Goal: Task Accomplishment & Management: Manage account settings

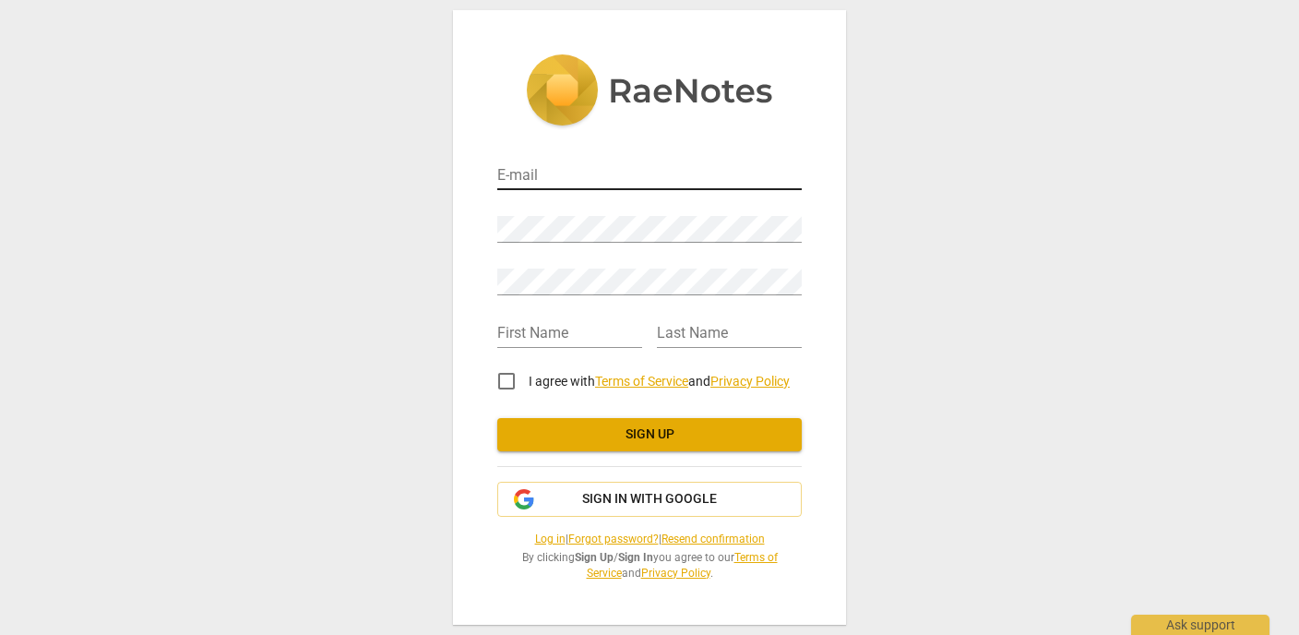
click at [523, 174] on input "email" at bounding box center [649, 176] width 304 height 27
type input "[EMAIL_ADDRESS][DOMAIN_NAME]"
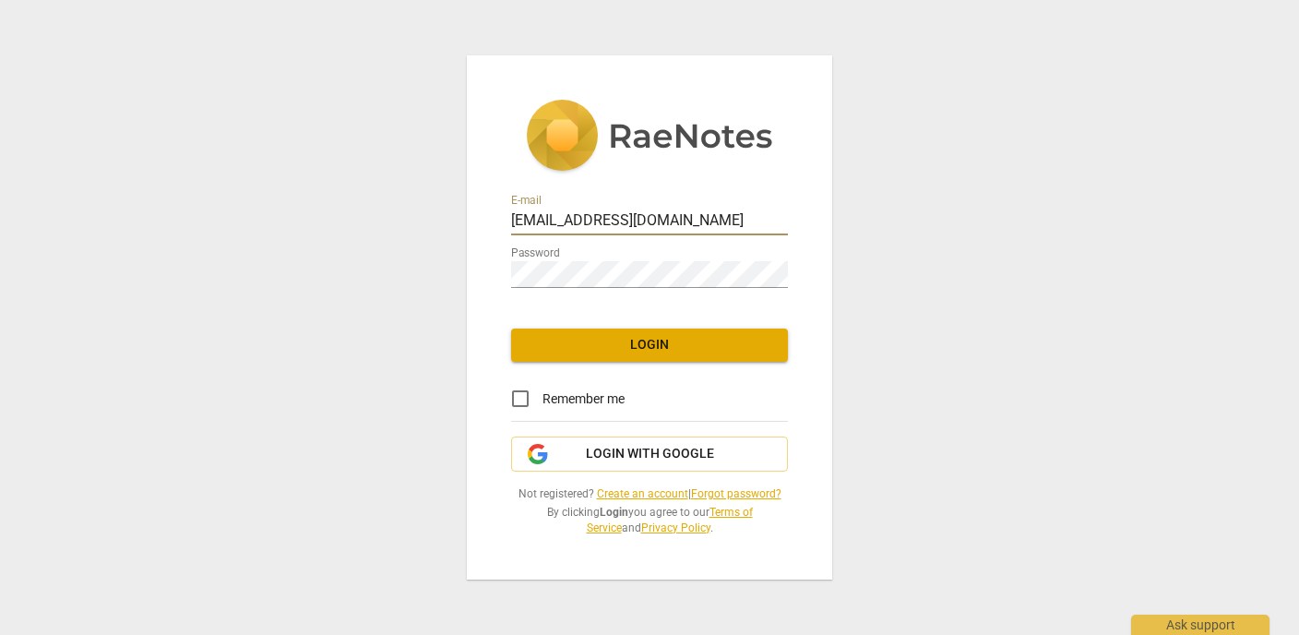
click at [476, 266] on div "E-mail samanthakcoaching@gmail.com Password Login Remember me Login with Google…" at bounding box center [649, 317] width 365 height 524
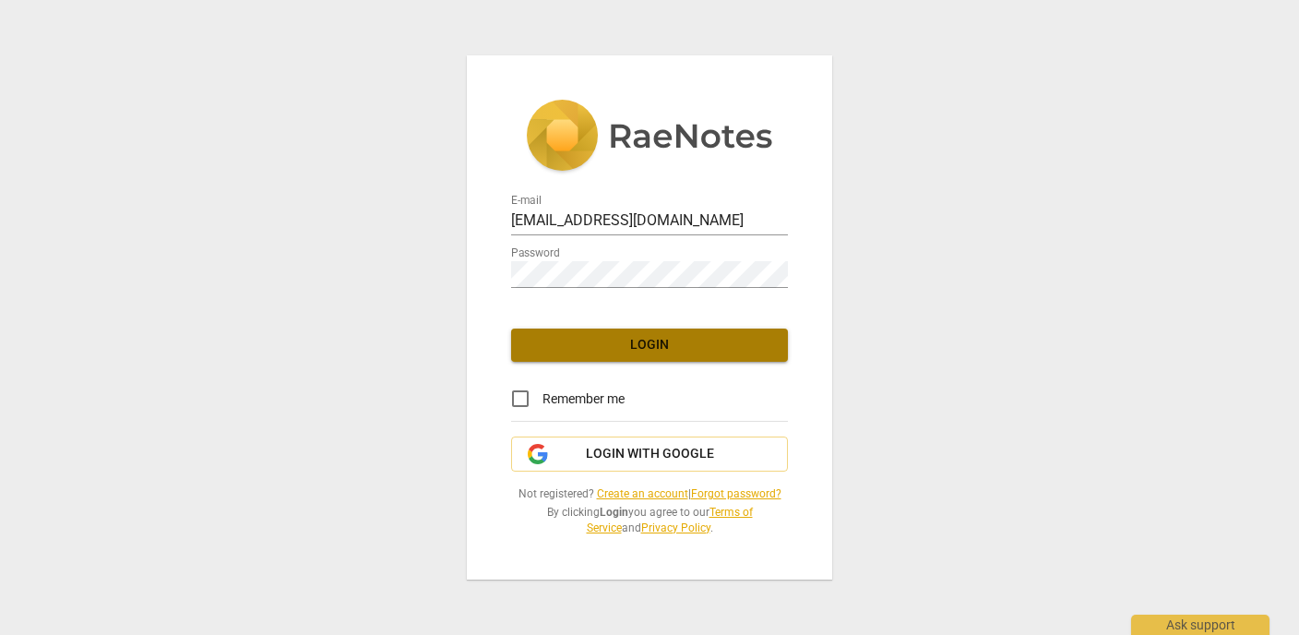
click at [530, 343] on span "Login" at bounding box center [649, 345] width 247 height 18
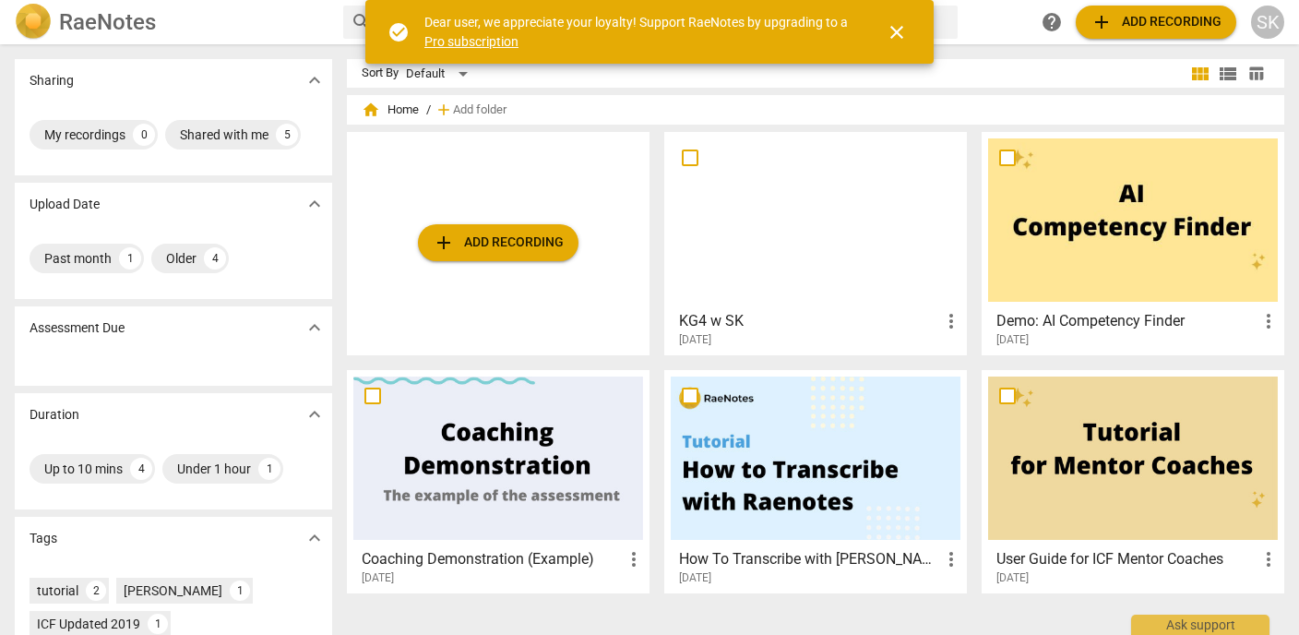
click at [890, 39] on span "close" at bounding box center [897, 32] width 22 height 22
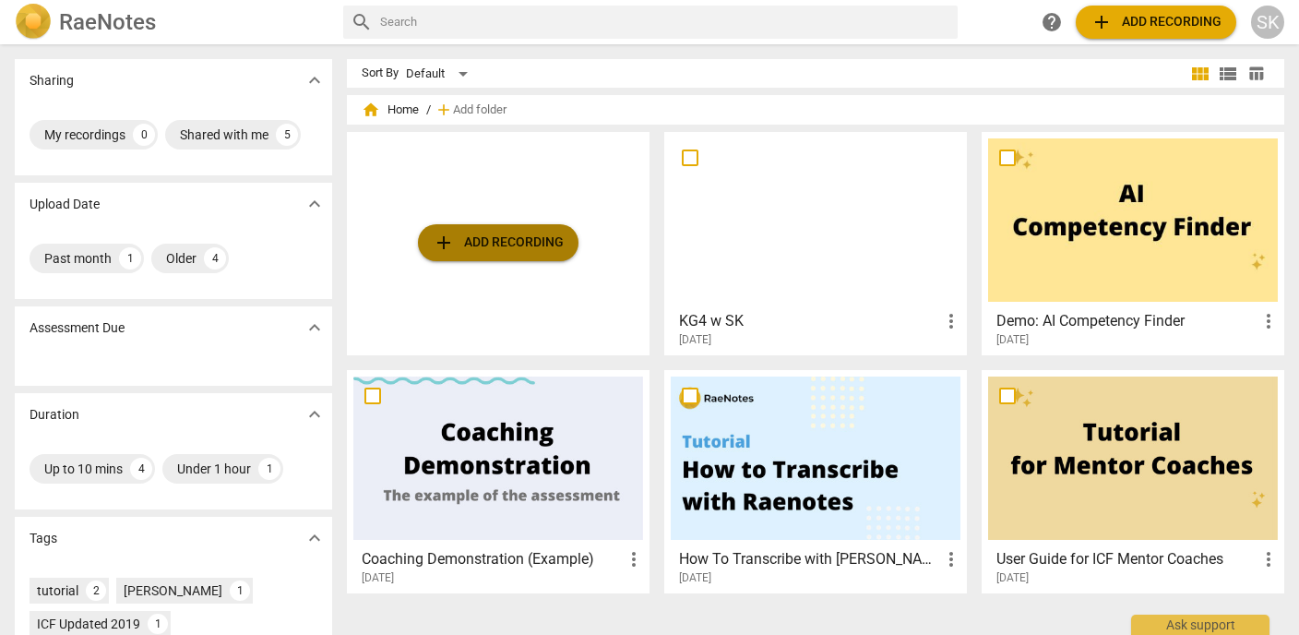
click at [463, 247] on span "add Add recording" at bounding box center [498, 243] width 131 height 22
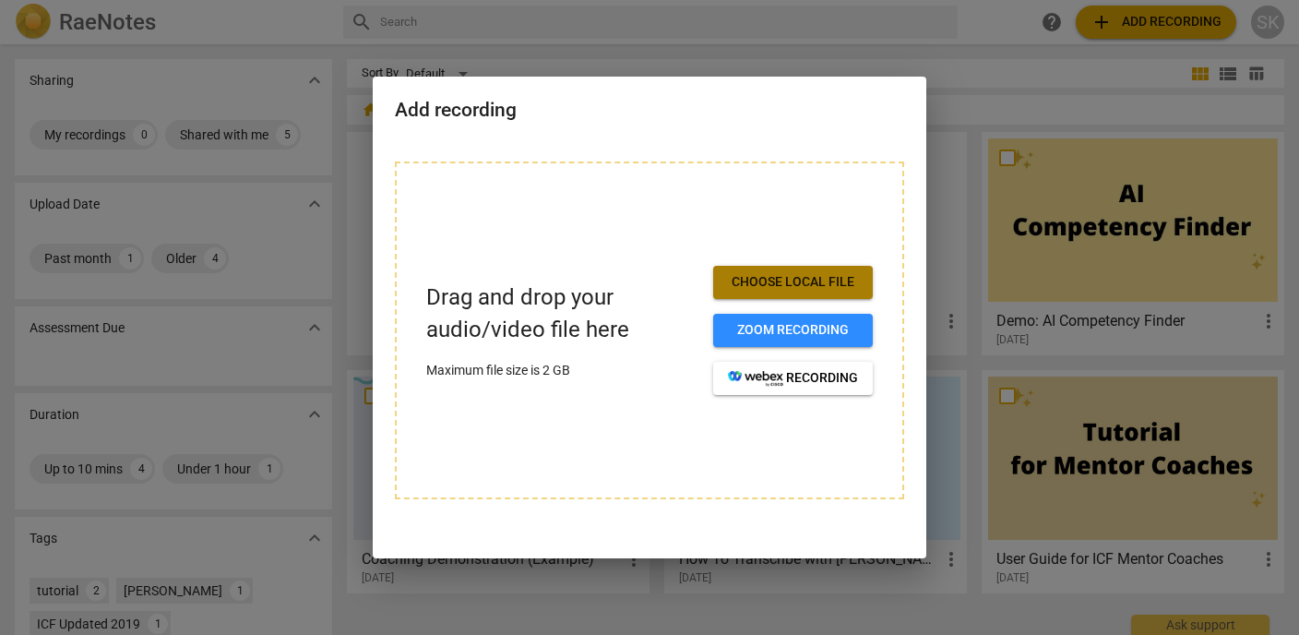
click at [804, 286] on span "Choose local file" at bounding box center [793, 282] width 130 height 18
click at [730, 218] on div "Drag and drop your audio/video file here Maximum file size is 2 GB Choose local…" at bounding box center [649, 330] width 509 height 338
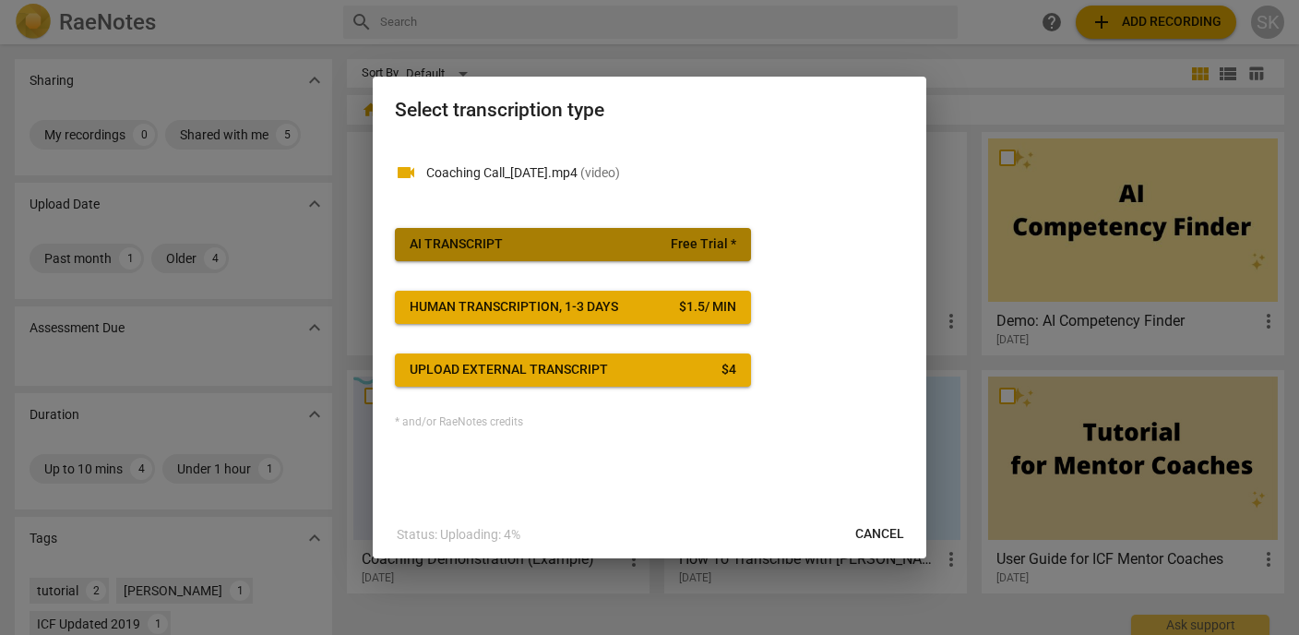
click at [688, 243] on span "Free Trial *" at bounding box center [704, 244] width 66 height 18
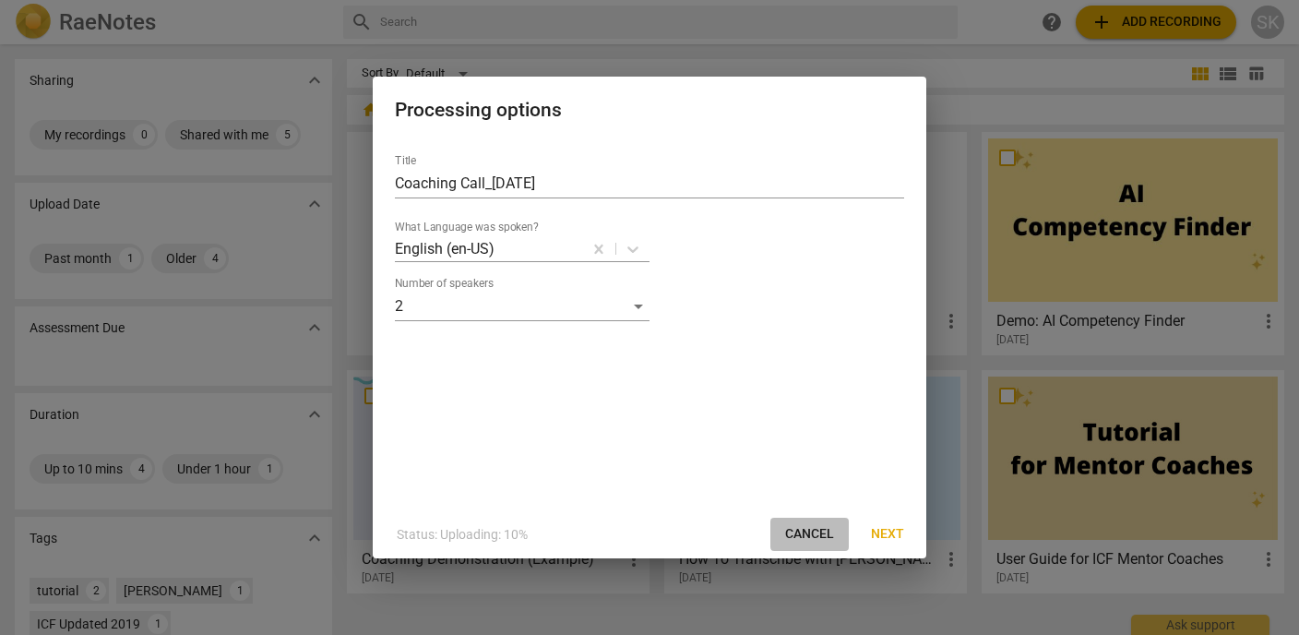
click at [800, 539] on span "Cancel" at bounding box center [809, 534] width 49 height 18
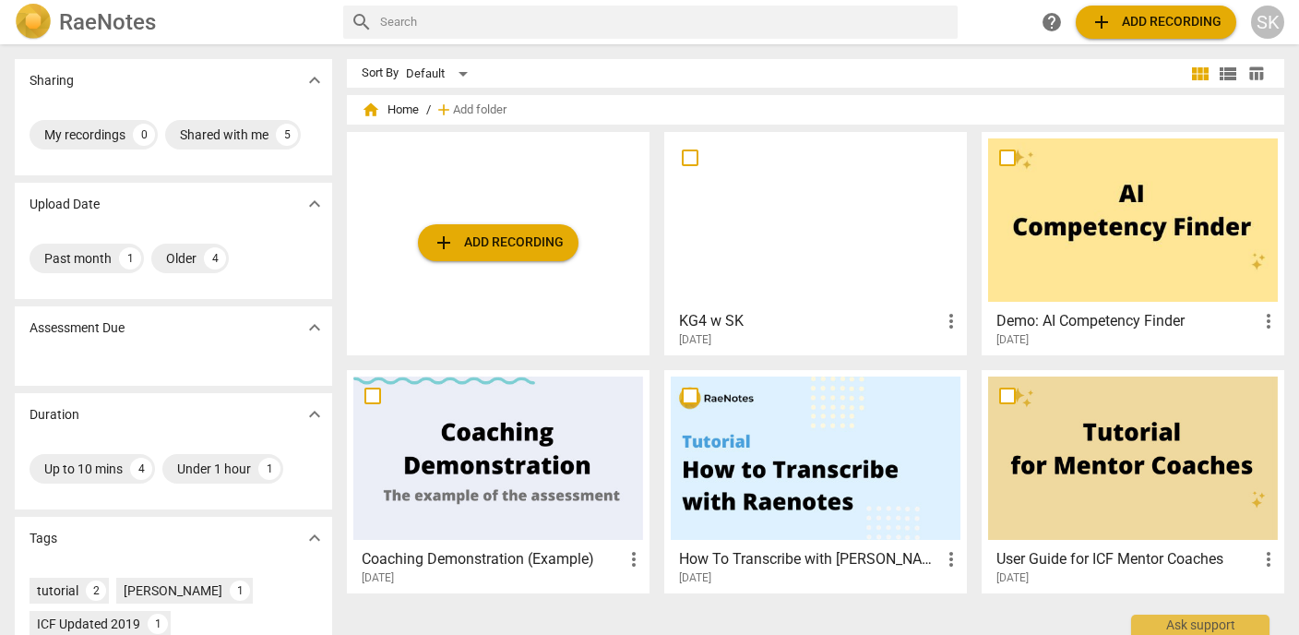
click at [515, 234] on span "add Add recording" at bounding box center [498, 243] width 131 height 22
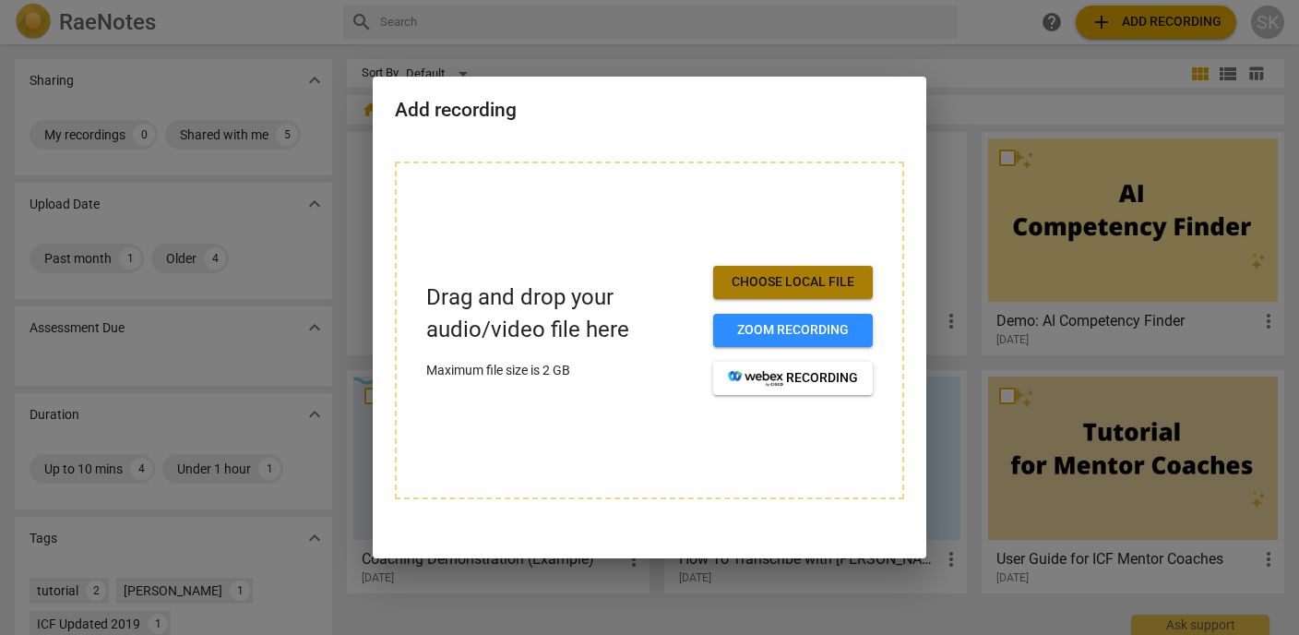
click at [767, 272] on button "Choose local file" at bounding box center [793, 282] width 160 height 33
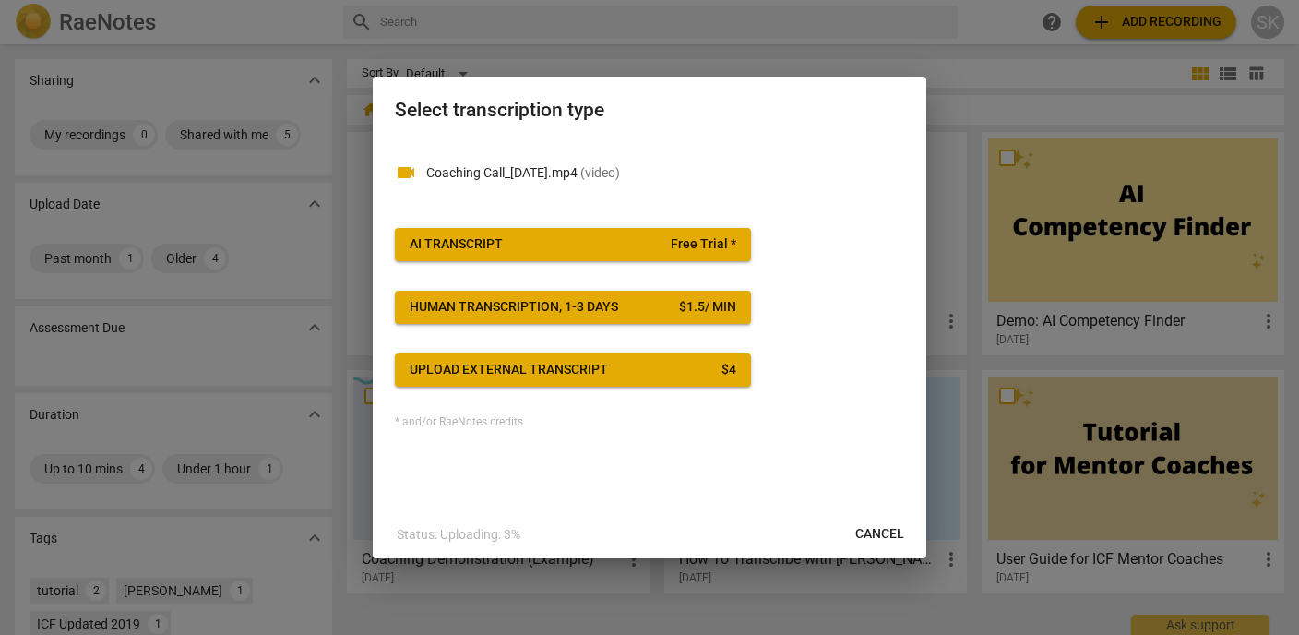
click at [686, 252] on span "Free Trial *" at bounding box center [704, 244] width 66 height 18
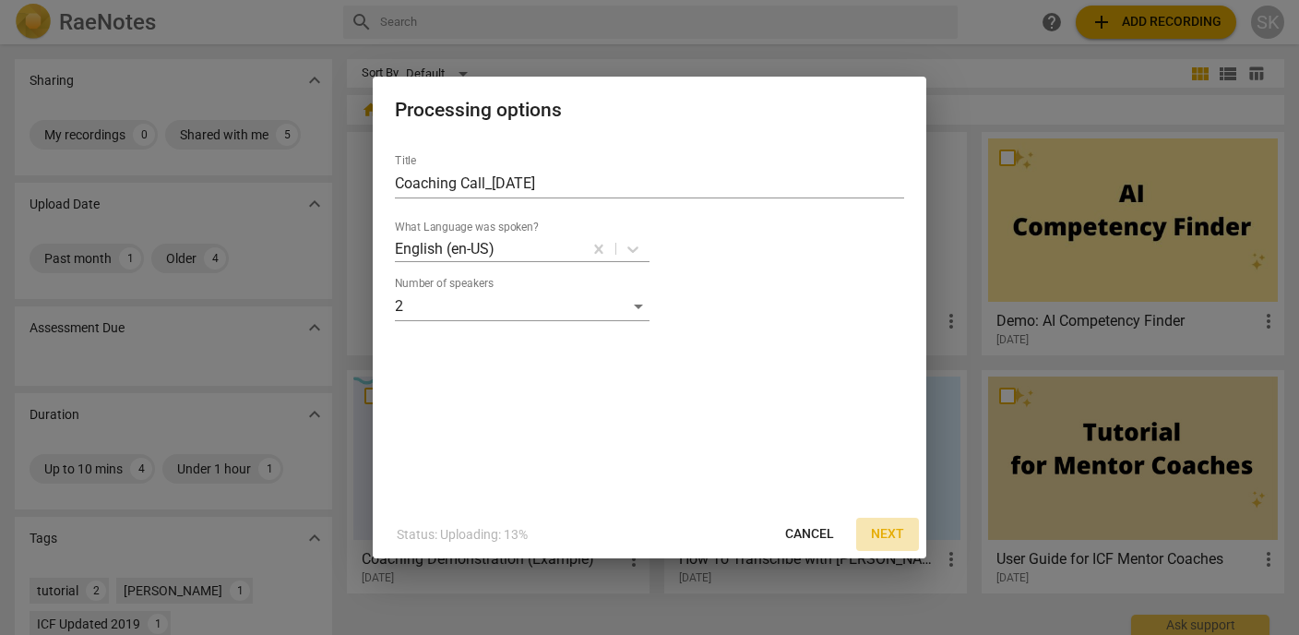
click at [877, 532] on span "Next" at bounding box center [887, 534] width 33 height 18
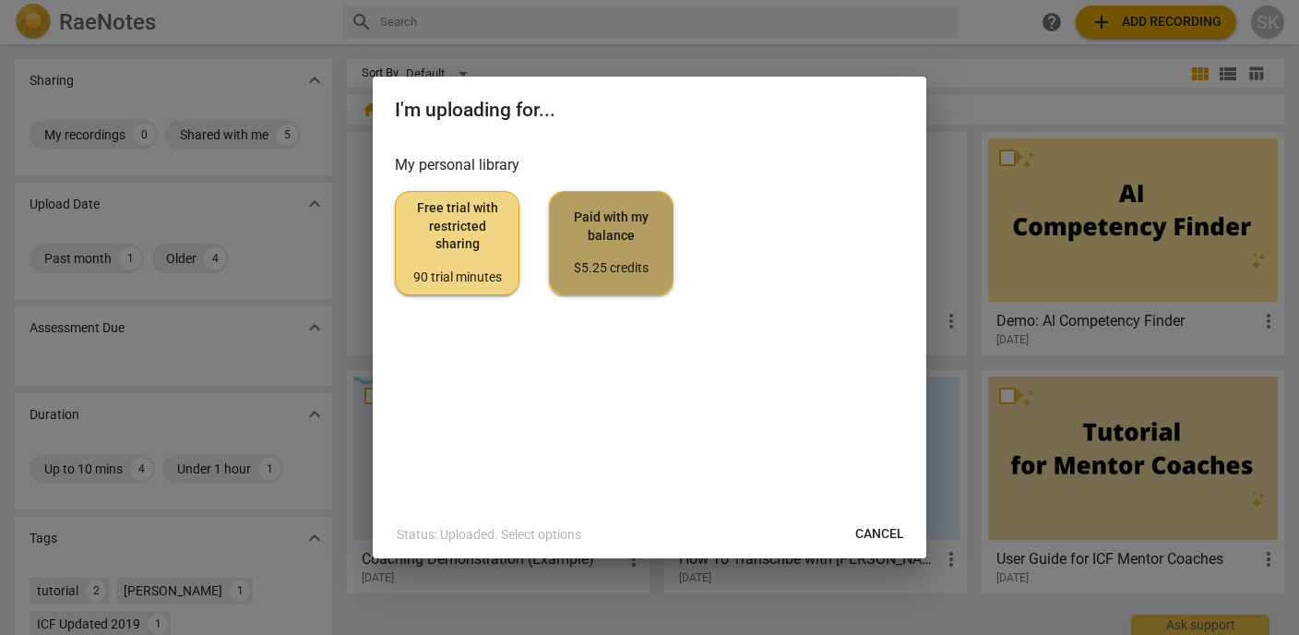
click at [625, 276] on div "$5.25 credits" at bounding box center [611, 268] width 93 height 18
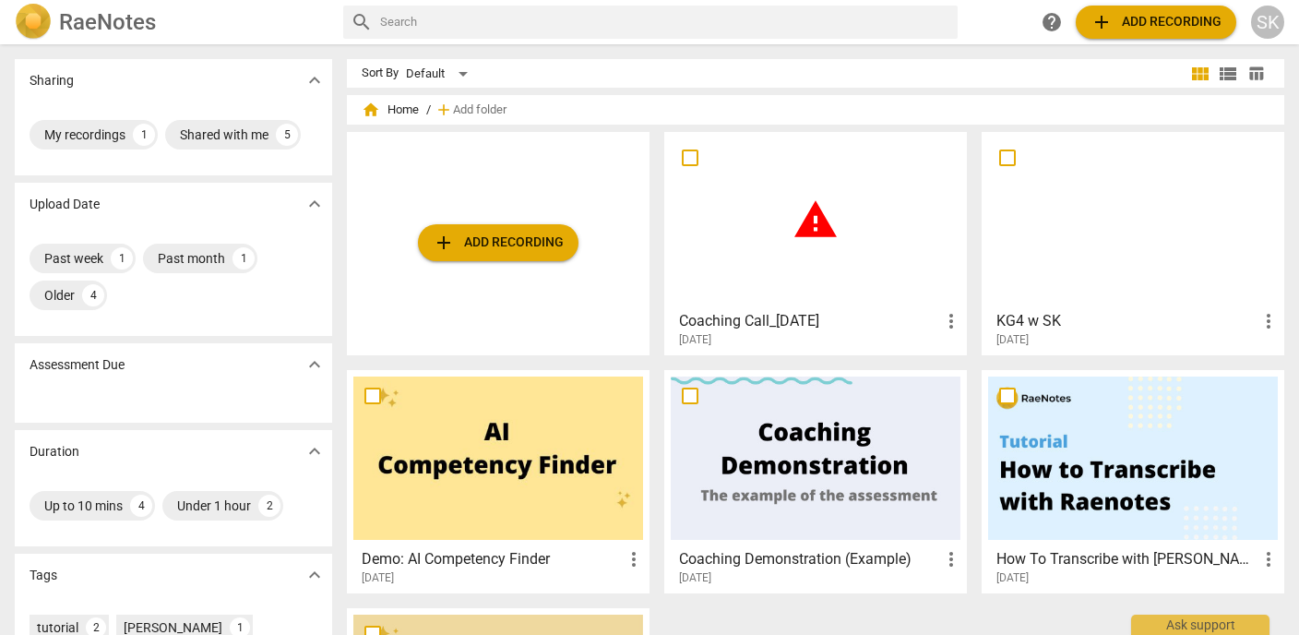
click at [809, 221] on span "warning" at bounding box center [816, 220] width 46 height 46
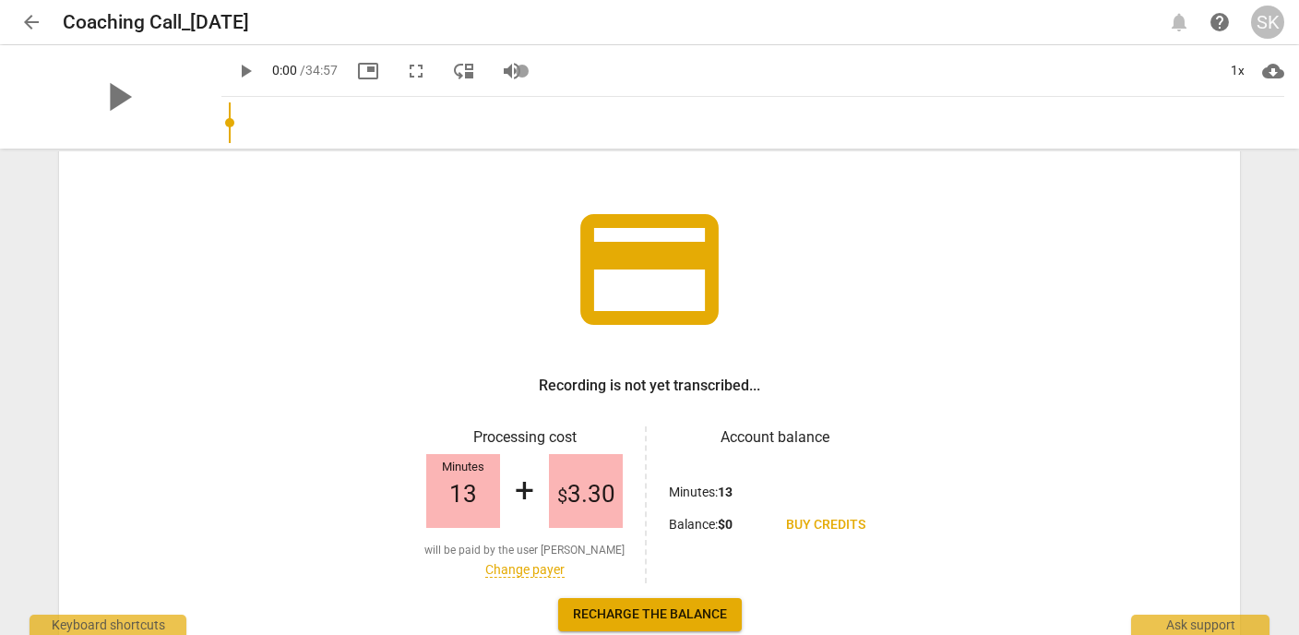
scroll to position [197, 0]
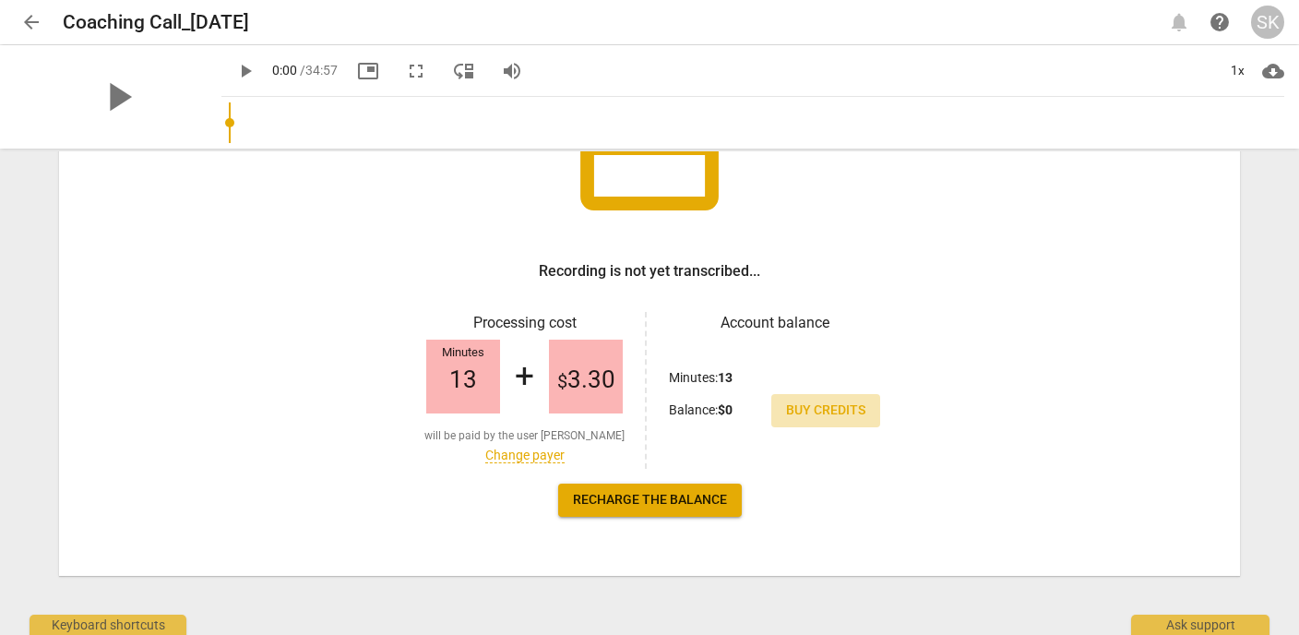
click at [805, 408] on span "Buy credits" at bounding box center [825, 410] width 79 height 18
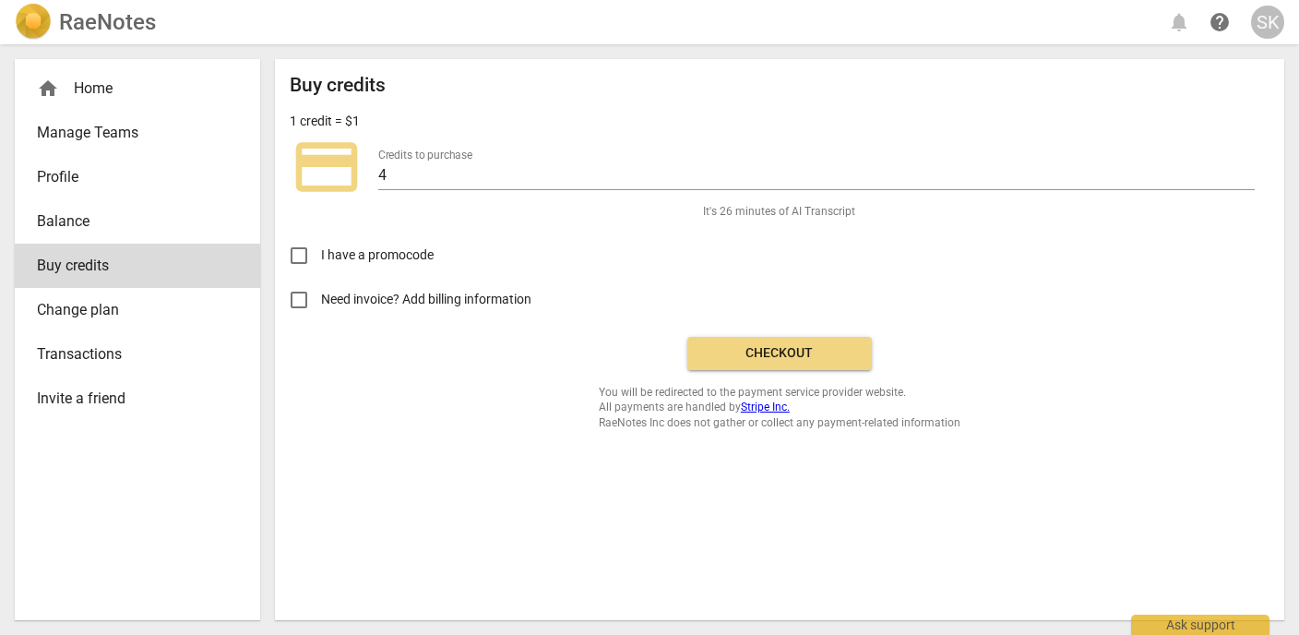
click at [745, 339] on button "Checkout" at bounding box center [779, 353] width 185 height 33
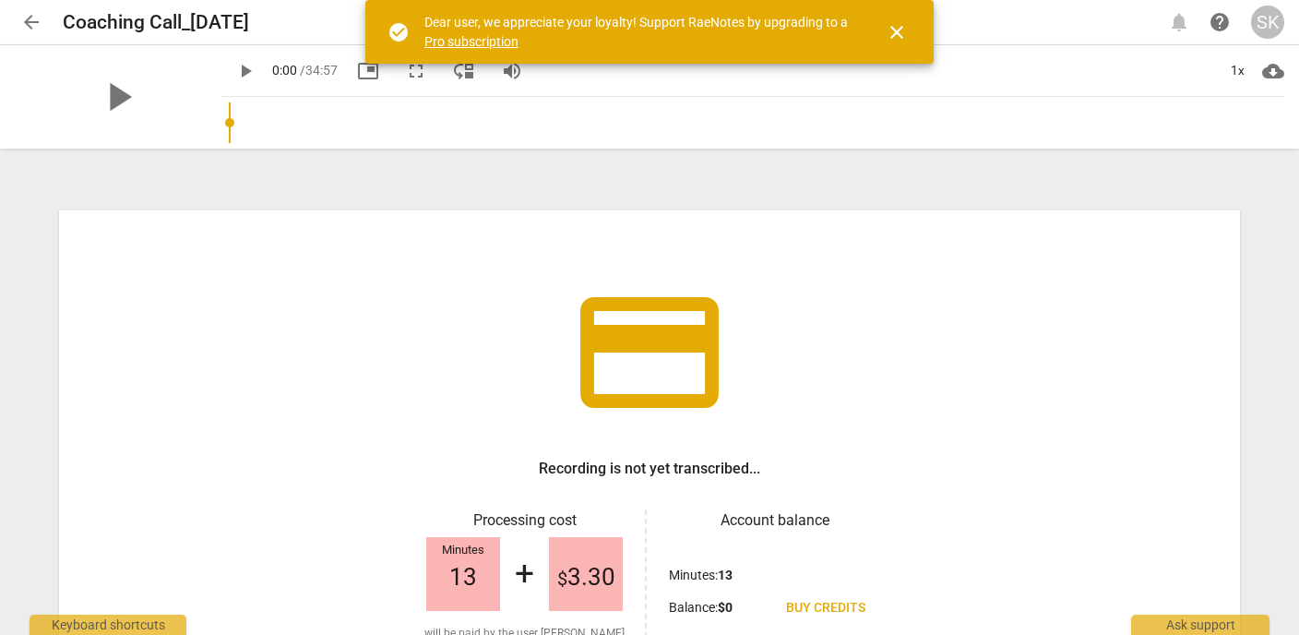
click at [29, 22] on span "arrow_back" at bounding box center [31, 22] width 22 height 22
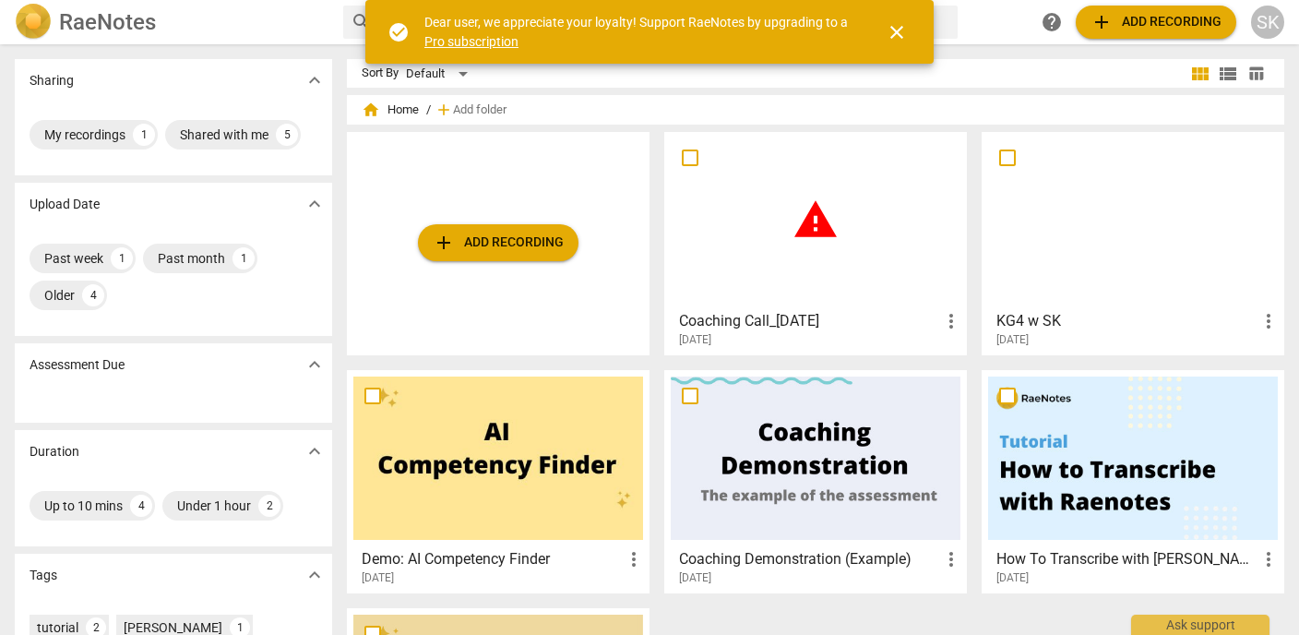
click at [504, 250] on span "add Add recording" at bounding box center [498, 243] width 131 height 22
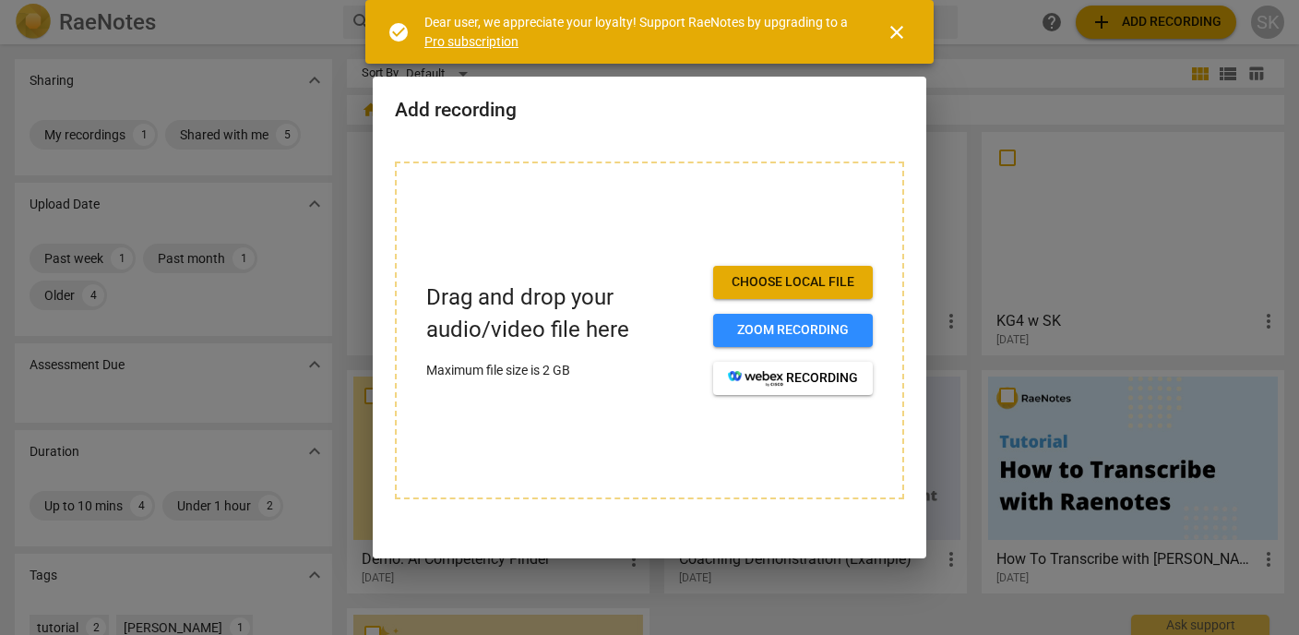
click at [740, 288] on span "Choose local file" at bounding box center [793, 282] width 130 height 18
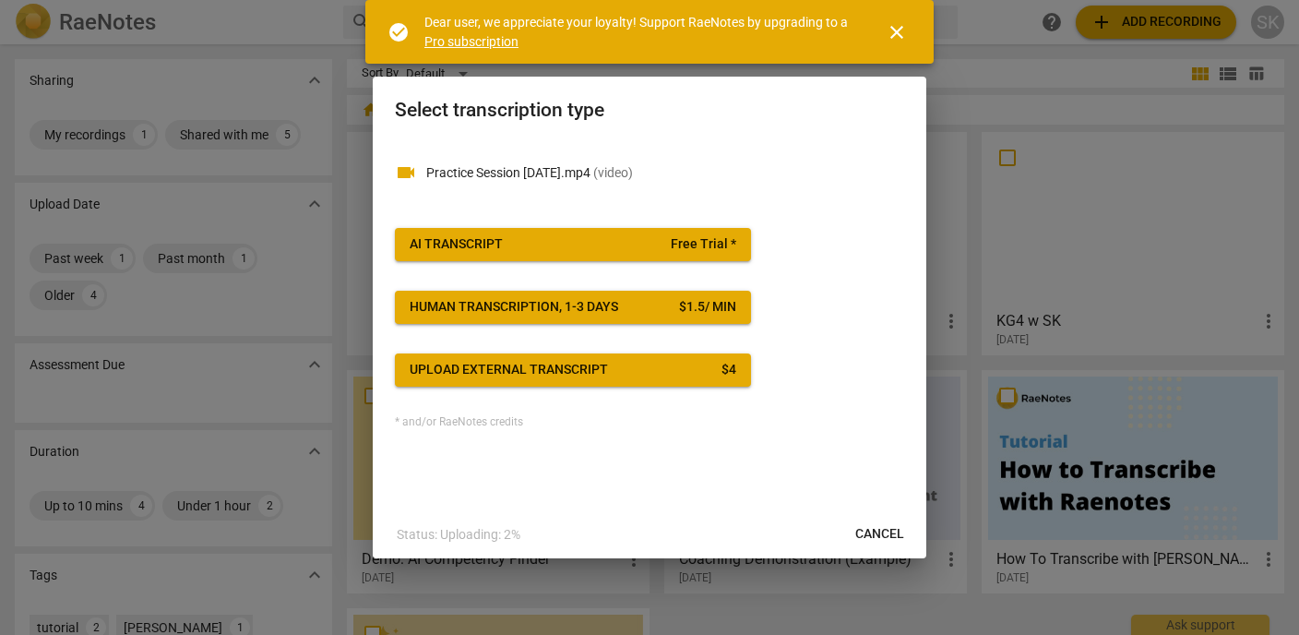
click at [679, 237] on span "Free Trial *" at bounding box center [704, 244] width 66 height 18
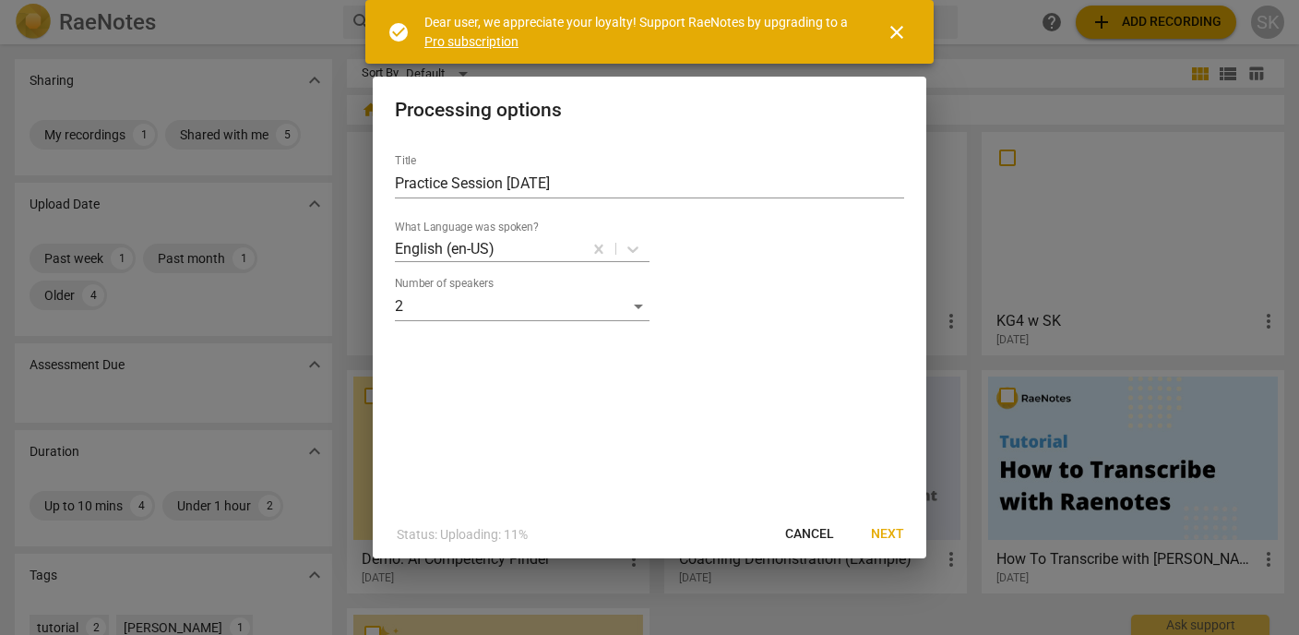
click at [876, 536] on span "Next" at bounding box center [887, 534] width 33 height 18
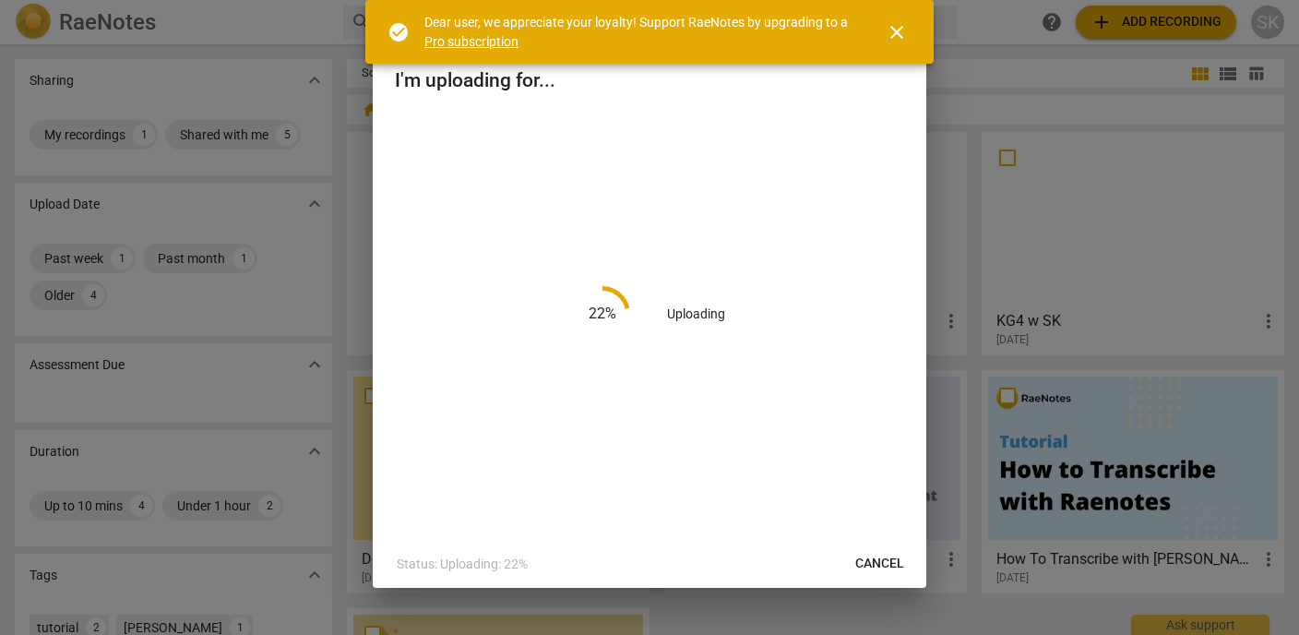
click at [506, 41] on link "Pro subscription" at bounding box center [471, 41] width 94 height 15
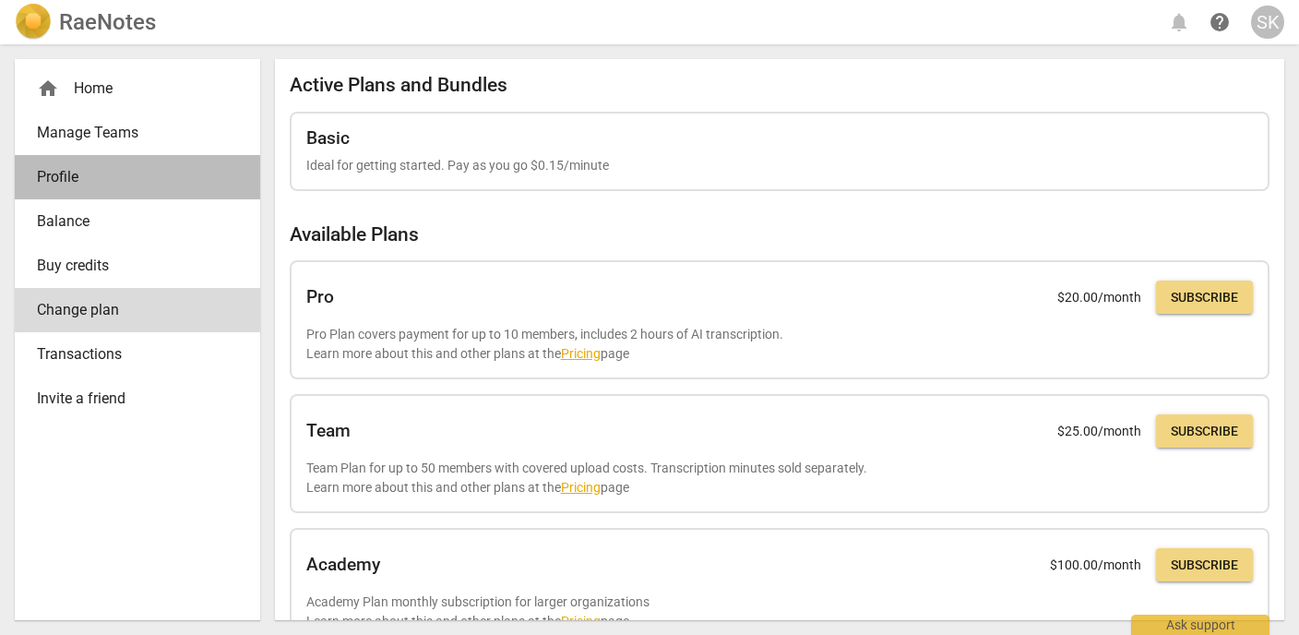
click at [77, 170] on span "Profile" at bounding box center [130, 177] width 186 height 22
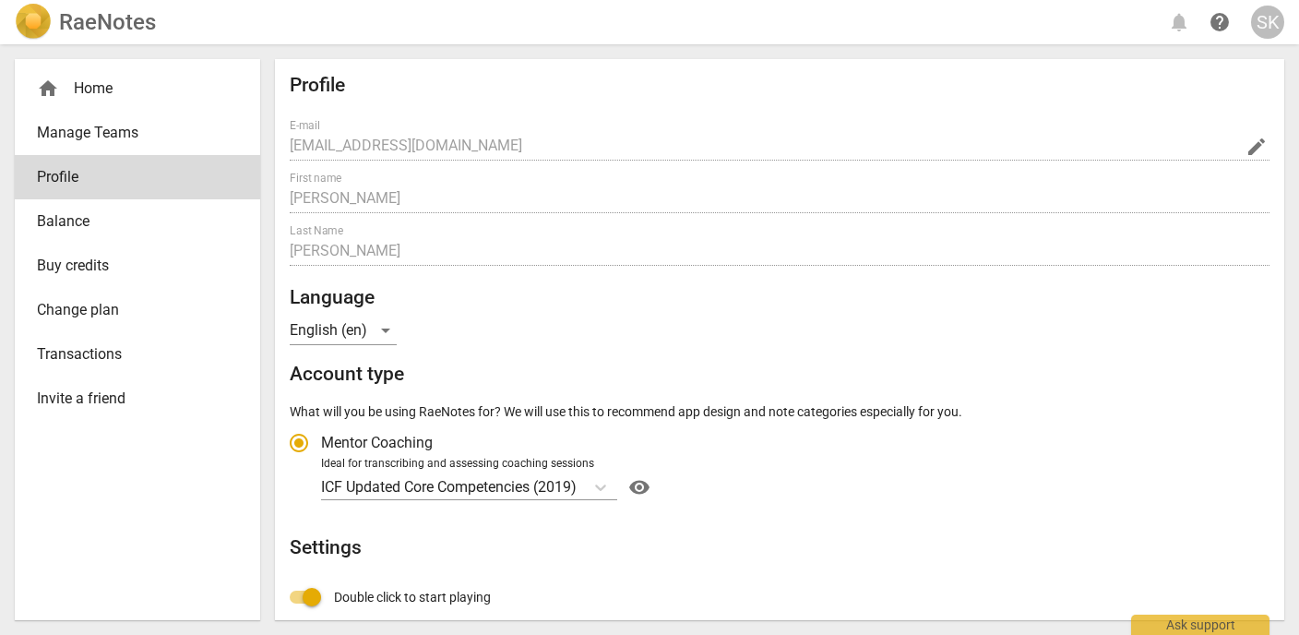
radio input "false"
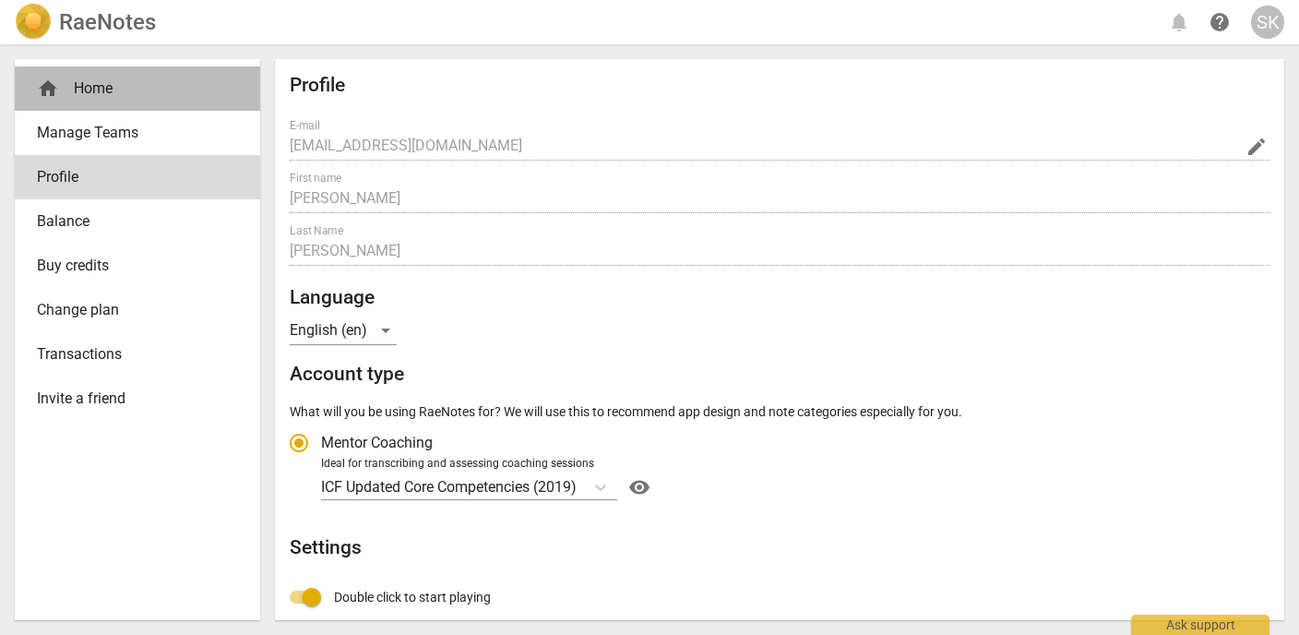
click at [82, 99] on div "home Home" at bounding box center [130, 88] width 186 height 22
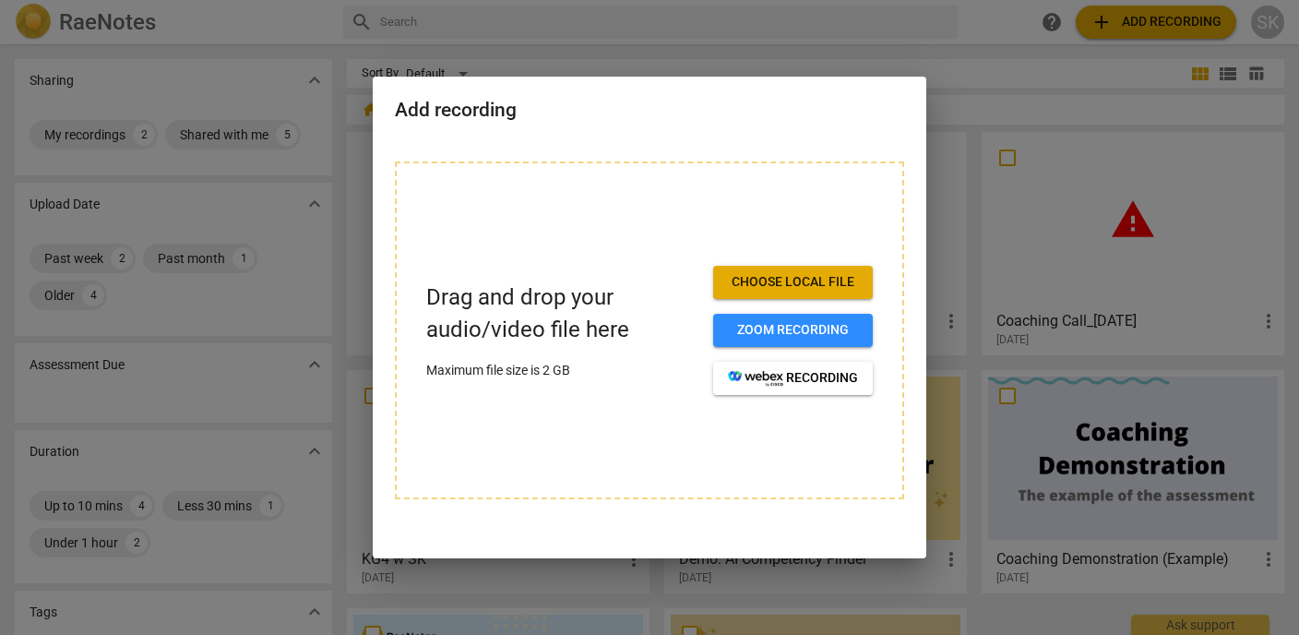
click at [865, 52] on div at bounding box center [649, 317] width 1299 height 635
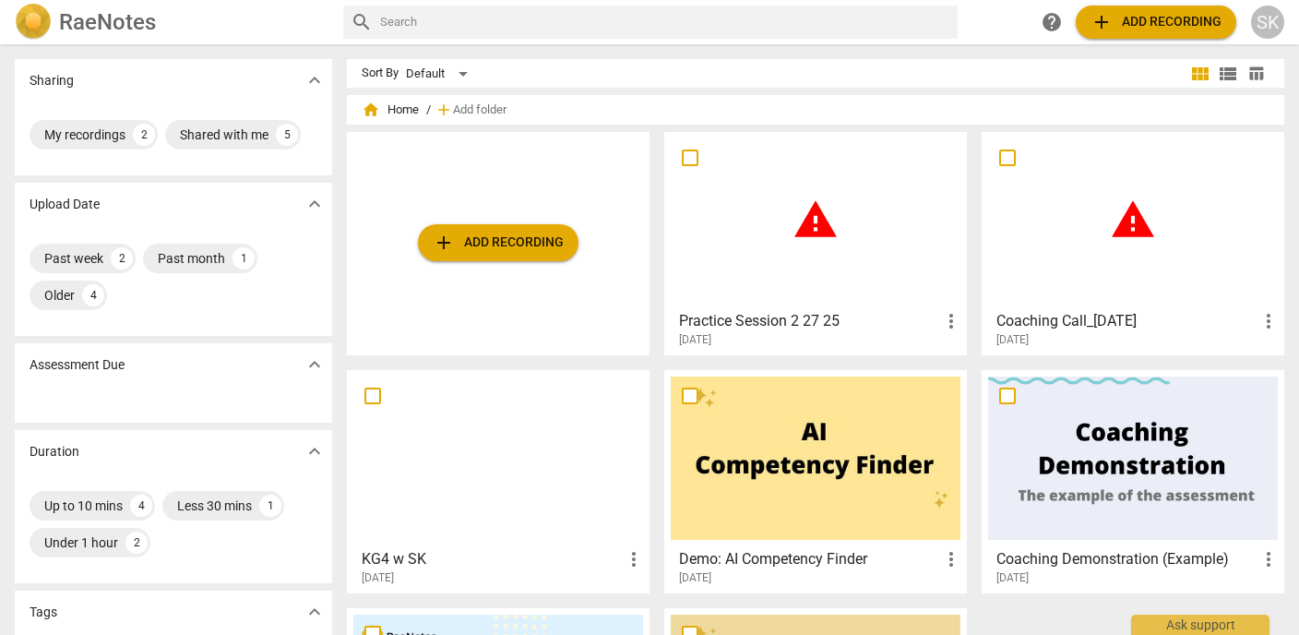
click at [807, 230] on span "warning" at bounding box center [816, 220] width 46 height 46
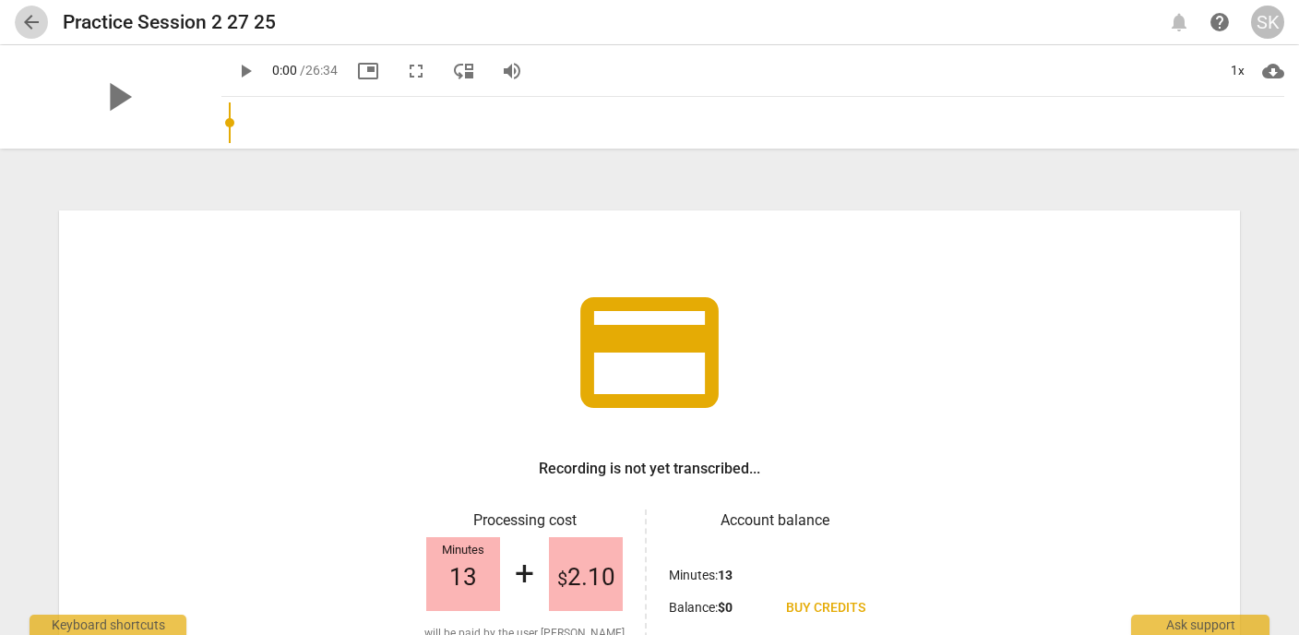
click at [31, 11] on span "arrow_back" at bounding box center [31, 22] width 22 height 22
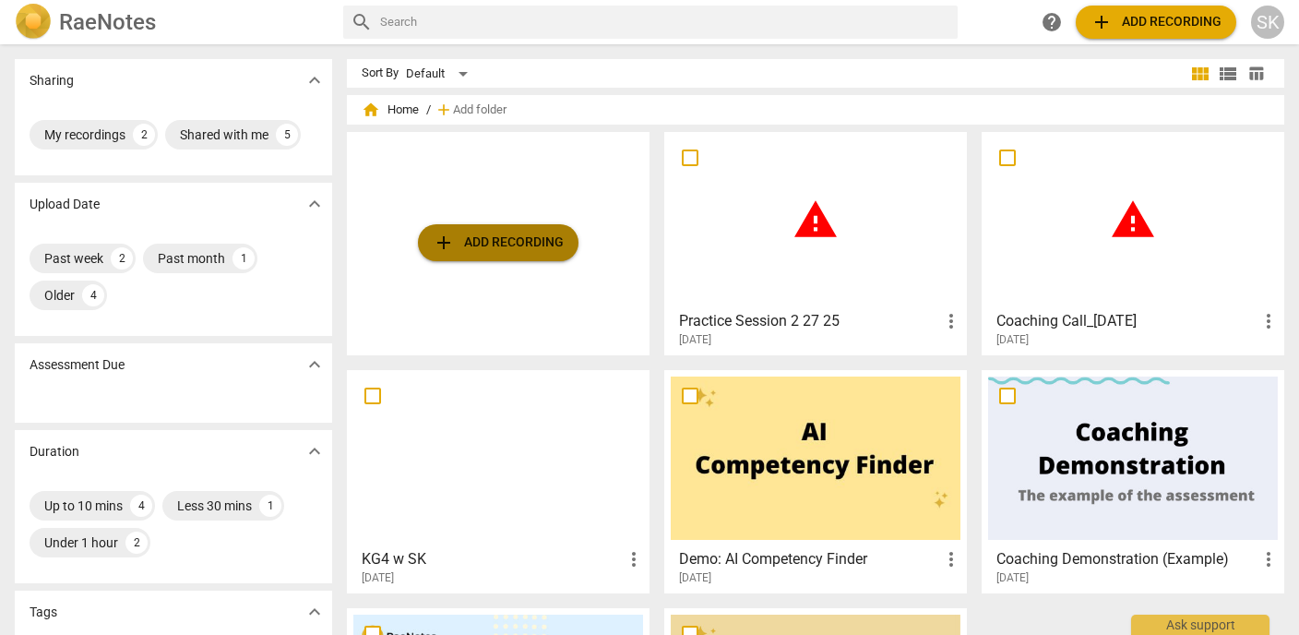
click at [481, 246] on span "add Add recording" at bounding box center [498, 243] width 131 height 22
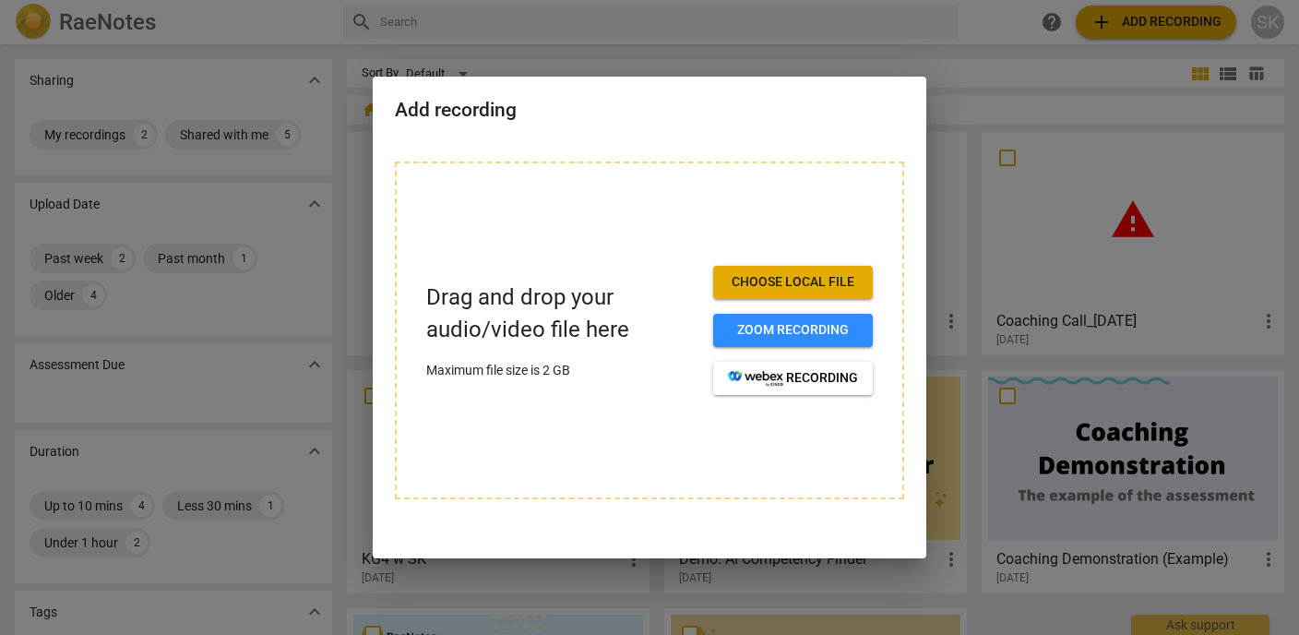
click at [753, 281] on span "Choose local file" at bounding box center [793, 282] width 130 height 18
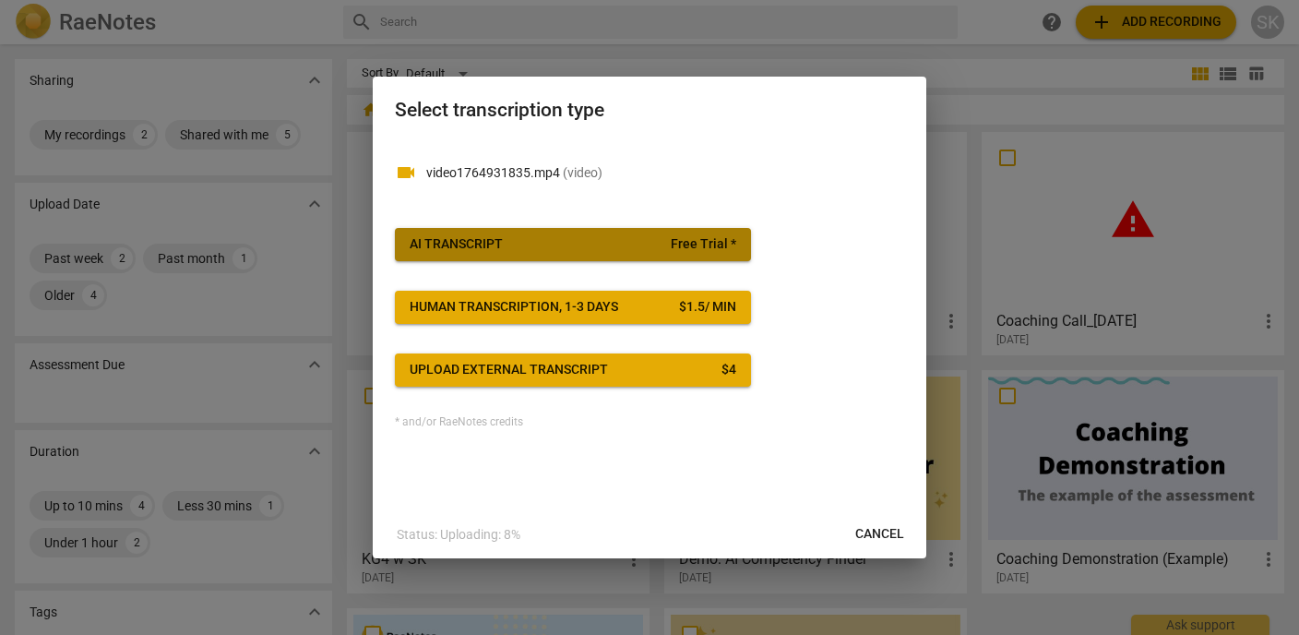
click at [691, 240] on span "Free Trial *" at bounding box center [704, 244] width 66 height 18
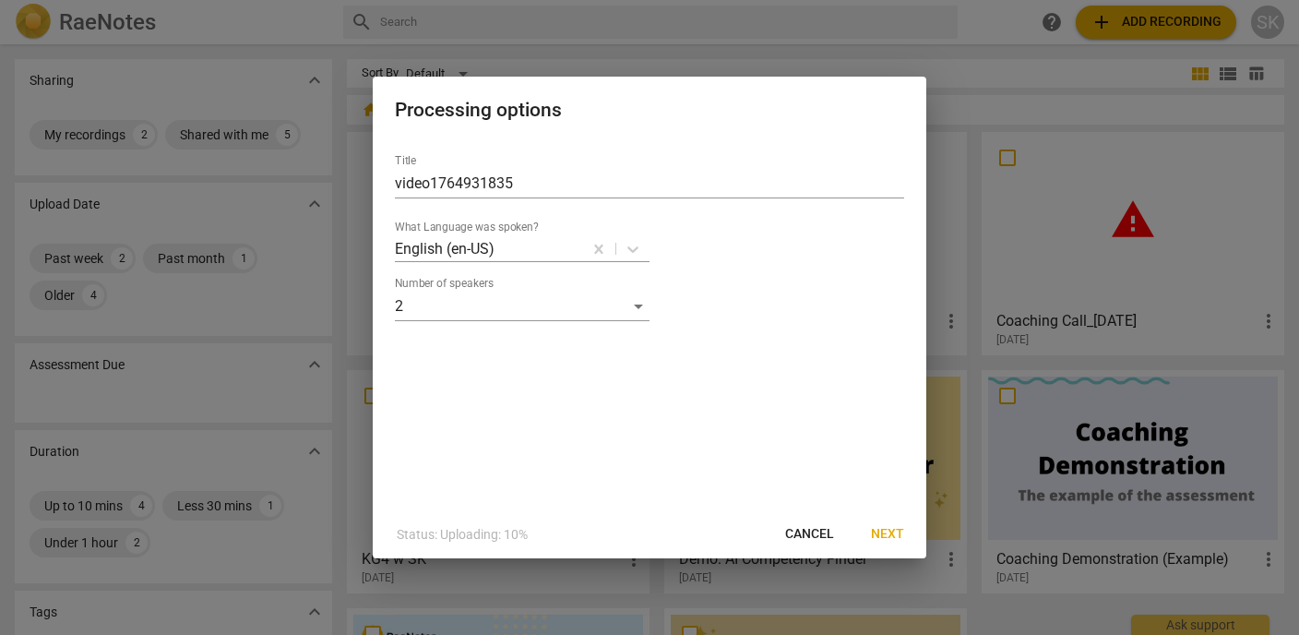
click at [876, 532] on span "Next" at bounding box center [887, 534] width 33 height 18
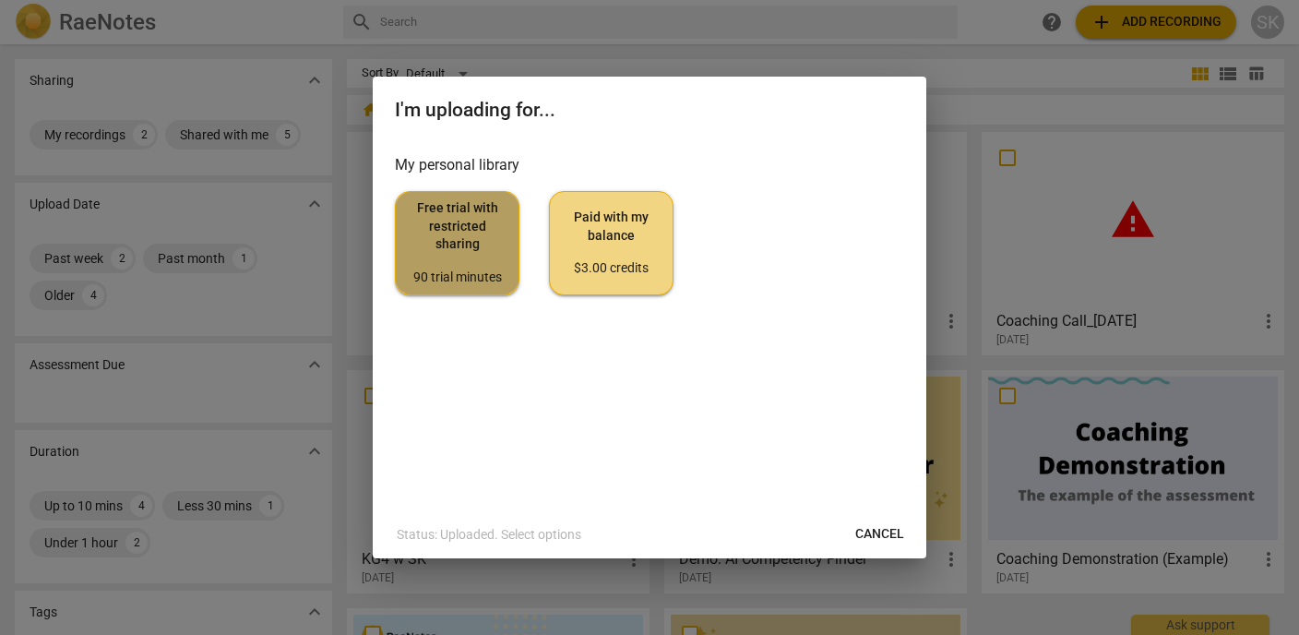
click at [432, 242] on span "Free trial with restricted sharing 90 trial minutes" at bounding box center [457, 242] width 93 height 87
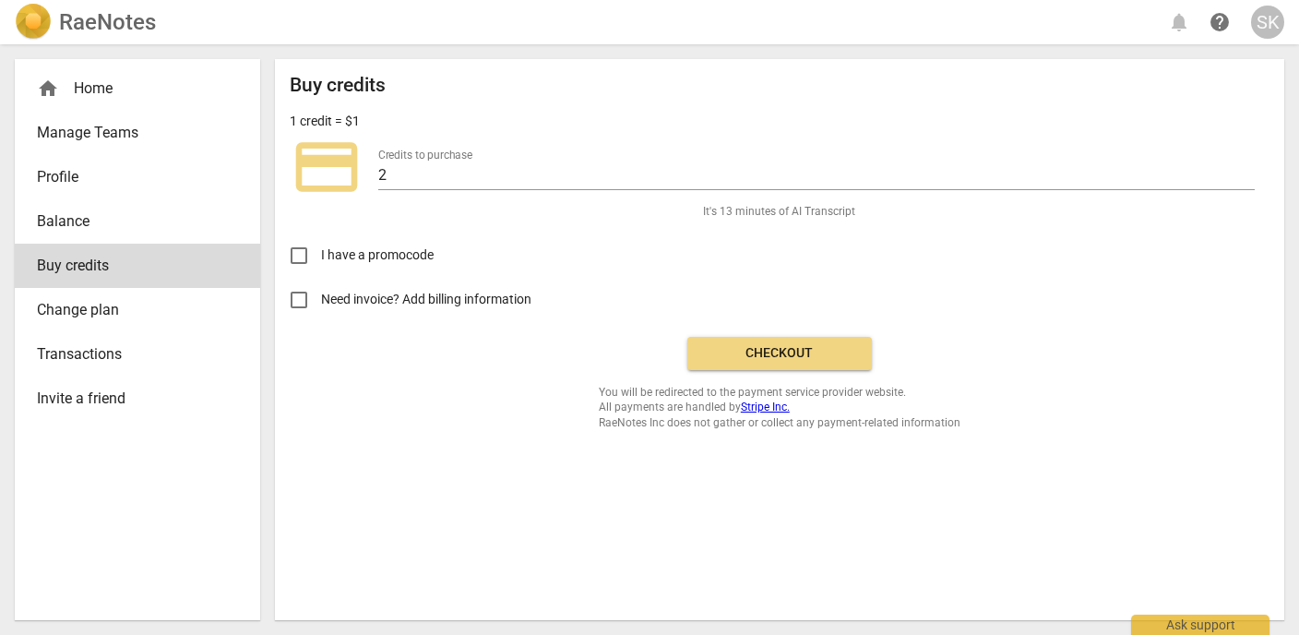
click at [303, 259] on input "I have a promocode" at bounding box center [299, 255] width 44 height 44
checkbox input "false"
click at [766, 363] on button "Checkout" at bounding box center [779, 353] width 185 height 33
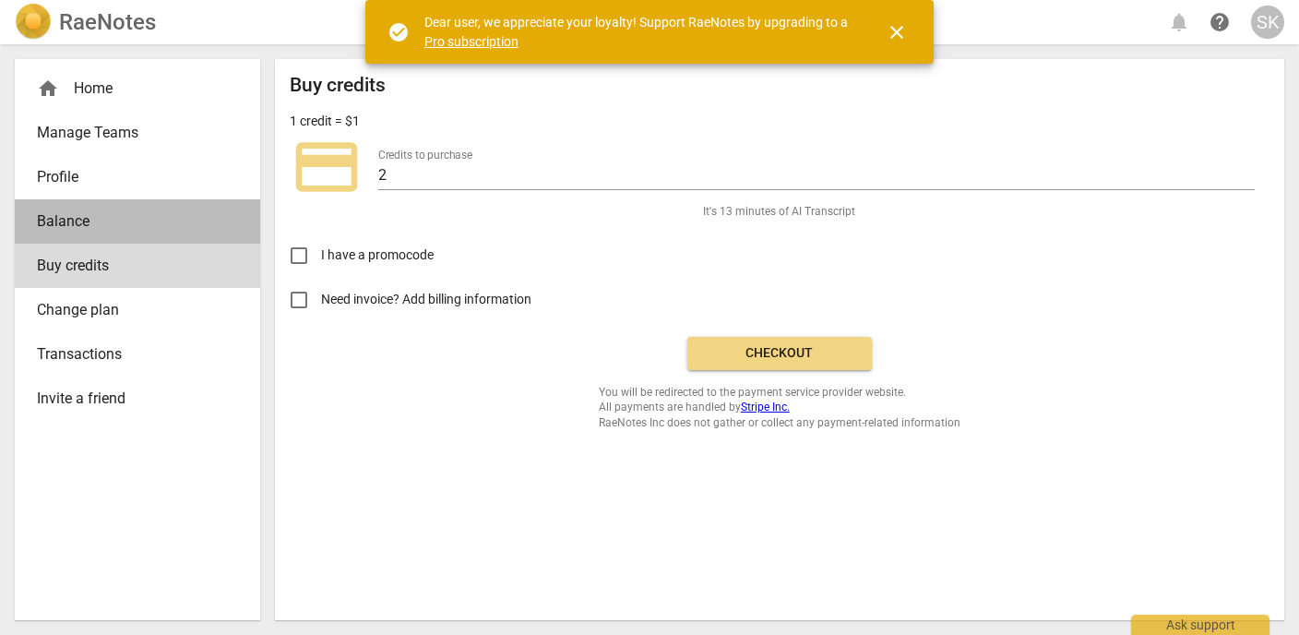
click at [81, 238] on link "Balance" at bounding box center [137, 221] width 245 height 44
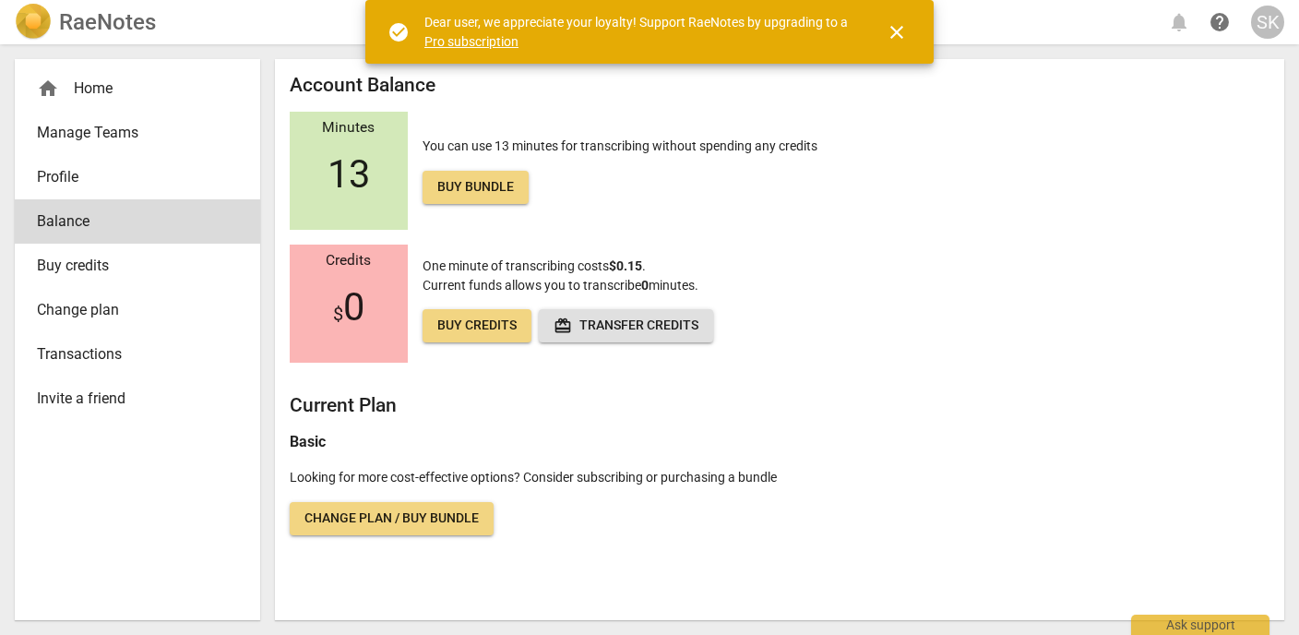
click at [456, 196] on link "Buy bundle" at bounding box center [476, 187] width 106 height 33
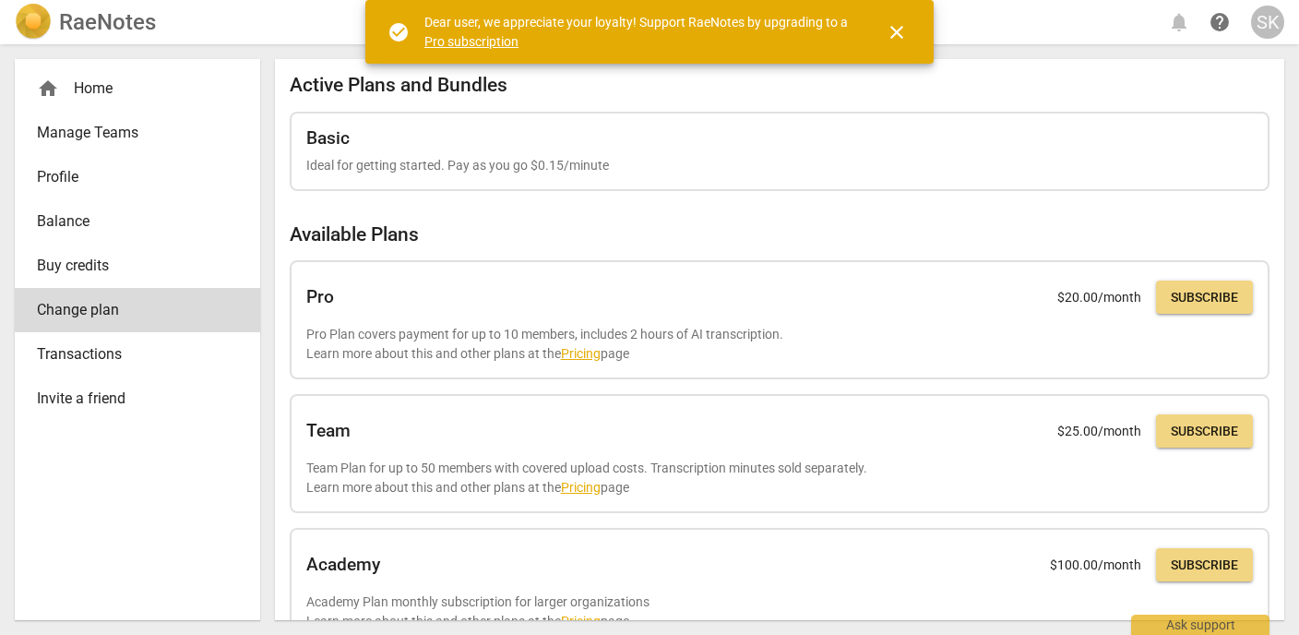
click at [903, 42] on button "close" at bounding box center [897, 32] width 44 height 44
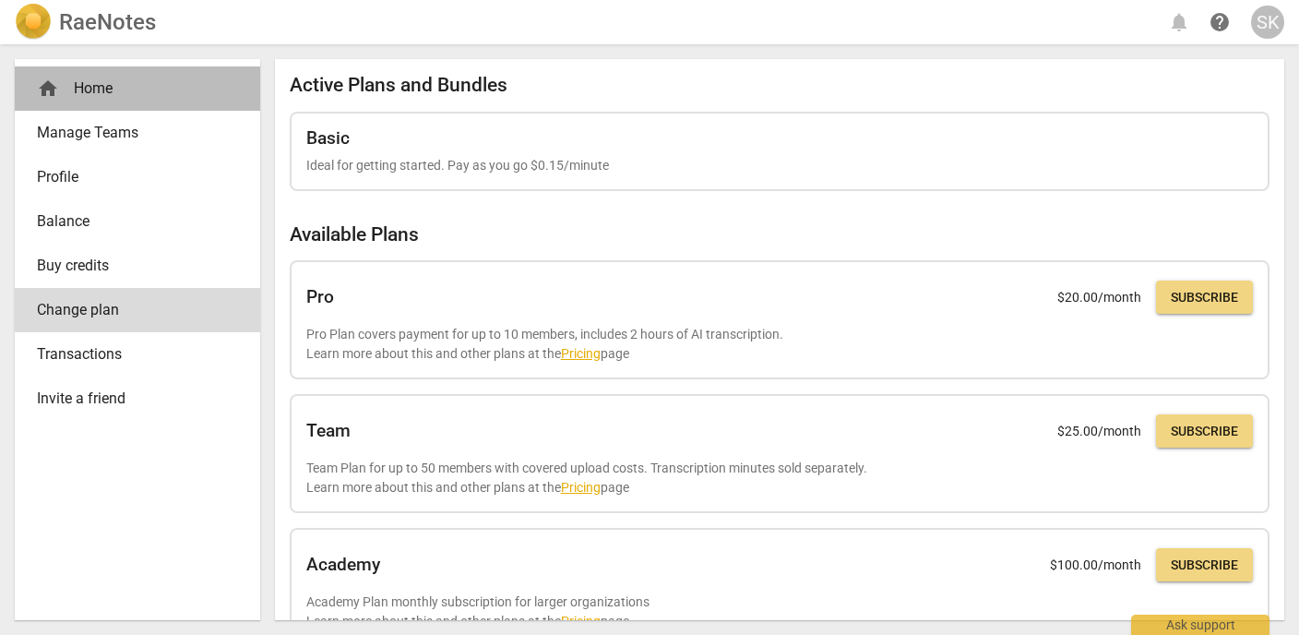
click at [89, 103] on div "home Home" at bounding box center [137, 88] width 245 height 44
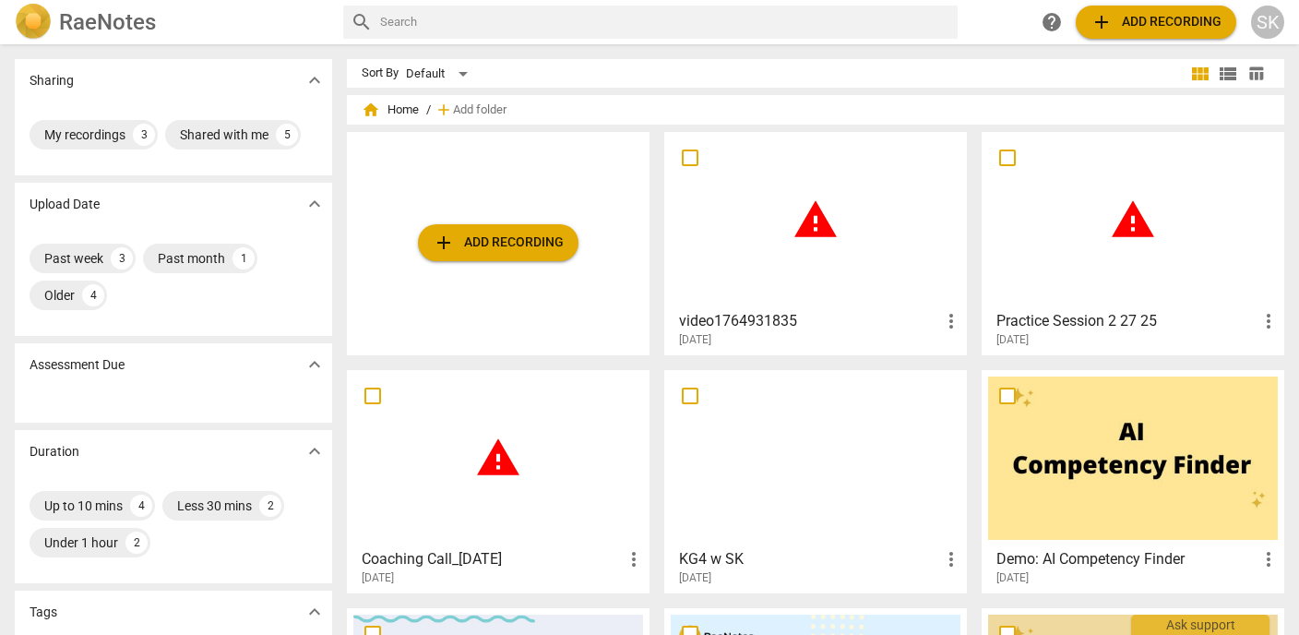
click at [688, 159] on input "checkbox" at bounding box center [690, 158] width 39 height 22
checkbox input "false"
click at [998, 156] on input "checkbox" at bounding box center [1007, 158] width 39 height 22
checkbox input "false"
click at [376, 397] on input "checkbox" at bounding box center [372, 396] width 39 height 22
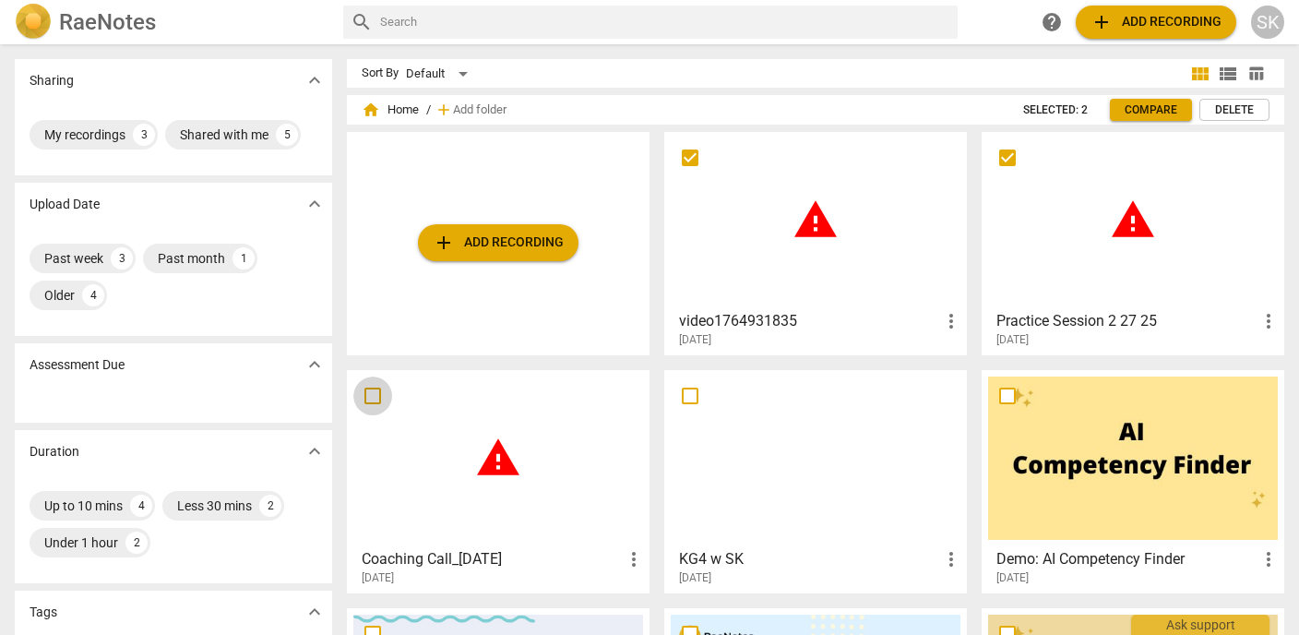
checkbox input "false"
click at [264, 139] on div "Shared with me" at bounding box center [224, 134] width 89 height 18
checkbox input "true"
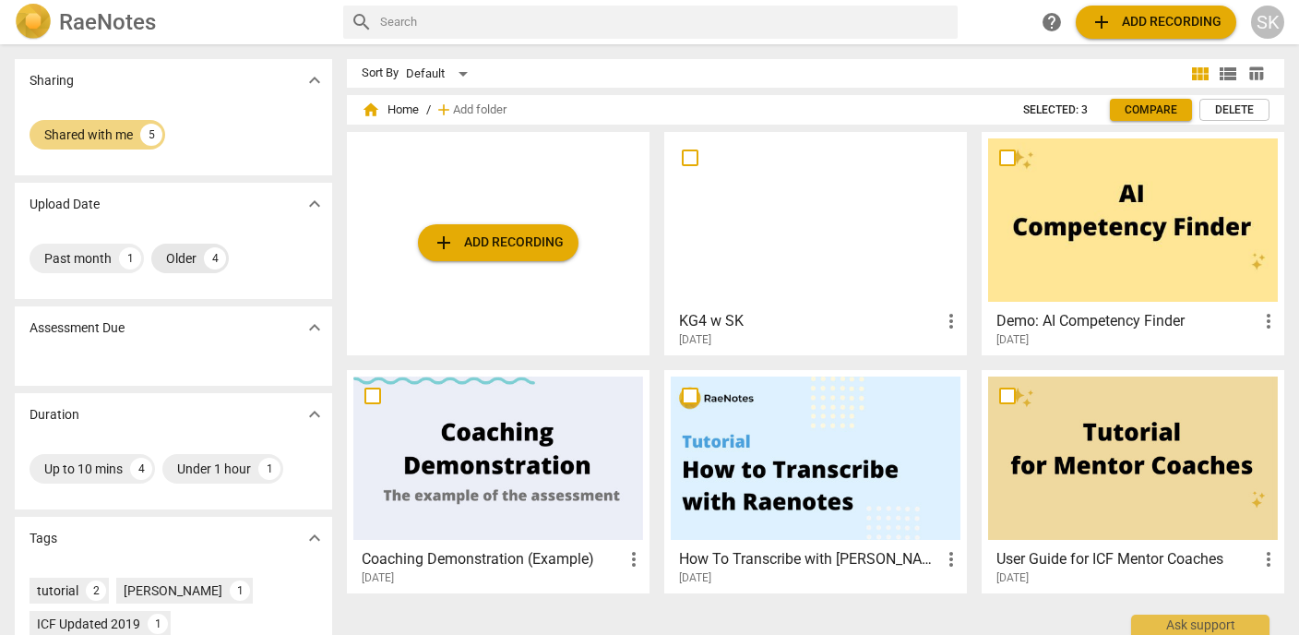
click at [184, 256] on div "Older" at bounding box center [181, 258] width 30 height 18
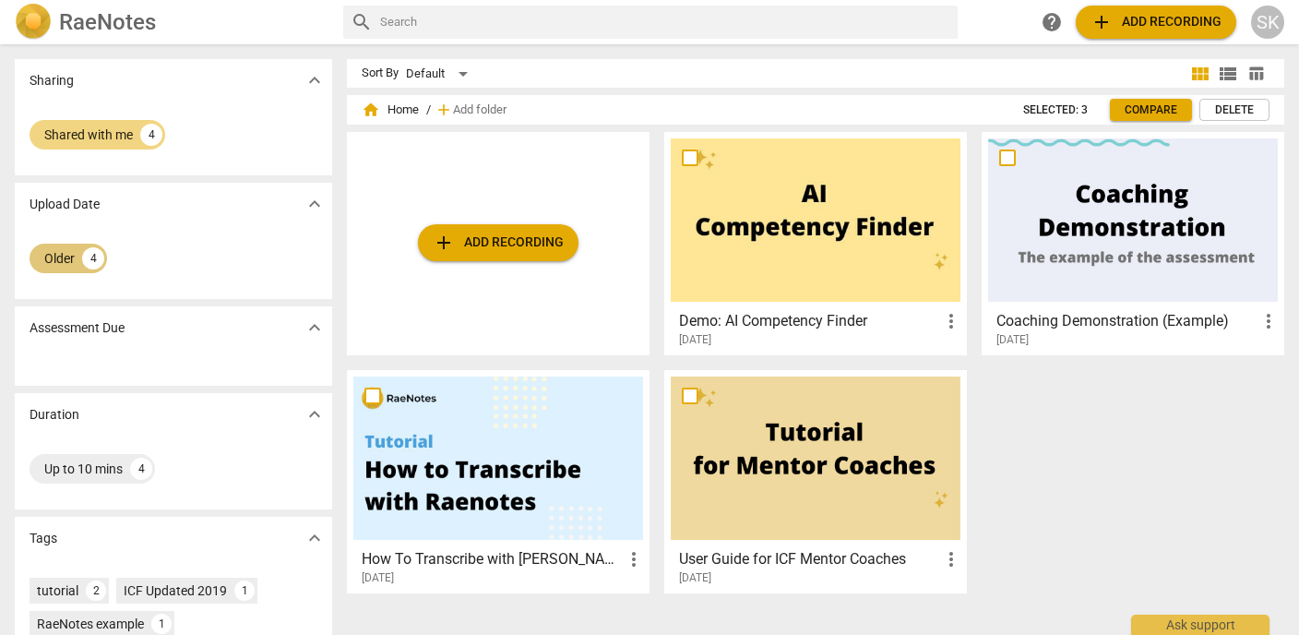
click at [63, 263] on div "Older" at bounding box center [59, 258] width 30 height 18
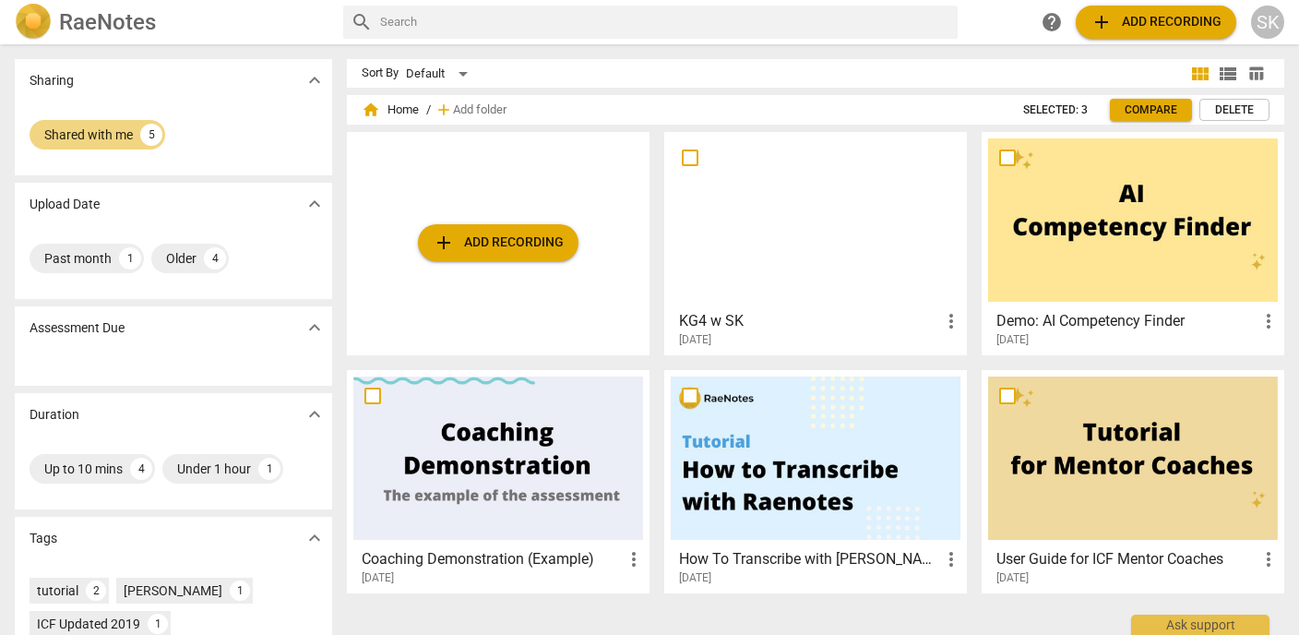
click at [402, 118] on span "home Home" at bounding box center [390, 110] width 57 height 18
click at [406, 112] on span "home Home" at bounding box center [390, 110] width 57 height 18
click at [101, 258] on div "Past month" at bounding box center [77, 258] width 67 height 18
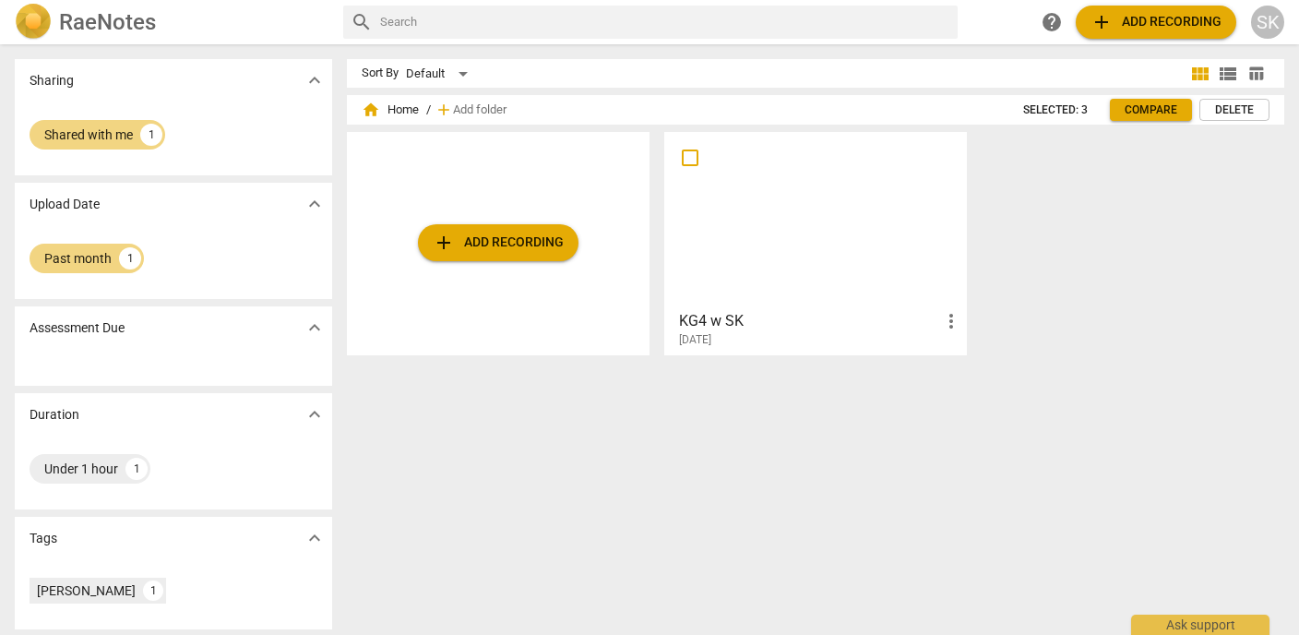
click at [709, 320] on h3 "KG4 w SK" at bounding box center [809, 321] width 261 height 22
click at [715, 233] on div at bounding box center [816, 219] width 290 height 163
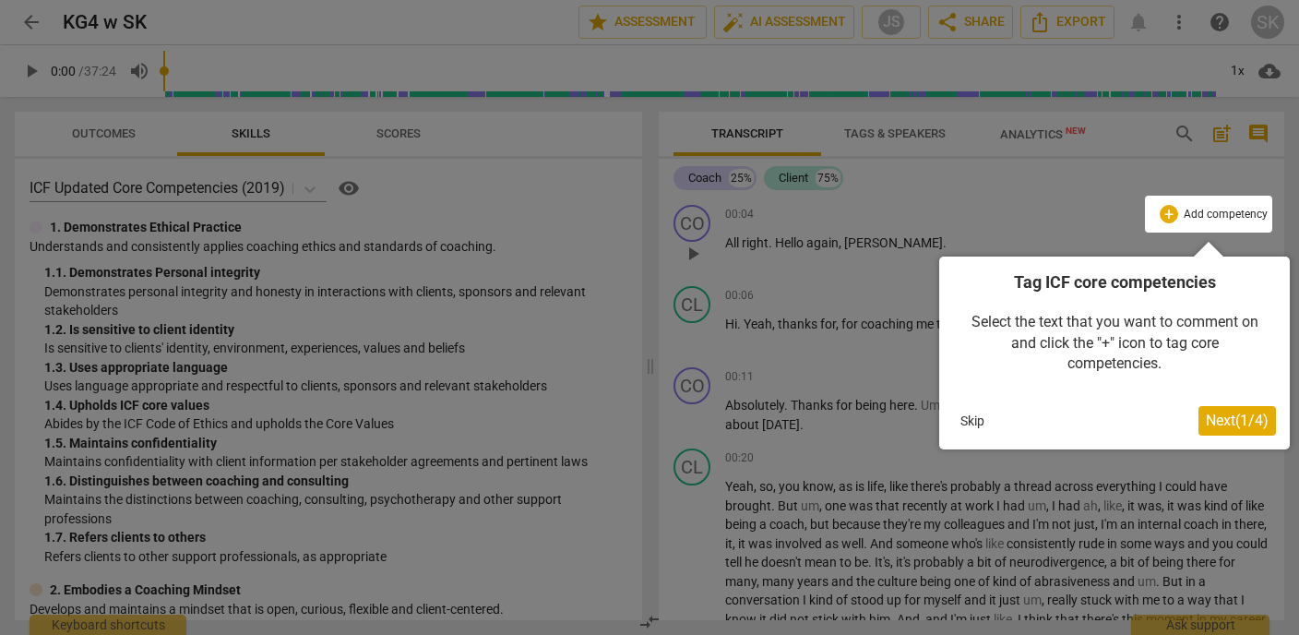
click at [1126, 184] on div at bounding box center [649, 317] width 1299 height 635
click at [972, 422] on button "Skip" at bounding box center [972, 421] width 39 height 28
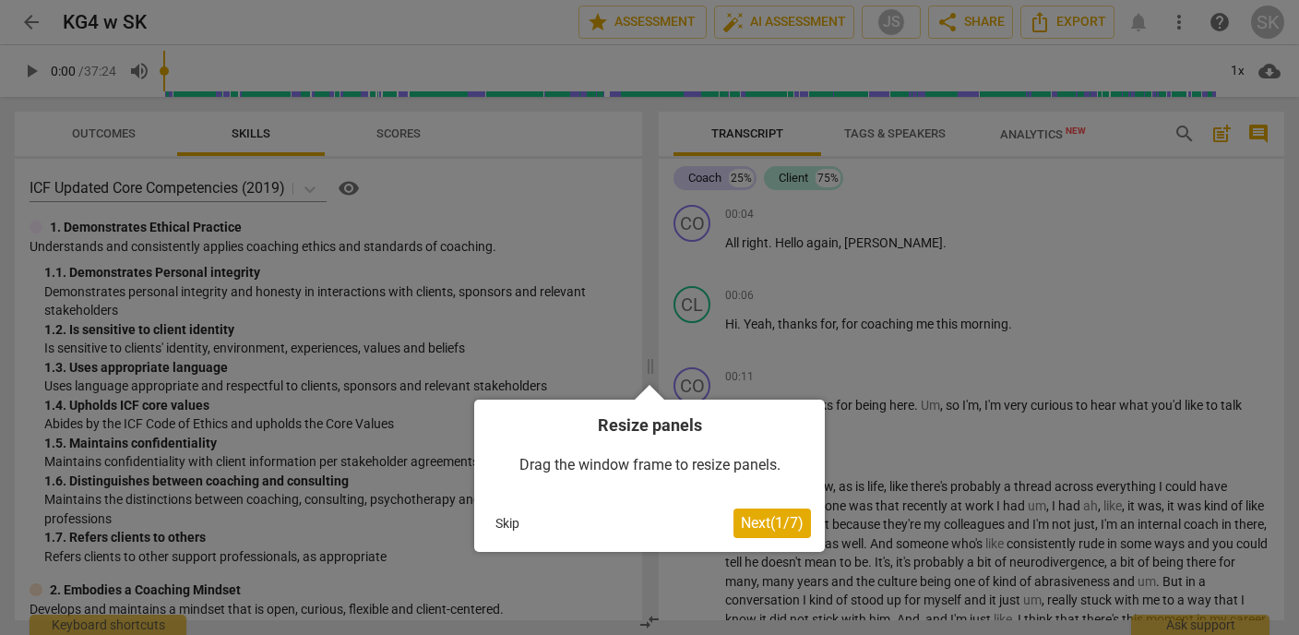
click at [507, 525] on button "Skip" at bounding box center [507, 523] width 39 height 28
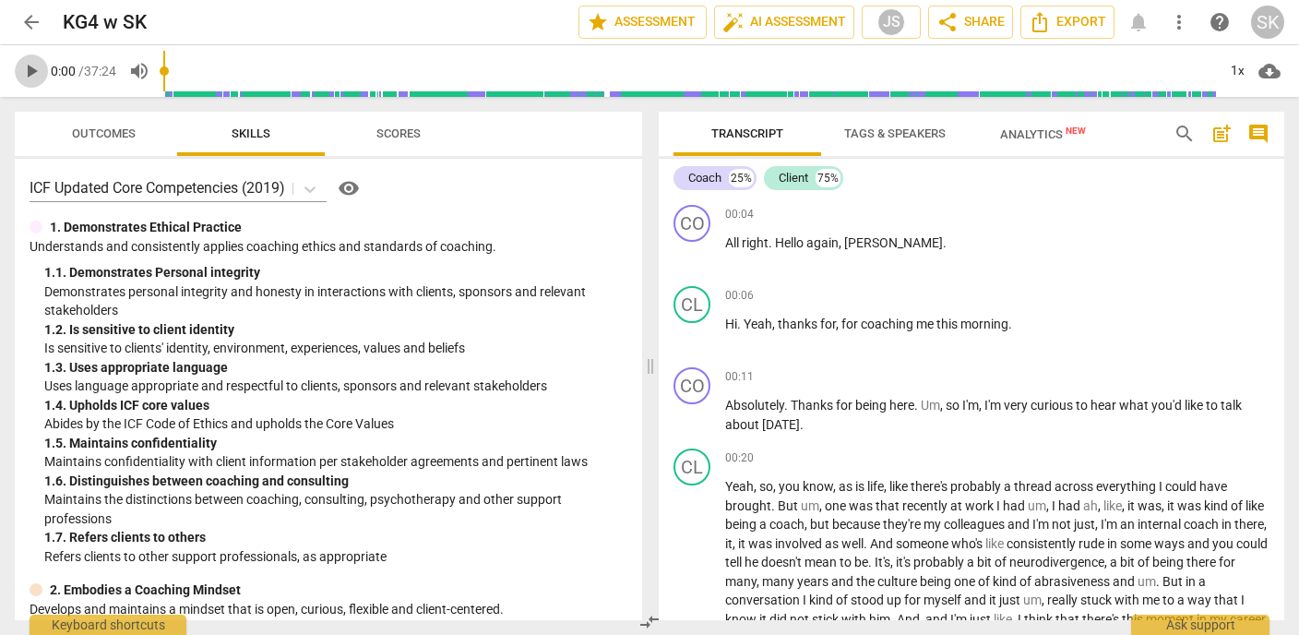
click at [30, 71] on span "play_arrow" at bounding box center [31, 71] width 22 height 22
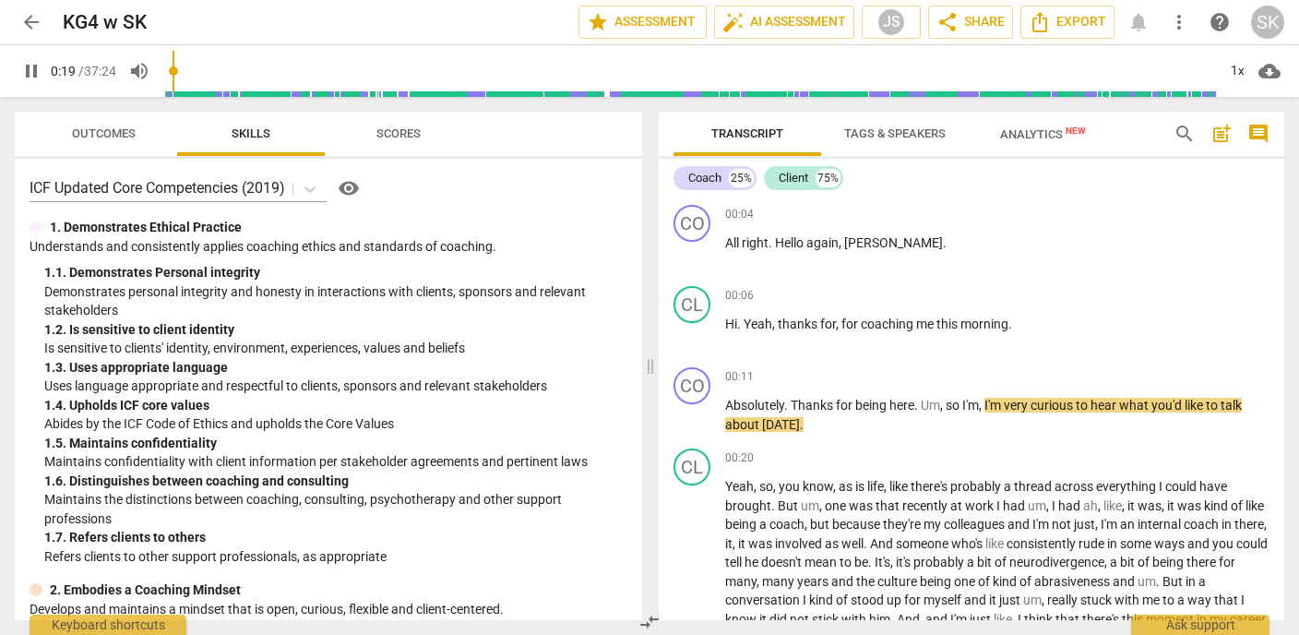
type input "20"
click at [47, 25] on span "arrow_back" at bounding box center [31, 22] width 33 height 22
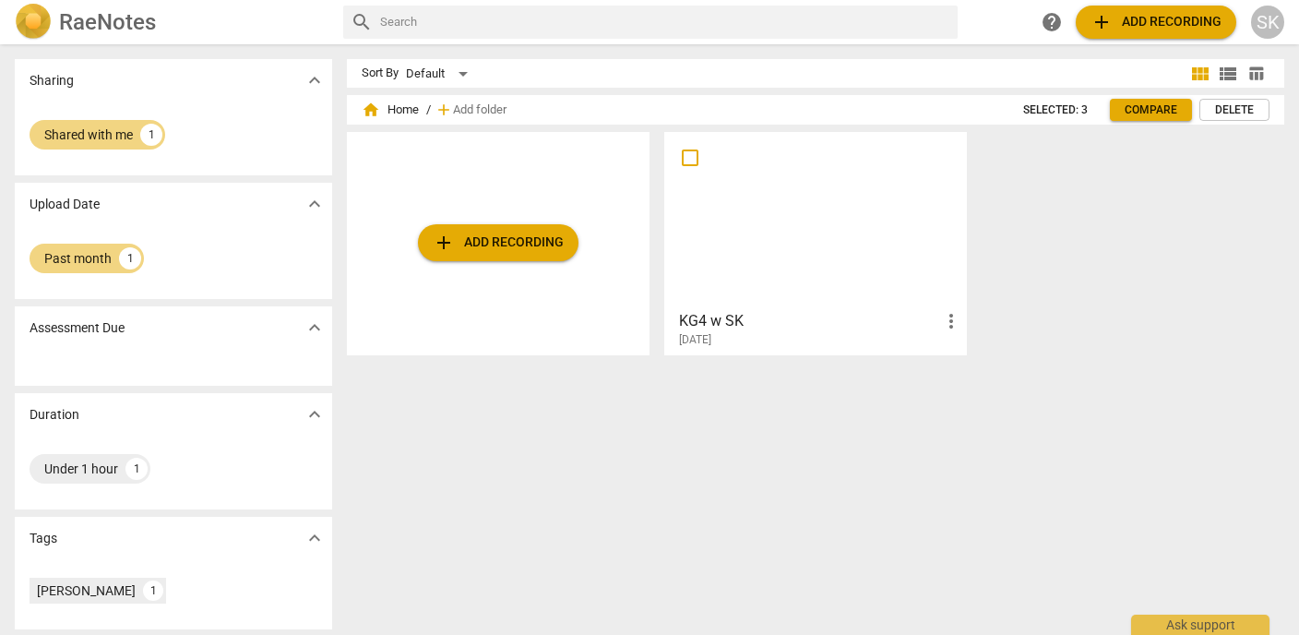
click at [100, 19] on h2 "RaeNotes" at bounding box center [107, 22] width 97 height 26
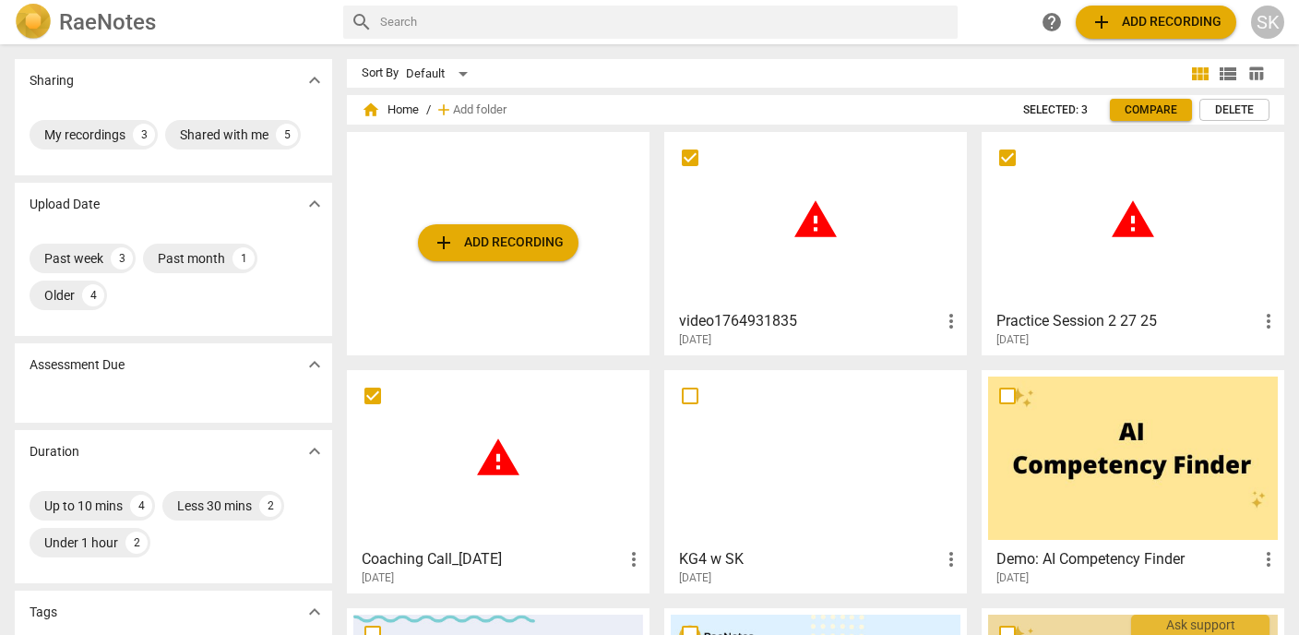
click at [942, 318] on span "more_vert" at bounding box center [951, 321] width 22 height 22
click at [503, 107] on div at bounding box center [649, 317] width 1299 height 635
click at [485, 106] on span "Add folder" at bounding box center [480, 110] width 54 height 14
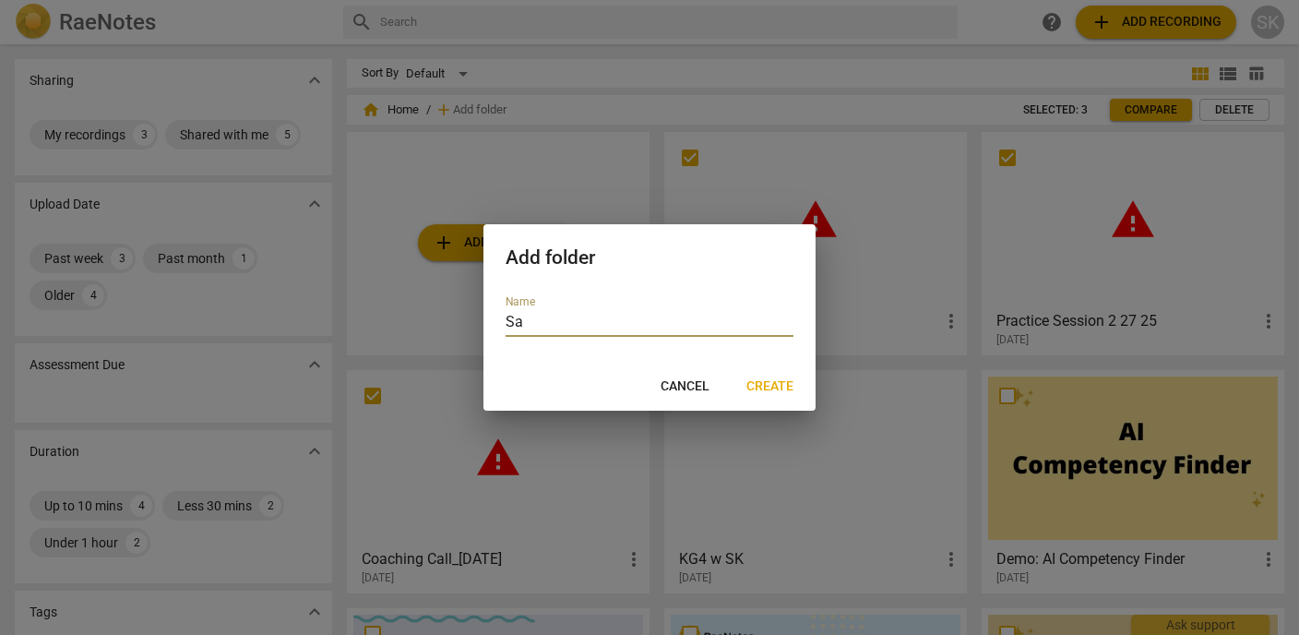
type input "S"
type input "Hawthorne Union Training Calls"
click at [759, 394] on span "Create" at bounding box center [769, 386] width 47 height 18
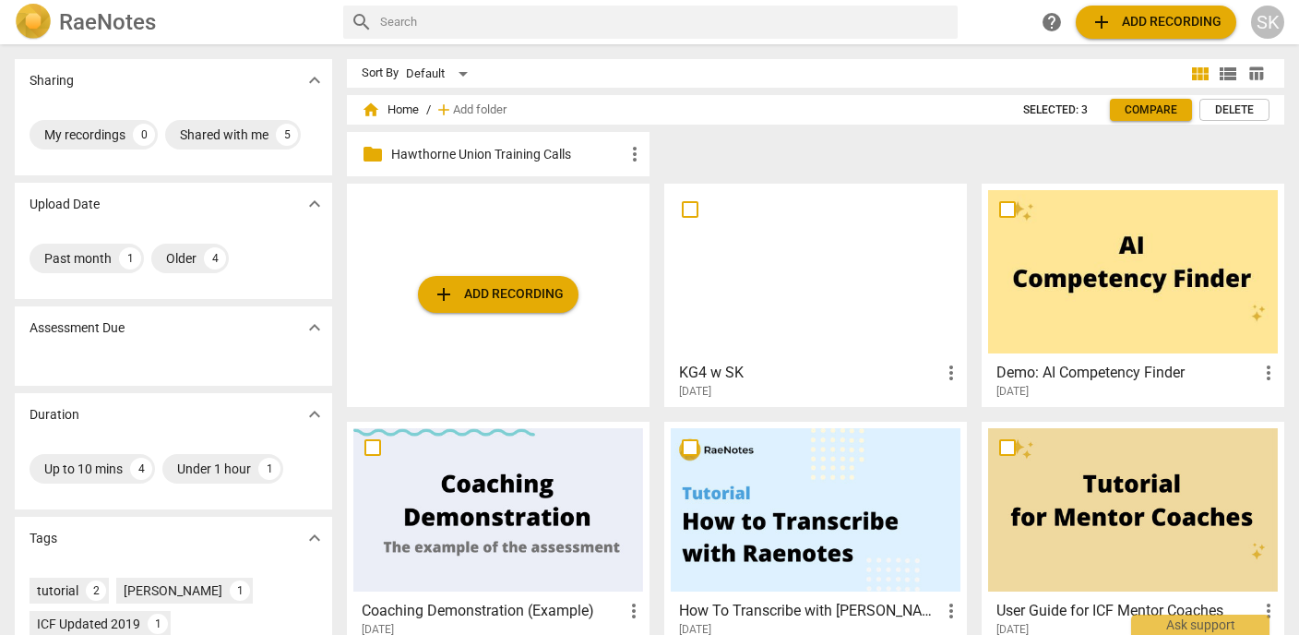
click at [505, 159] on p "Hawthorne Union Training Calls" at bounding box center [507, 154] width 232 height 19
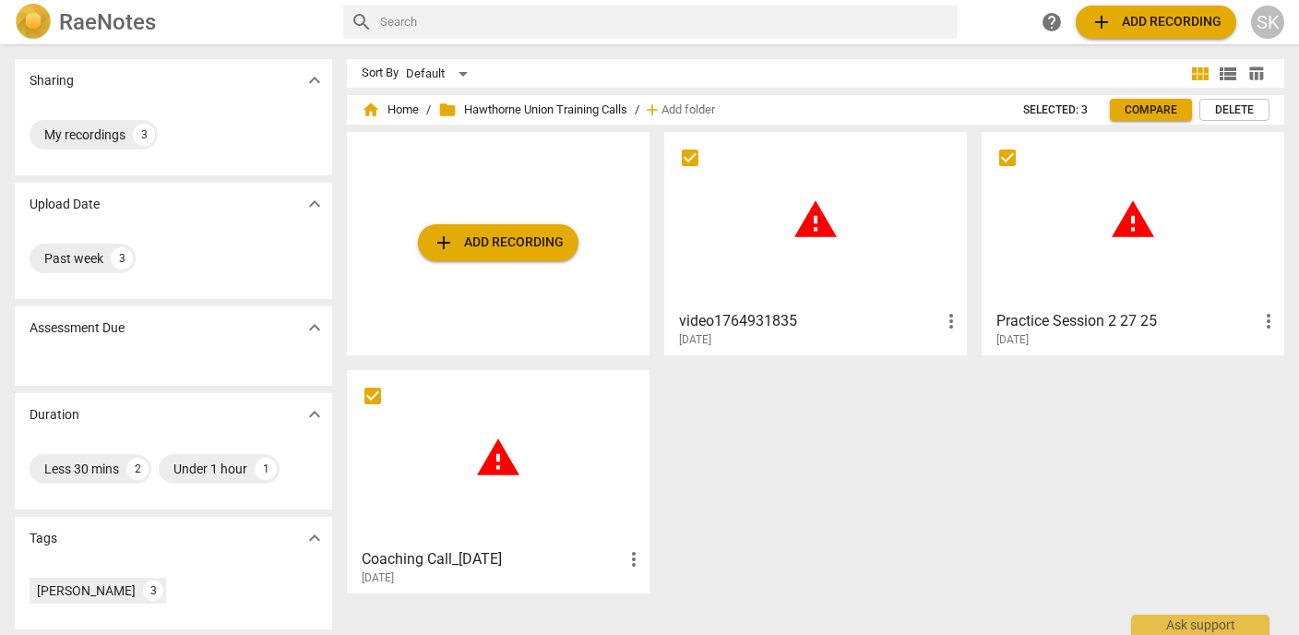
click at [941, 321] on span "more_vert" at bounding box center [951, 321] width 22 height 22
click at [812, 419] on div at bounding box center [649, 317] width 1299 height 635
click at [839, 244] on div "warning" at bounding box center [816, 219] width 290 height 163
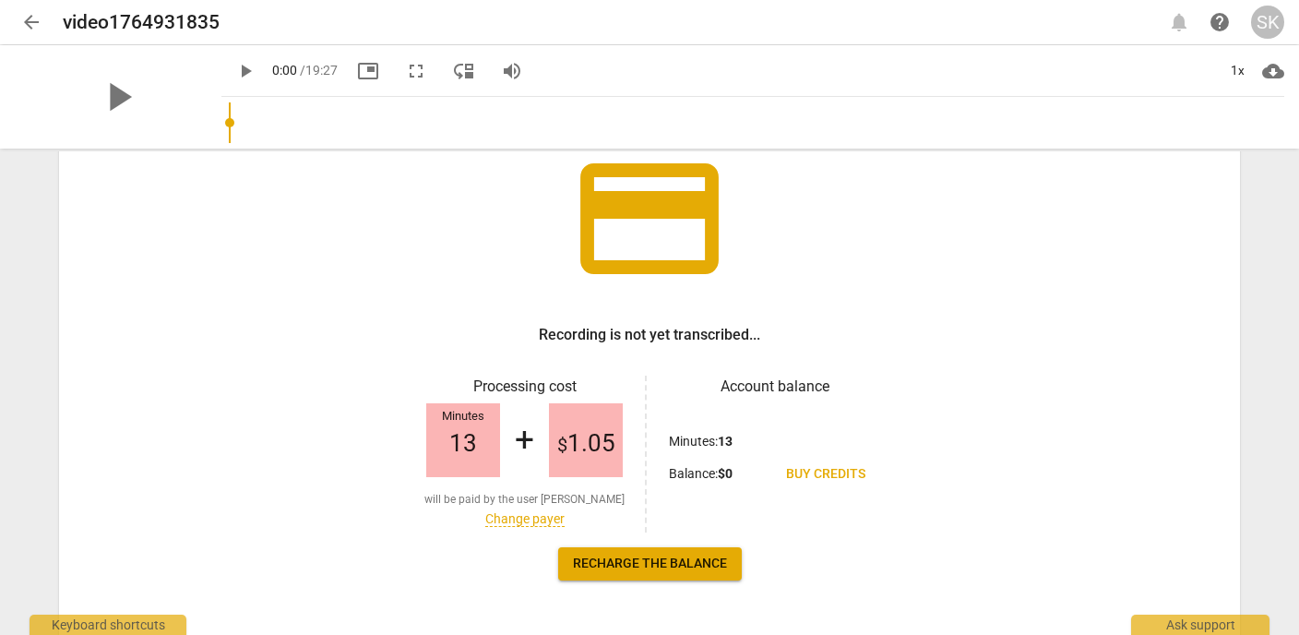
scroll to position [197, 0]
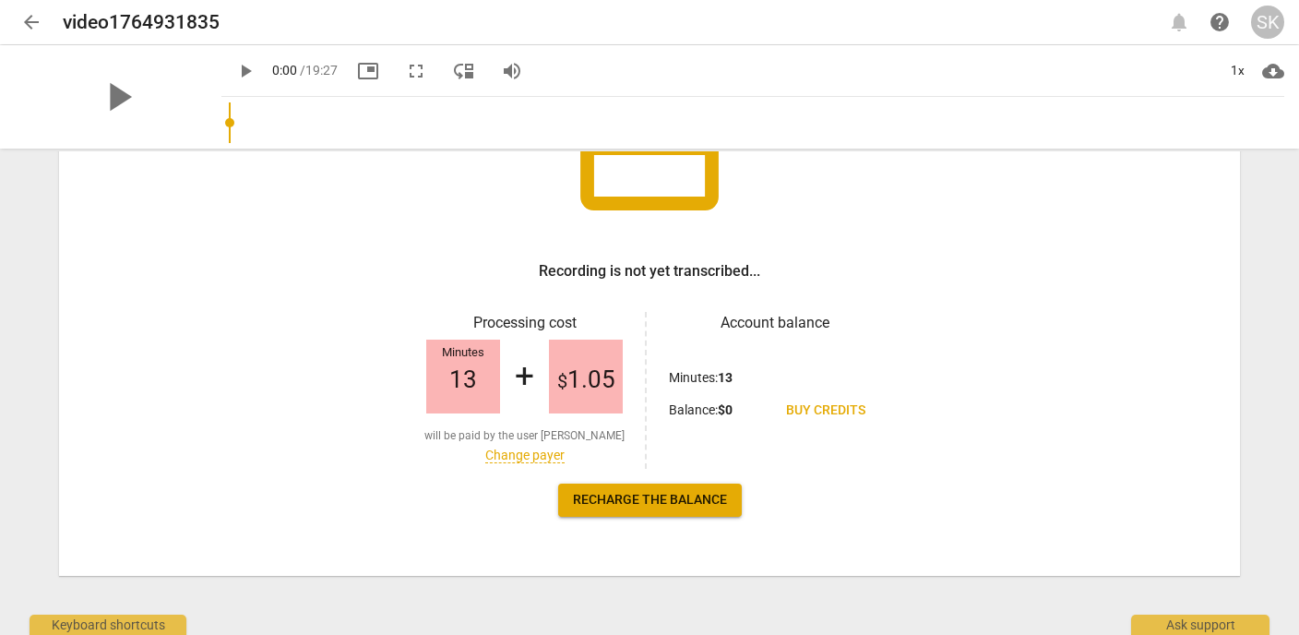
click at [676, 507] on span "Recharge the balance" at bounding box center [650, 500] width 154 height 18
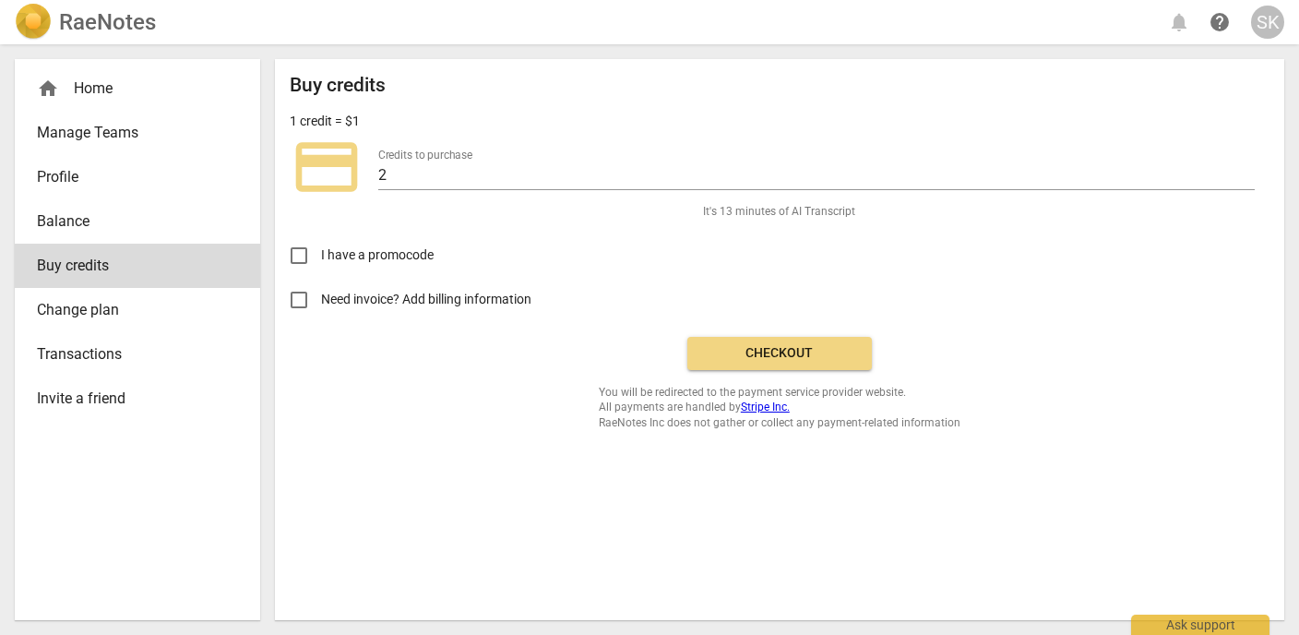
click at [747, 349] on span "Checkout" at bounding box center [779, 353] width 155 height 18
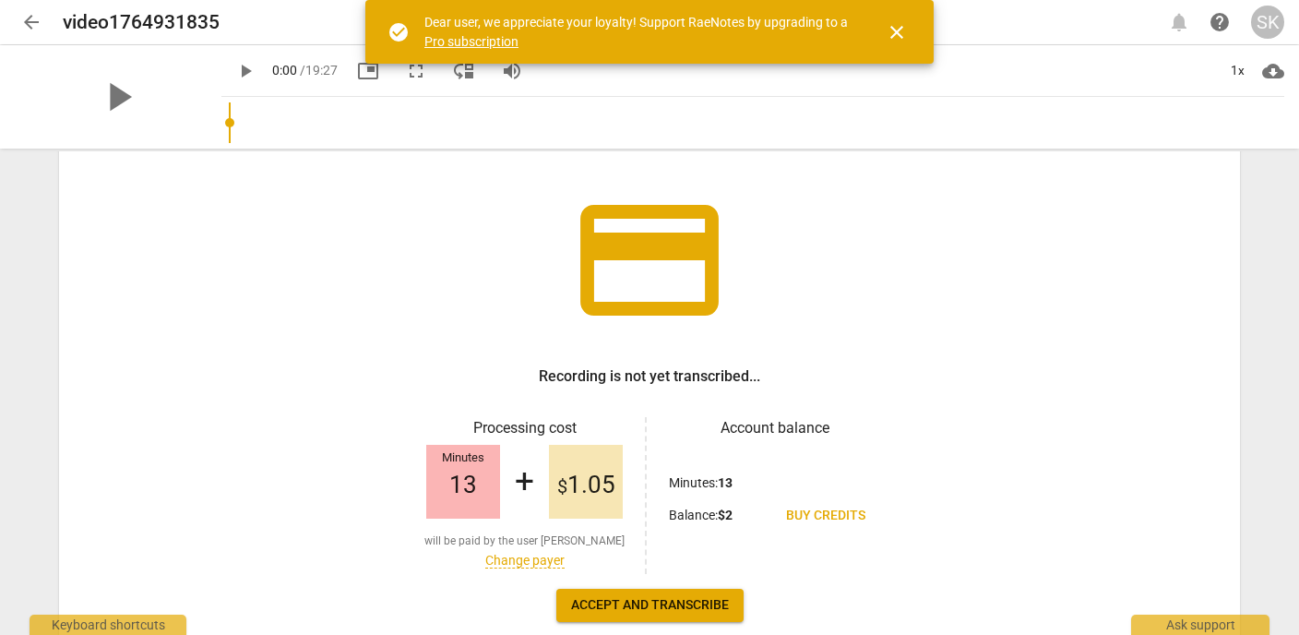
scroll to position [197, 0]
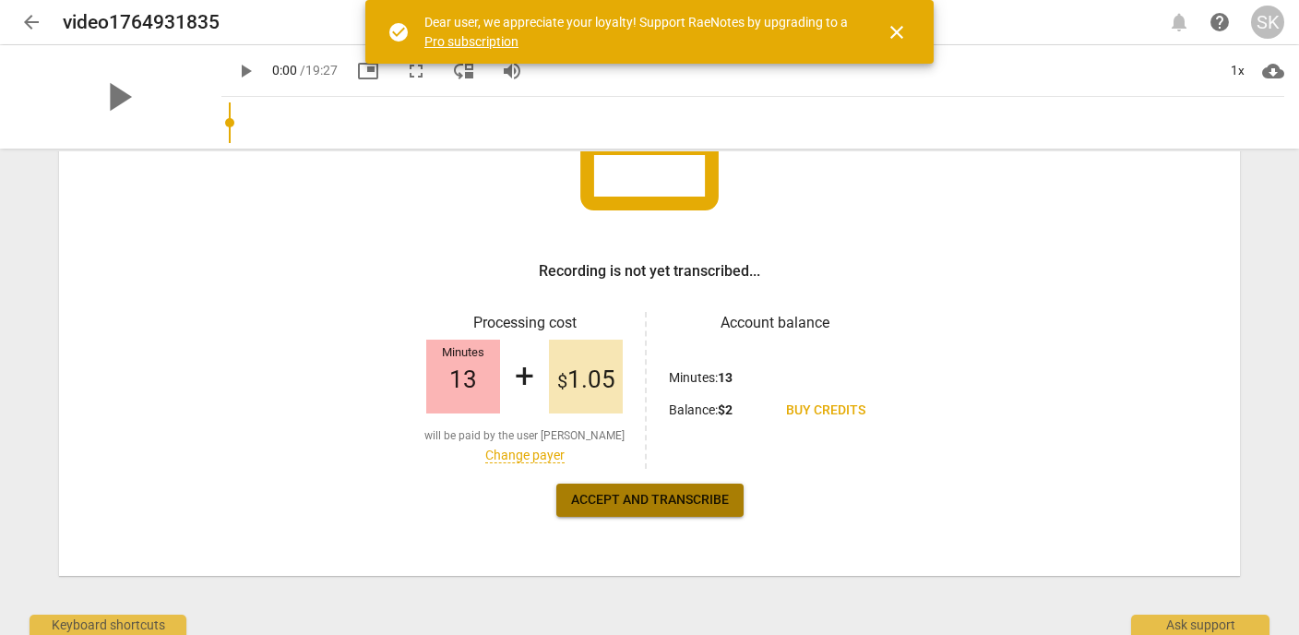
click at [662, 502] on span "Accept and transcribe" at bounding box center [650, 500] width 158 height 18
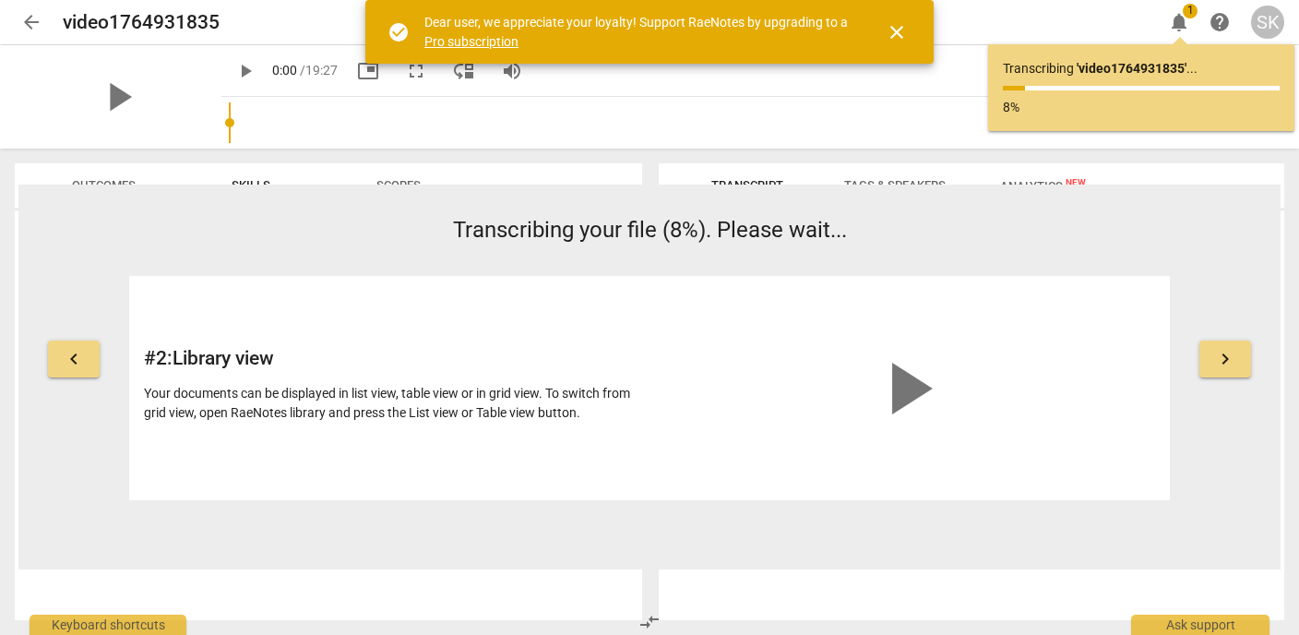
click at [1218, 357] on span "keyboard_arrow_right" at bounding box center [1225, 359] width 22 height 22
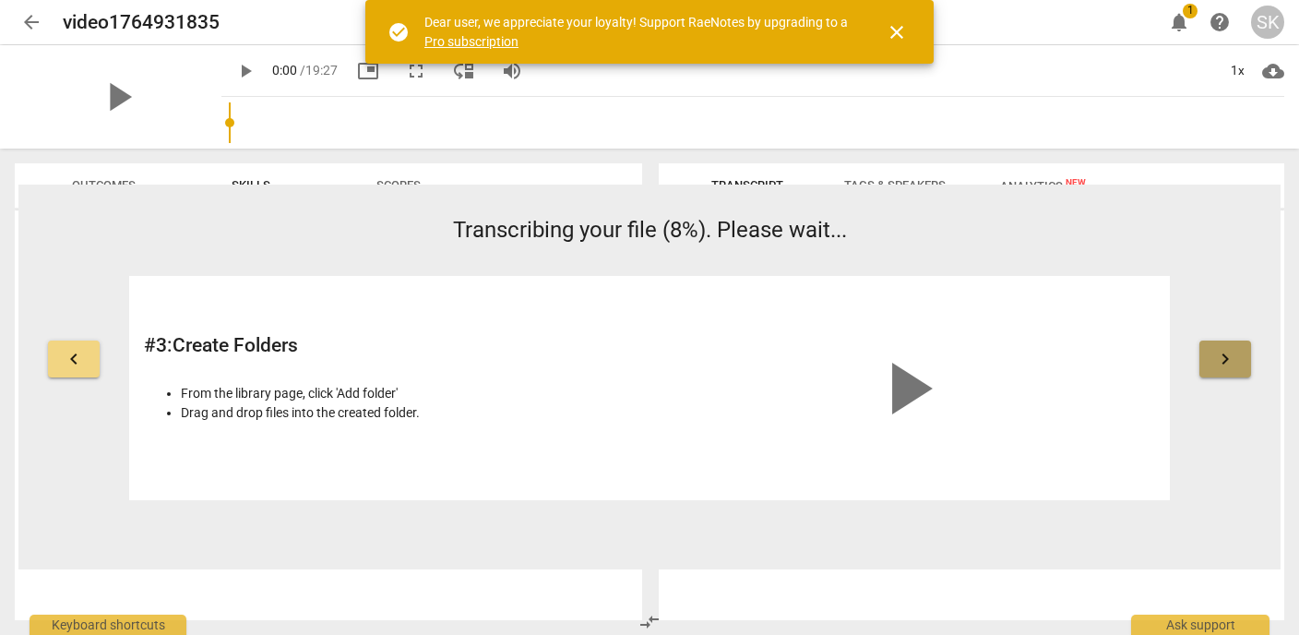
click at [1218, 357] on span "keyboard_arrow_right" at bounding box center [1225, 359] width 22 height 22
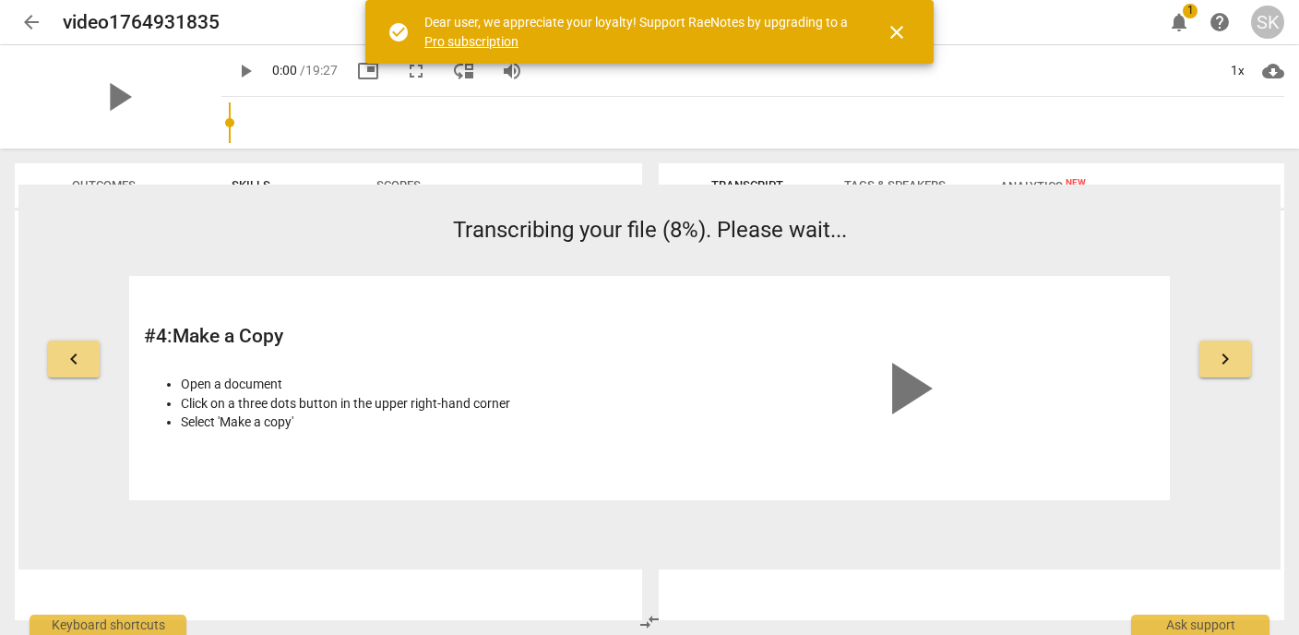
click at [1218, 357] on span "keyboard_arrow_right" at bounding box center [1225, 359] width 22 height 22
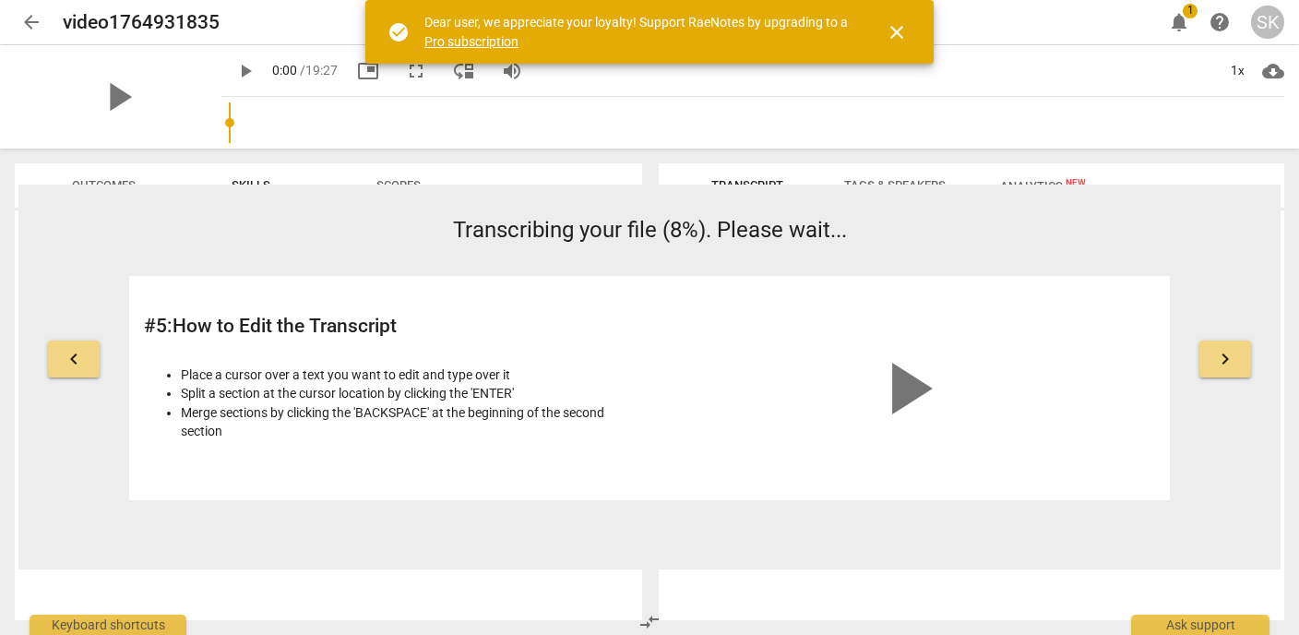
click at [1218, 357] on span "keyboard_arrow_right" at bounding box center [1225, 359] width 22 height 22
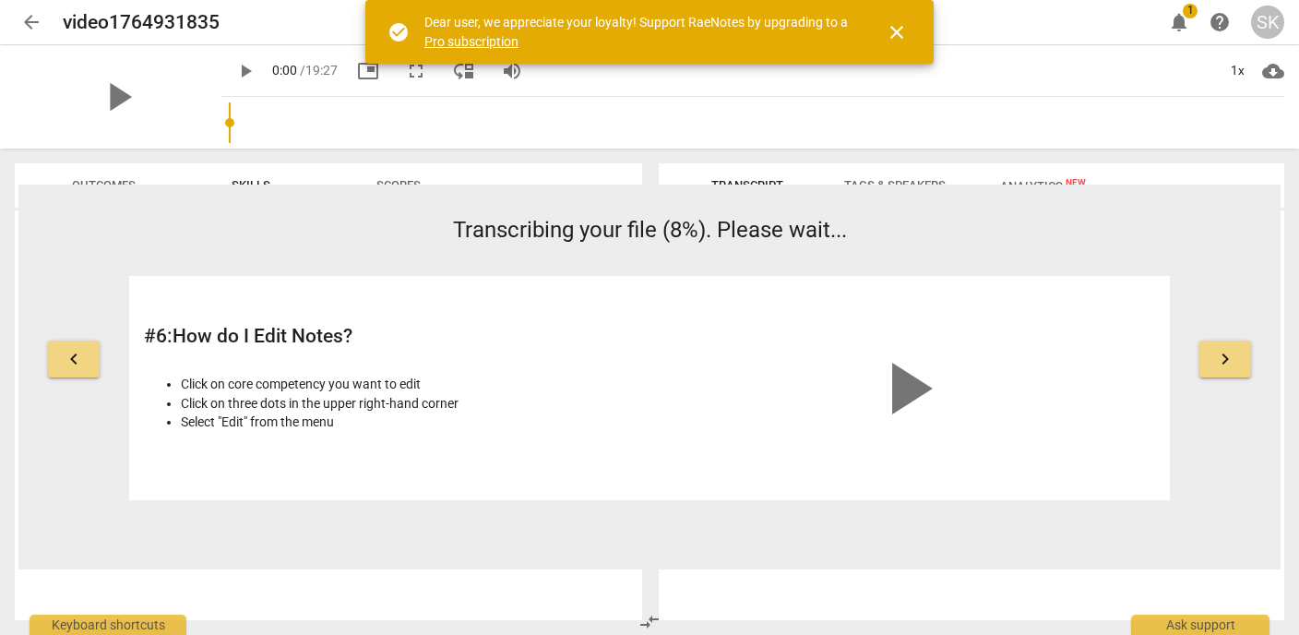
click at [1218, 357] on span "keyboard_arrow_right" at bounding box center [1225, 359] width 22 height 22
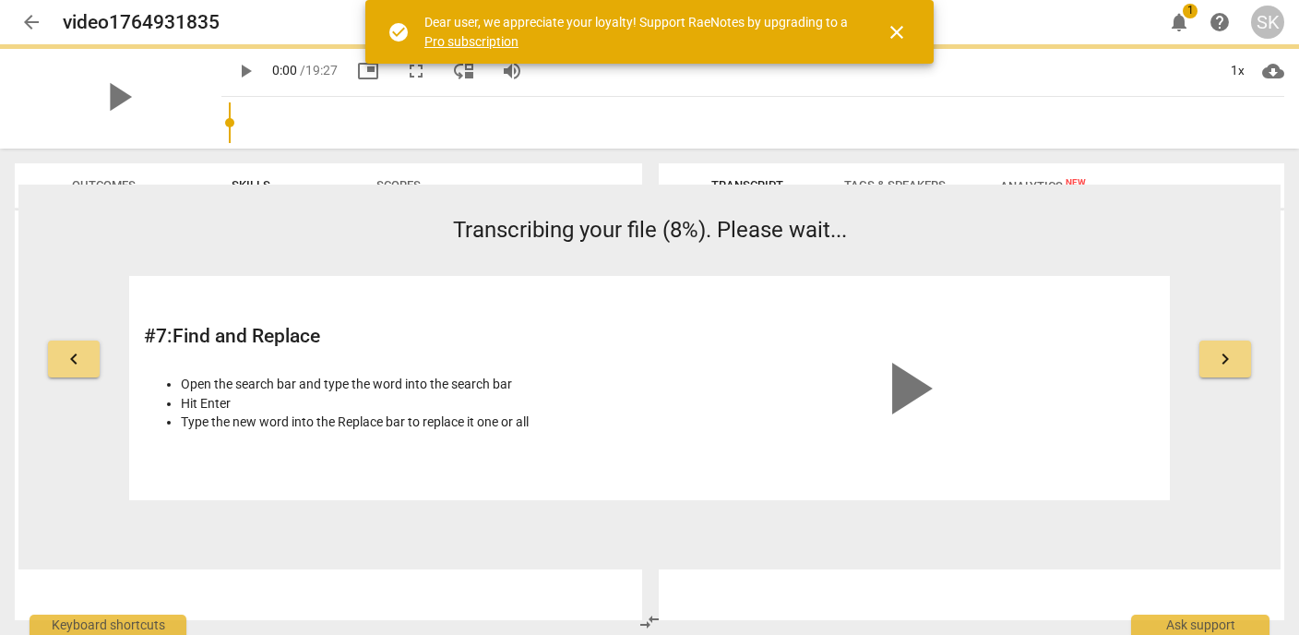
click at [1218, 357] on span "keyboard_arrow_right" at bounding box center [1225, 359] width 22 height 22
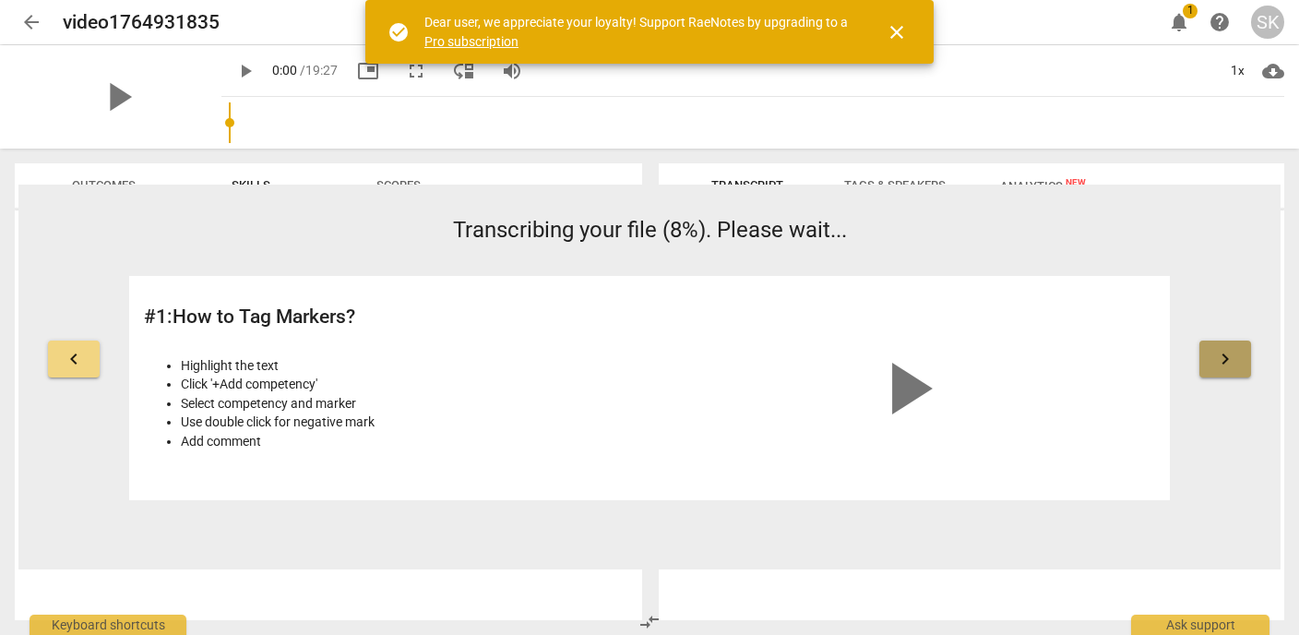
click at [1218, 357] on span "keyboard_arrow_right" at bounding box center [1225, 359] width 22 height 22
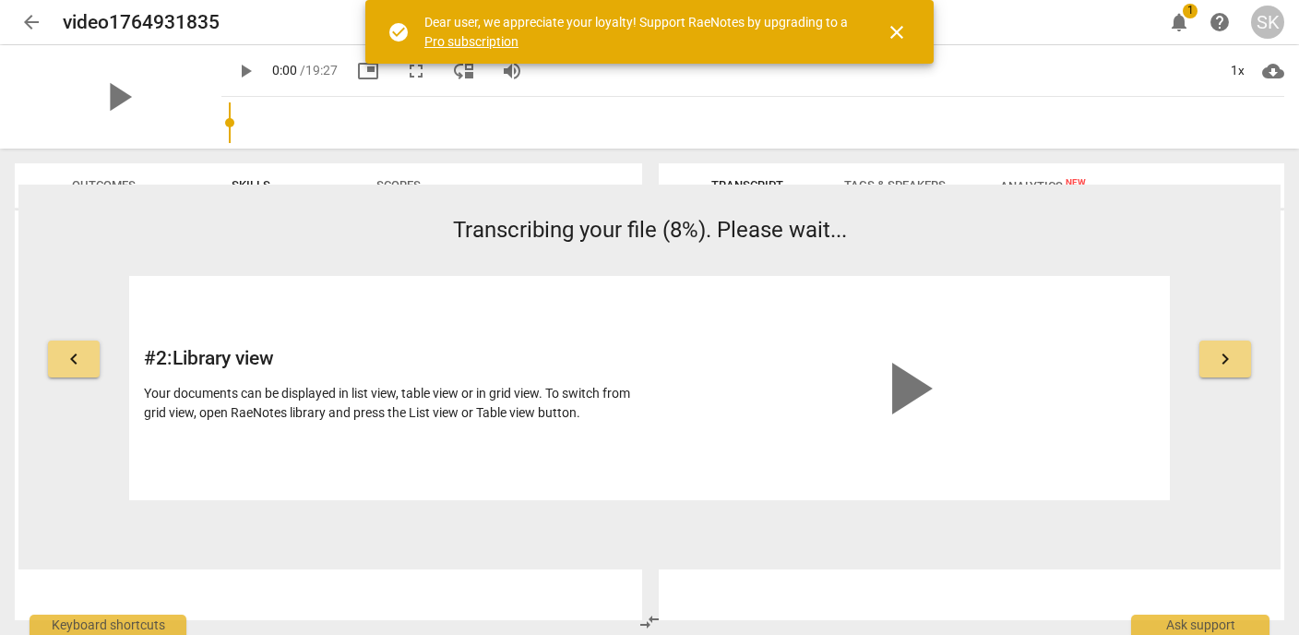
click at [1218, 357] on span "keyboard_arrow_right" at bounding box center [1225, 359] width 22 height 22
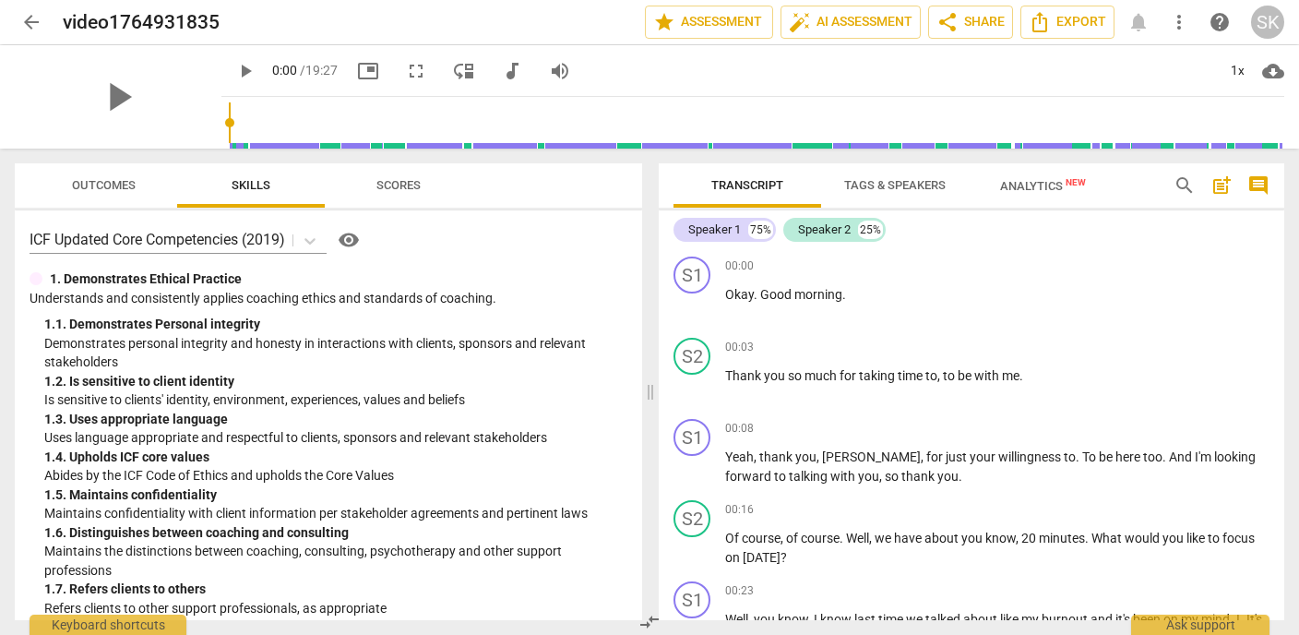
click at [234, 76] on span "play_arrow" at bounding box center [245, 71] width 22 height 22
click at [686, 350] on div "S2" at bounding box center [691, 356] width 37 height 37
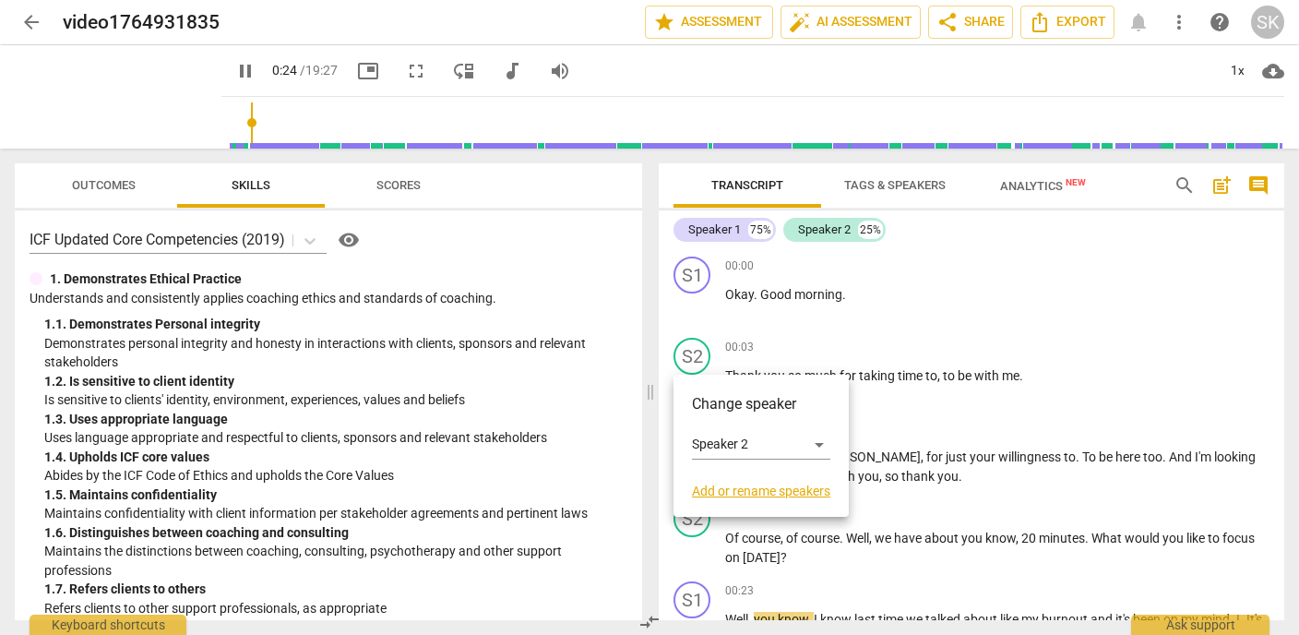
click at [748, 487] on link "Add or rename speakers" at bounding box center [761, 490] width 138 height 15
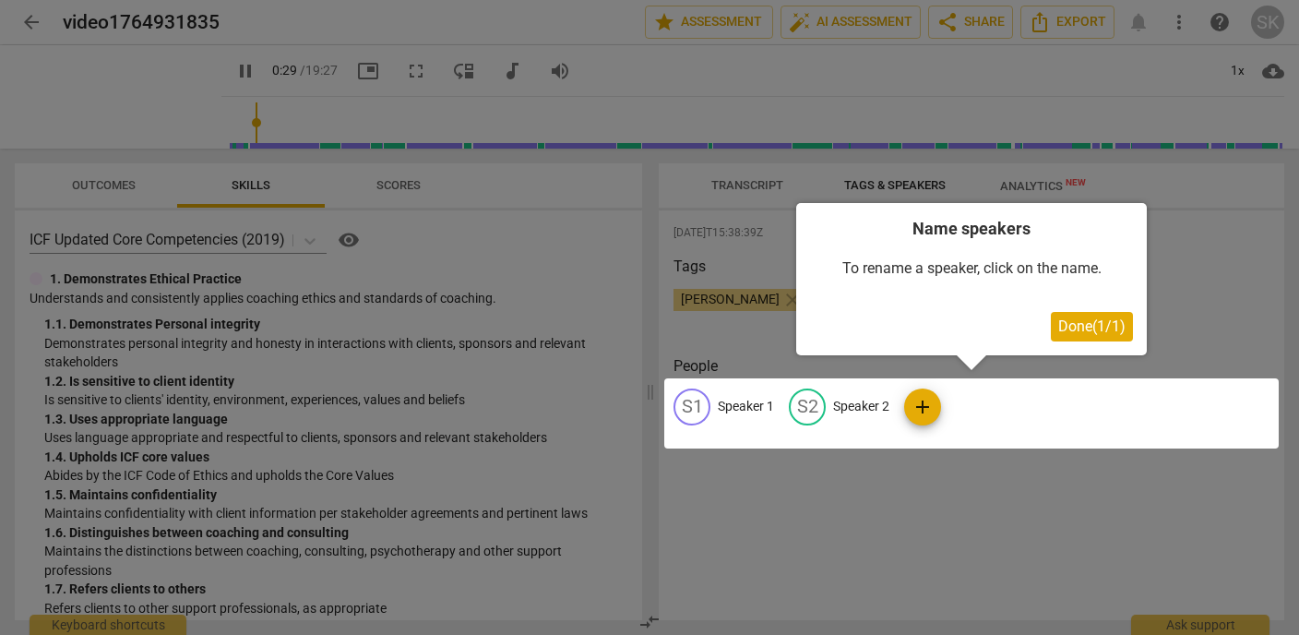
click at [866, 401] on div at bounding box center [971, 413] width 614 height 70
click at [971, 153] on div at bounding box center [649, 317] width 1299 height 635
click at [1091, 328] on span "Done ( 1 / 1 )" at bounding box center [1091, 326] width 67 height 18
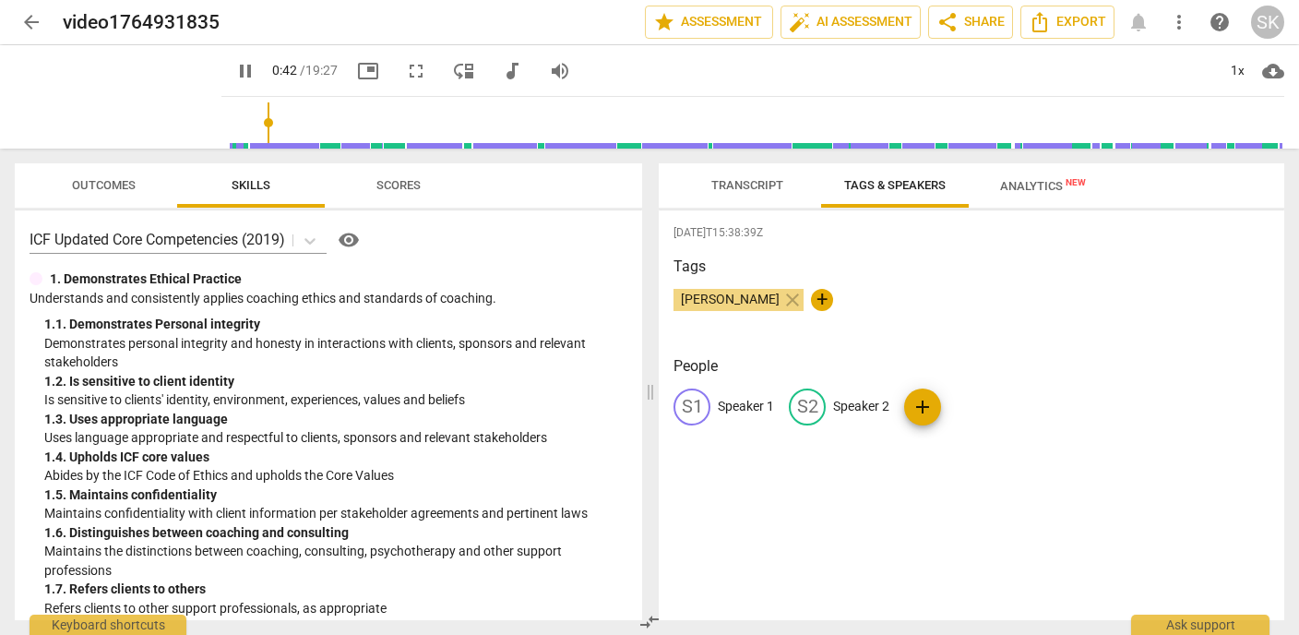
type input "43"
click at [29, 19] on span "arrow_back" at bounding box center [31, 22] width 22 height 22
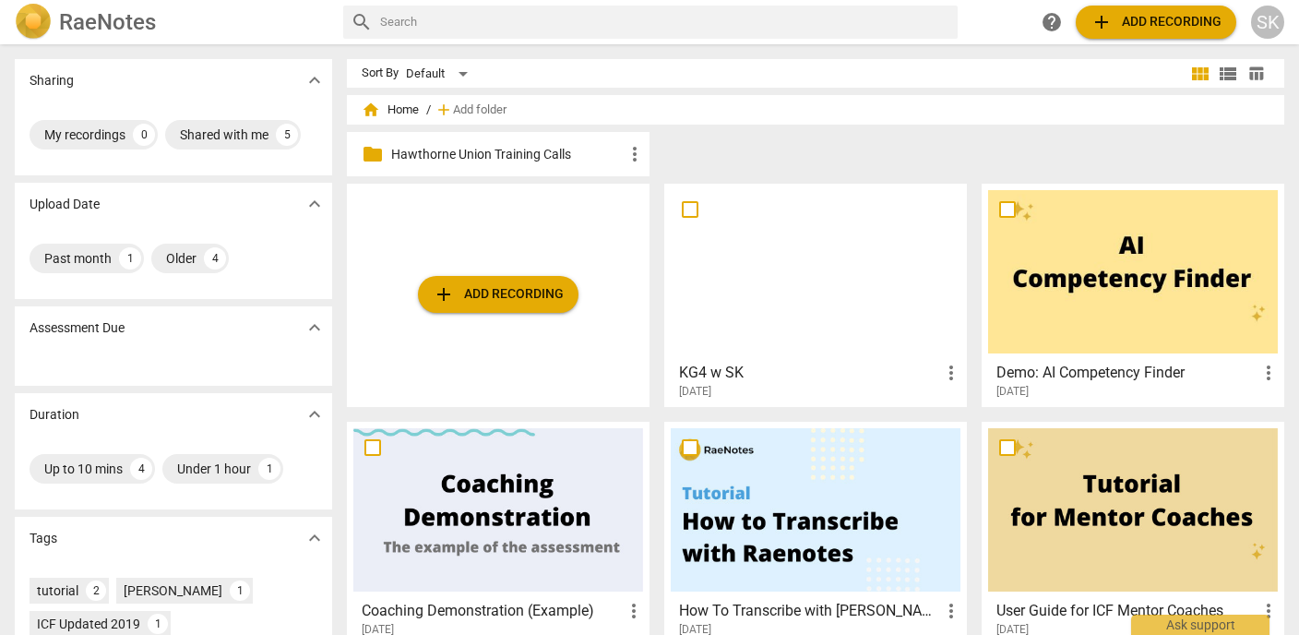
click at [484, 154] on p "Hawthorne Union Training Calls" at bounding box center [507, 154] width 232 height 19
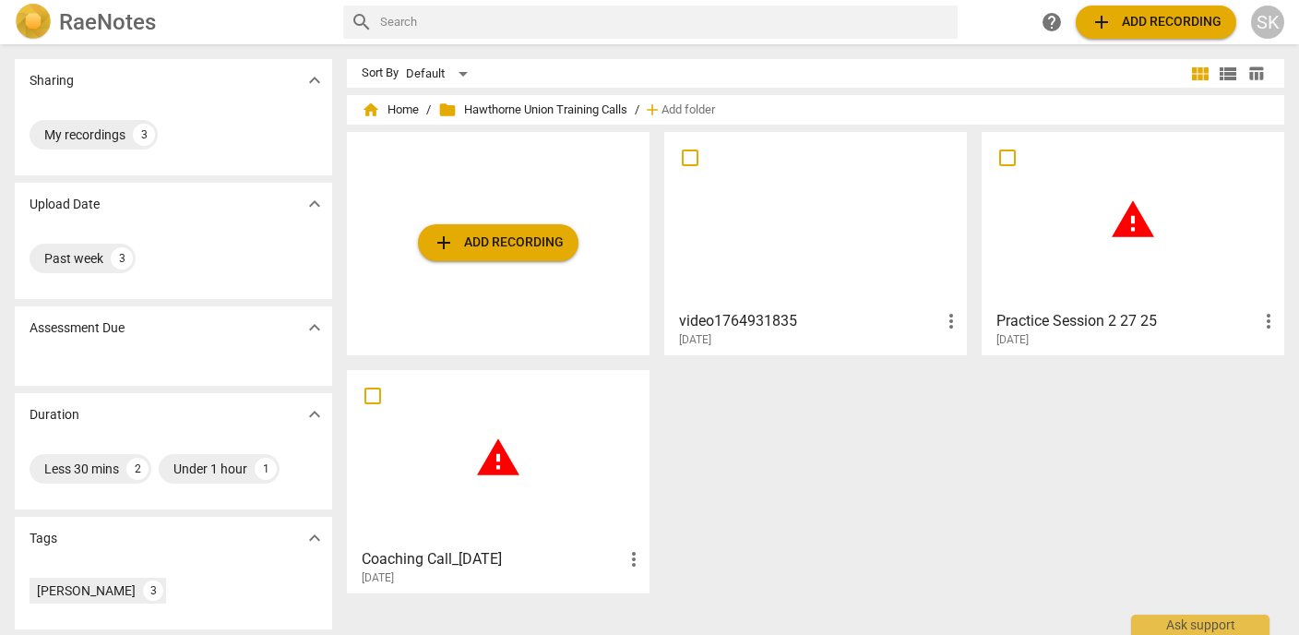
click at [1257, 316] on span "more_vert" at bounding box center [1268, 321] width 22 height 22
click at [1138, 345] on div at bounding box center [649, 317] width 1299 height 635
click at [1189, 226] on div "warning" at bounding box center [1133, 219] width 290 height 163
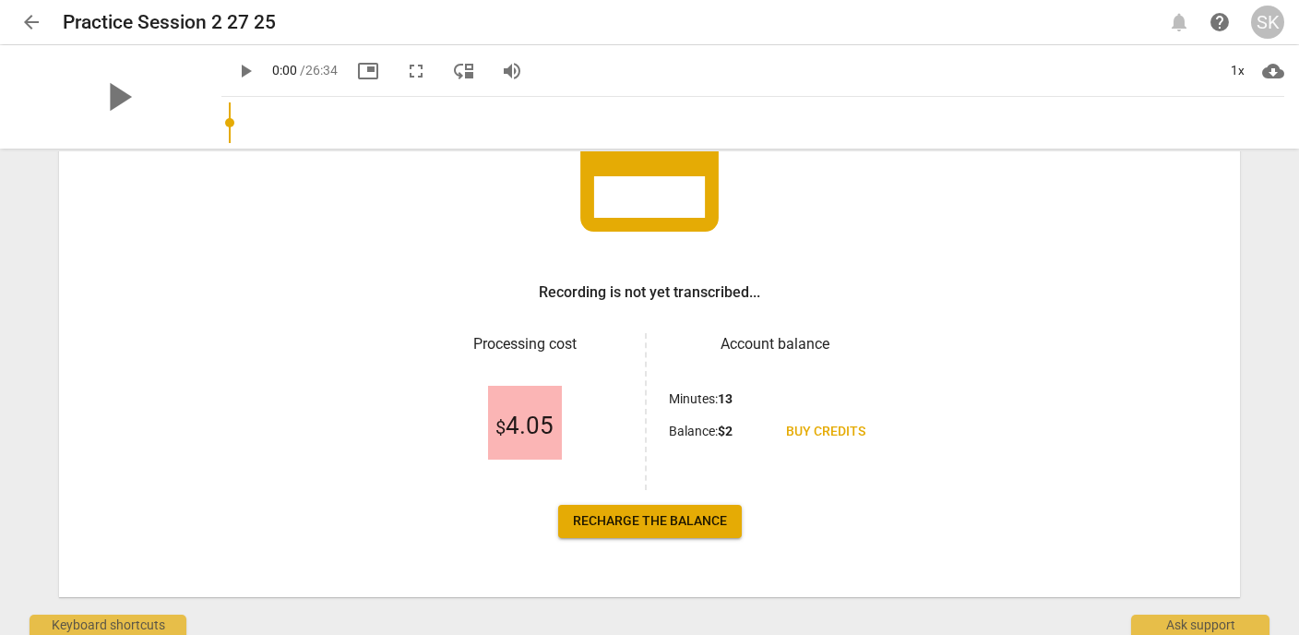
scroll to position [181, 0]
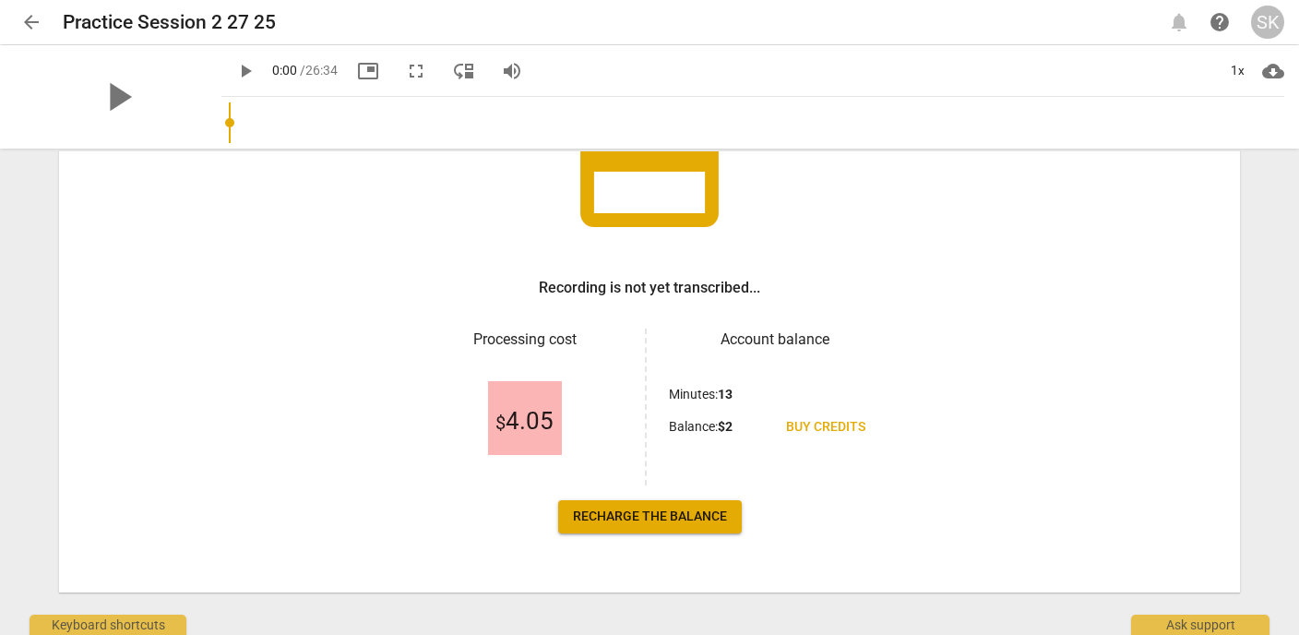
click at [838, 423] on span "Buy credits" at bounding box center [825, 427] width 79 height 18
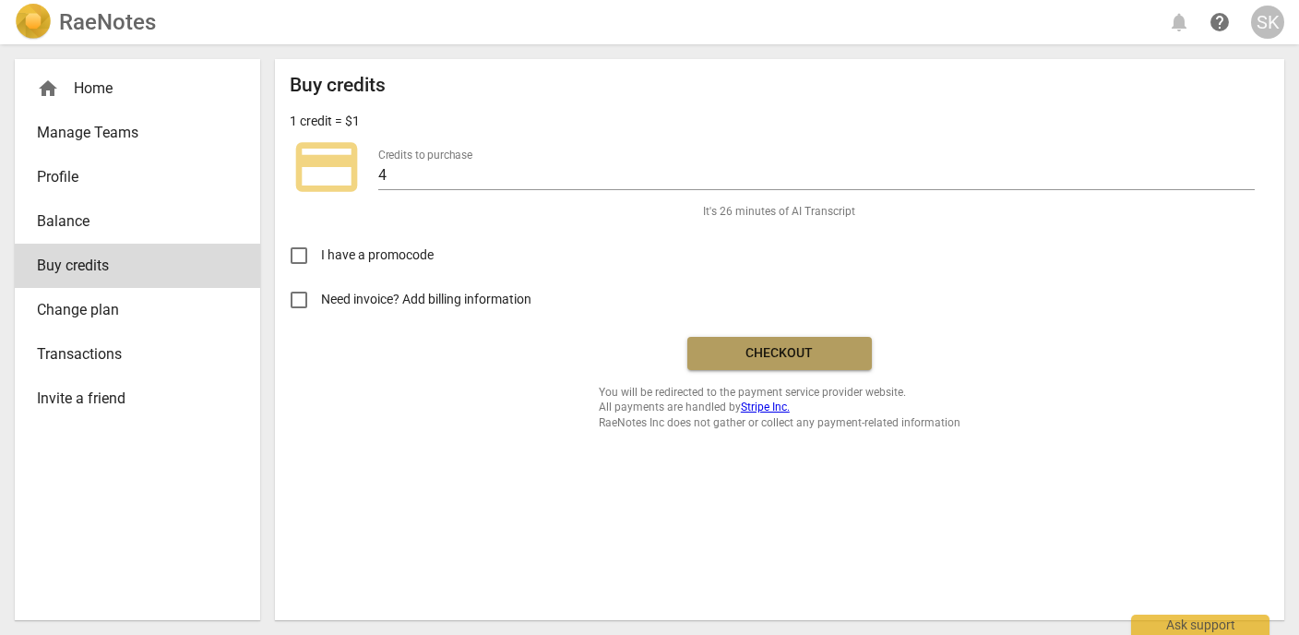
click at [727, 354] on span "Checkout" at bounding box center [779, 353] width 155 height 18
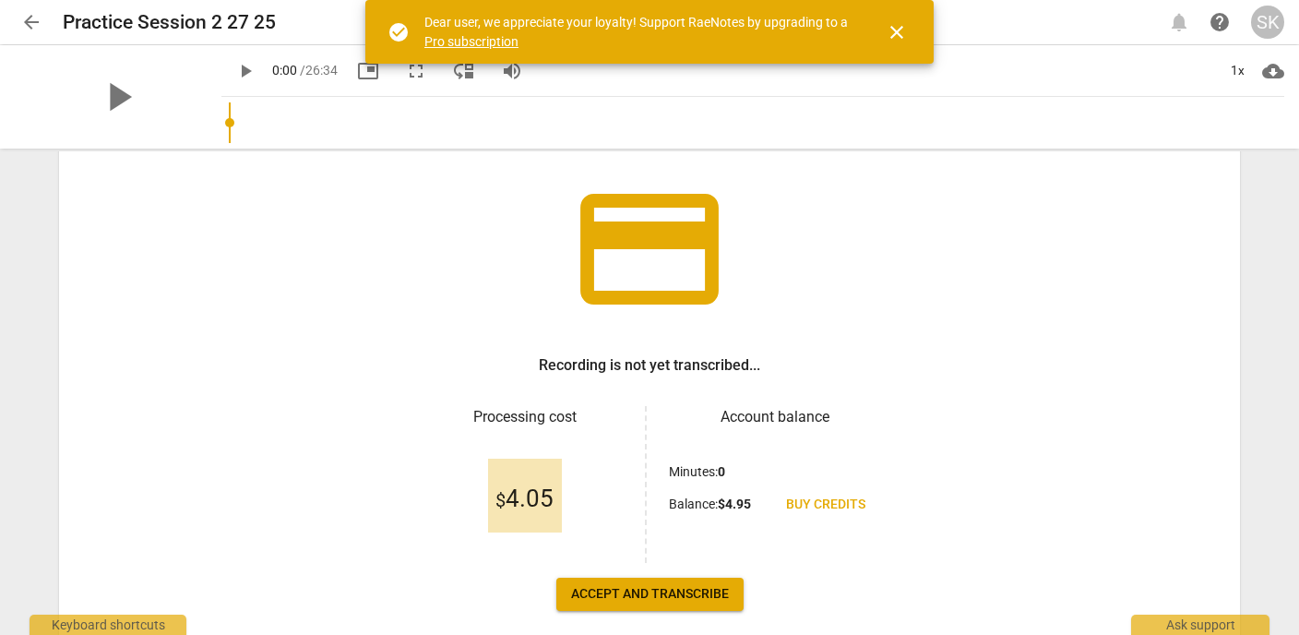
scroll to position [197, 0]
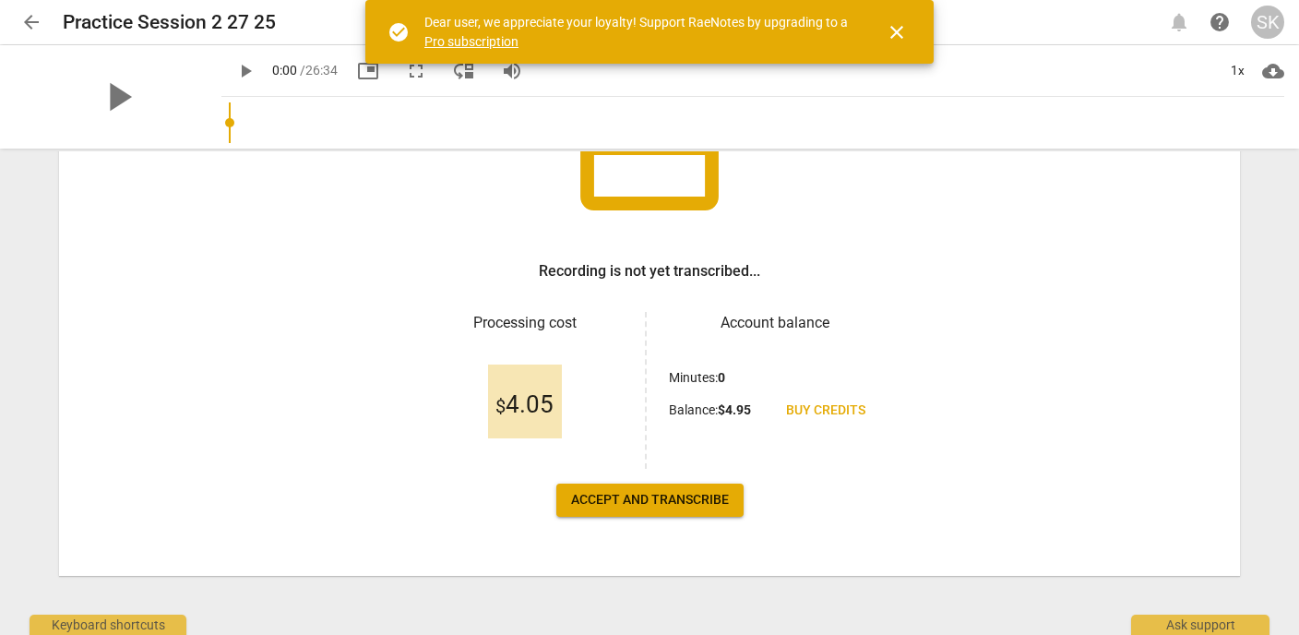
click at [667, 505] on span "Accept and transcribe" at bounding box center [650, 500] width 158 height 18
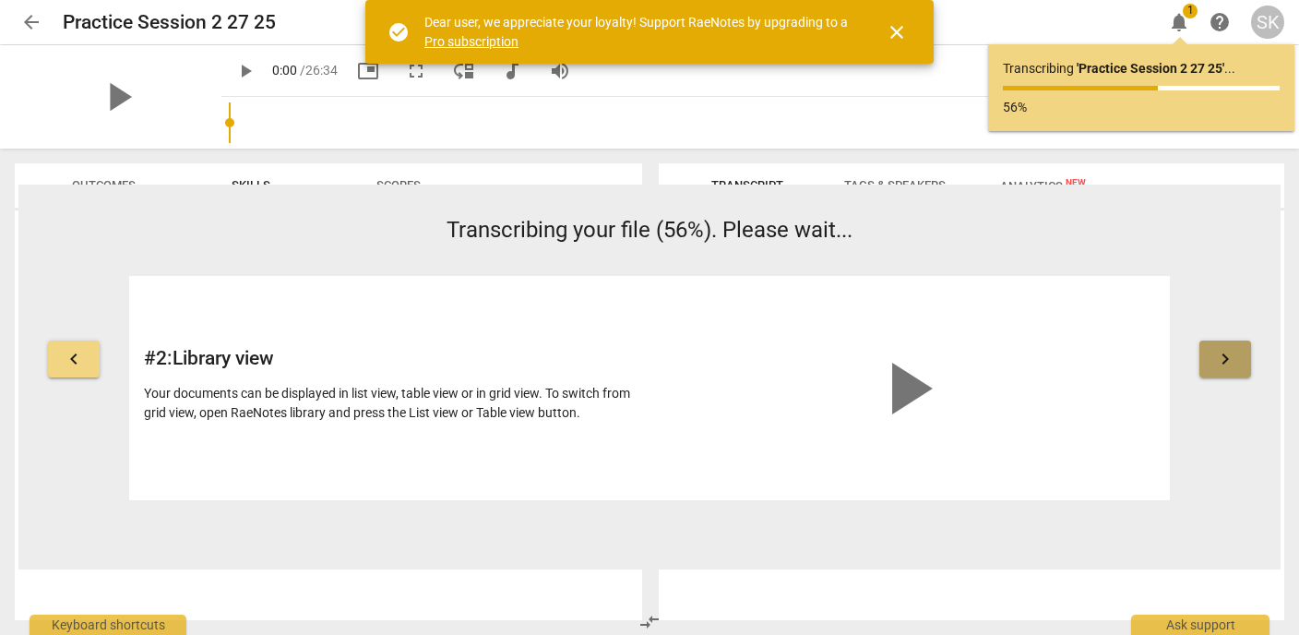
click at [1230, 361] on span "keyboard_arrow_right" at bounding box center [1225, 359] width 22 height 22
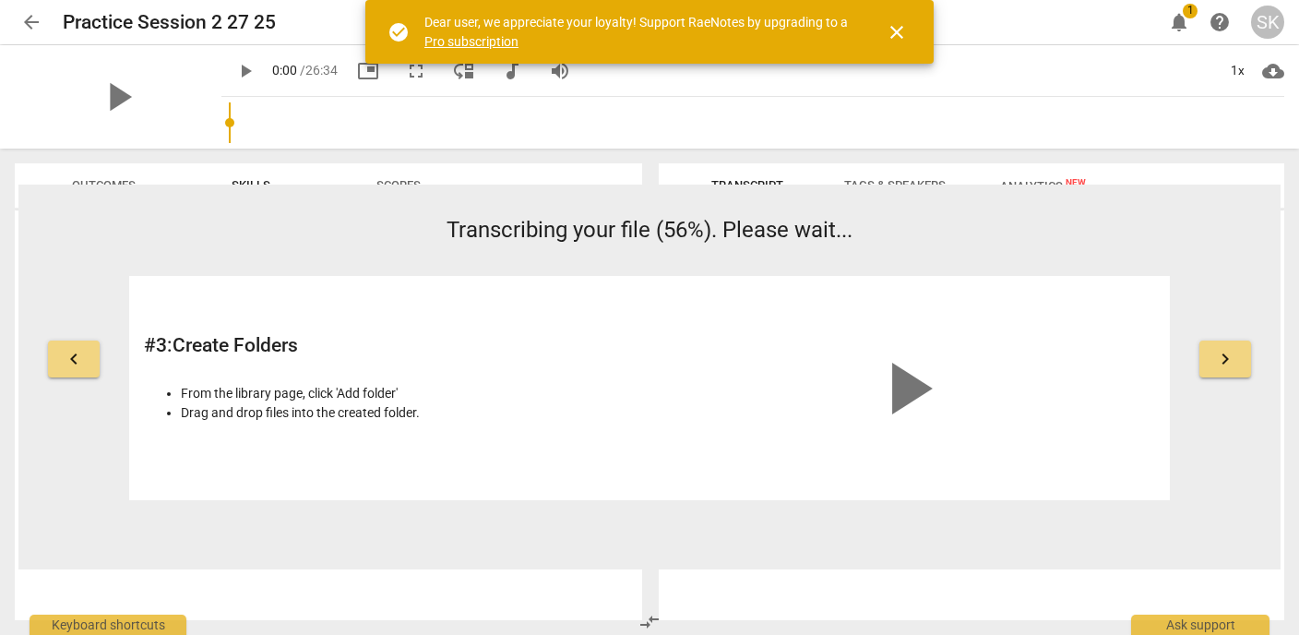
click at [1230, 361] on span "keyboard_arrow_right" at bounding box center [1225, 359] width 22 height 22
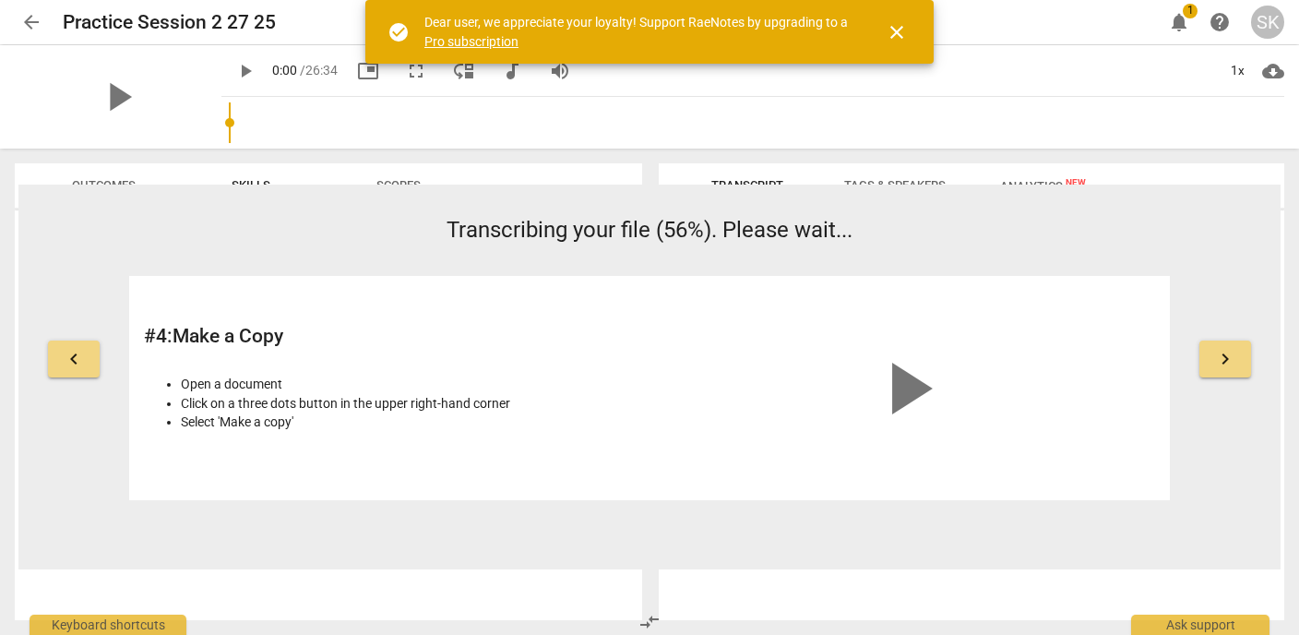
click at [1230, 361] on span "keyboard_arrow_right" at bounding box center [1225, 359] width 22 height 22
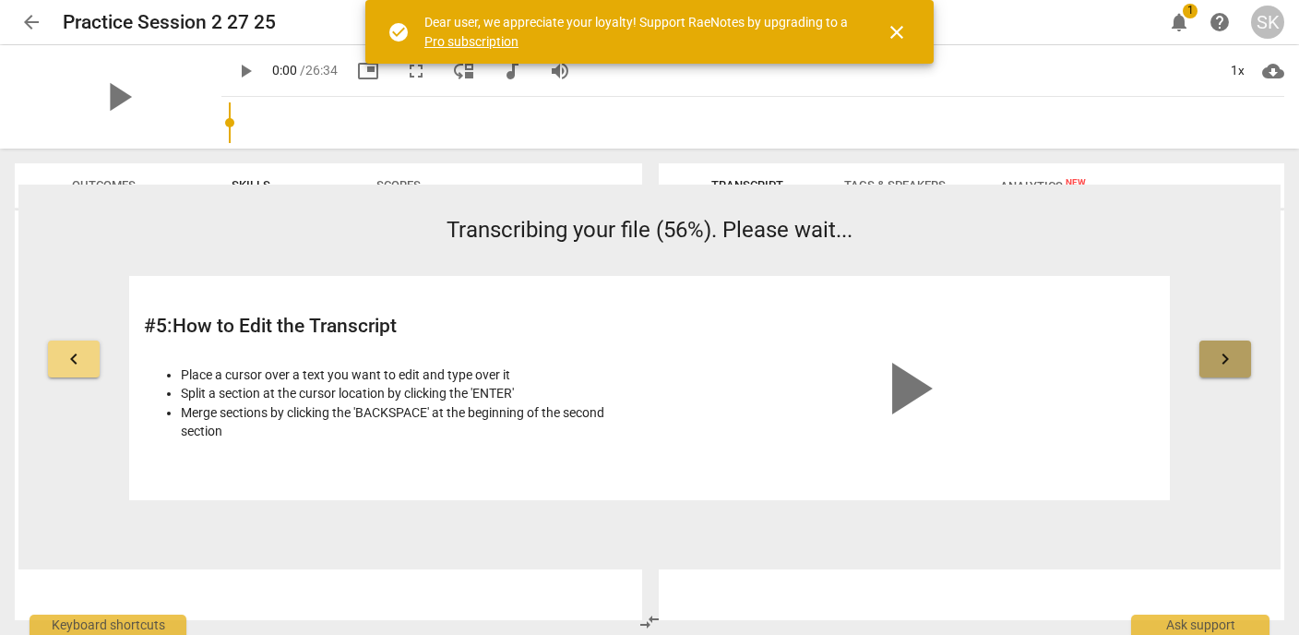
click at [1230, 361] on span "keyboard_arrow_right" at bounding box center [1225, 359] width 22 height 22
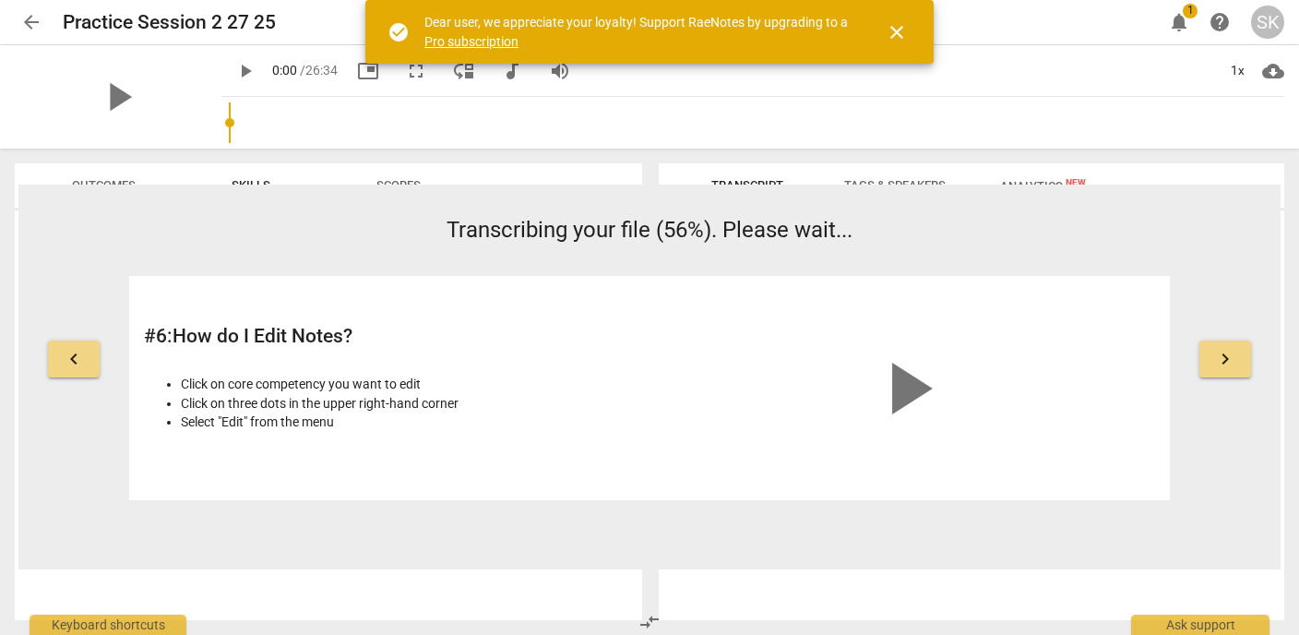
click at [1230, 361] on span "keyboard_arrow_right" at bounding box center [1225, 359] width 22 height 22
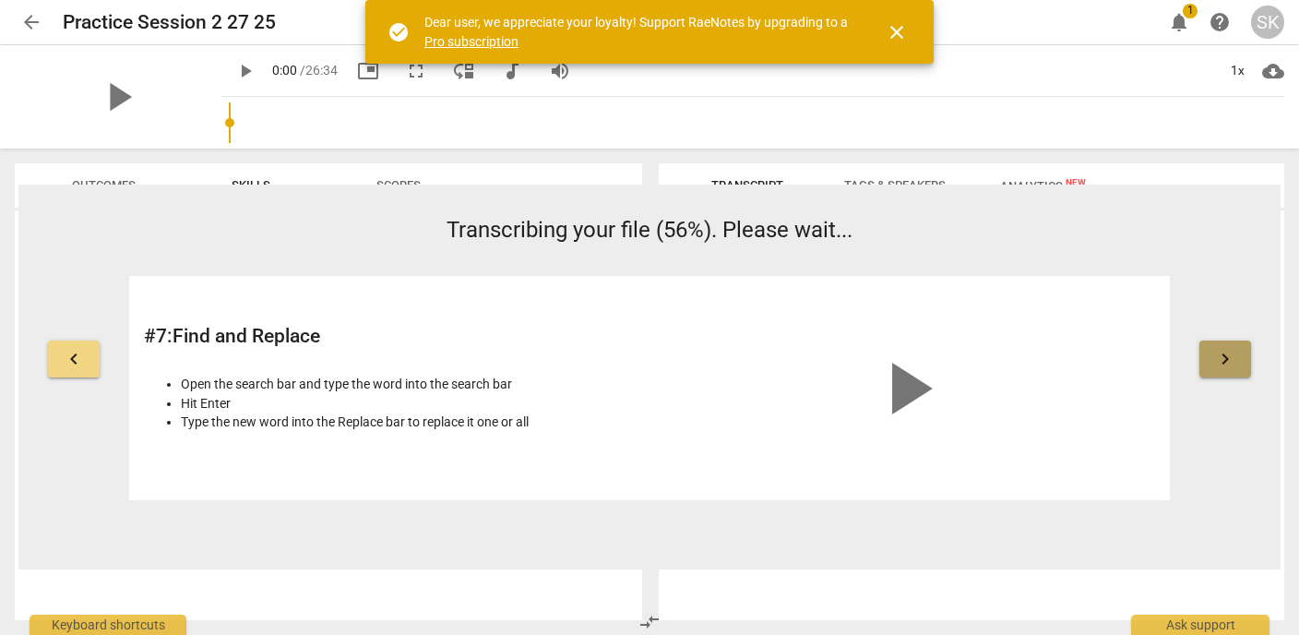
click at [1230, 361] on span "keyboard_arrow_right" at bounding box center [1225, 359] width 22 height 22
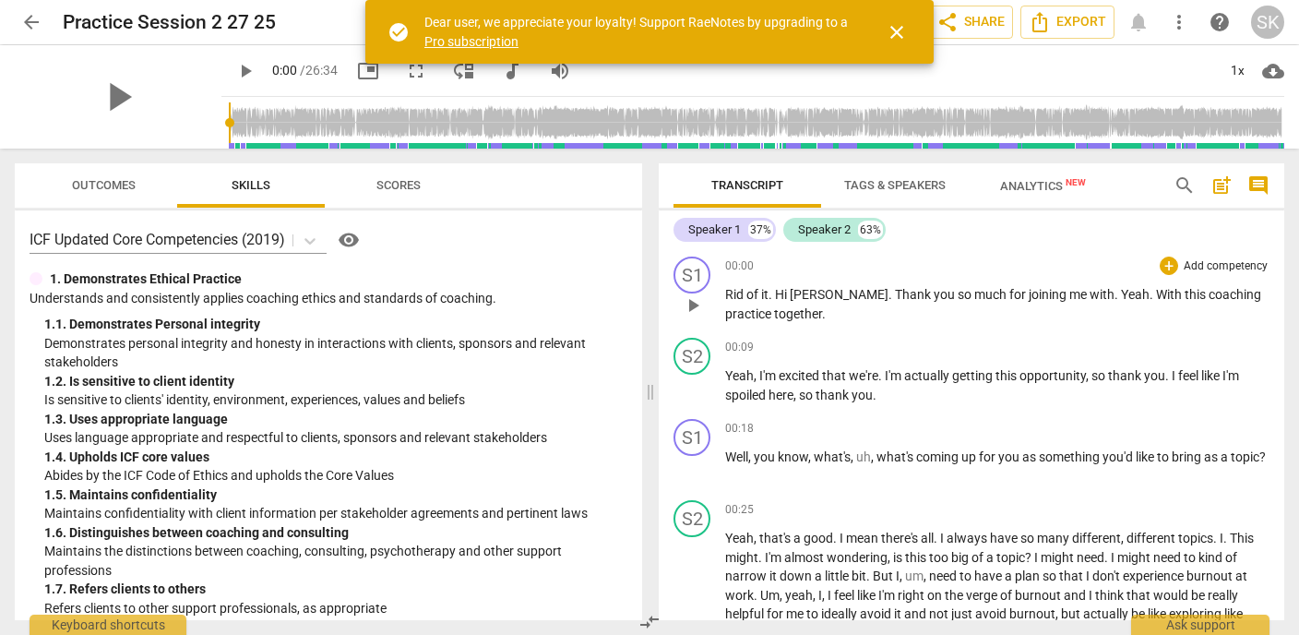
click at [697, 305] on span "play_arrow" at bounding box center [693, 305] width 22 height 22
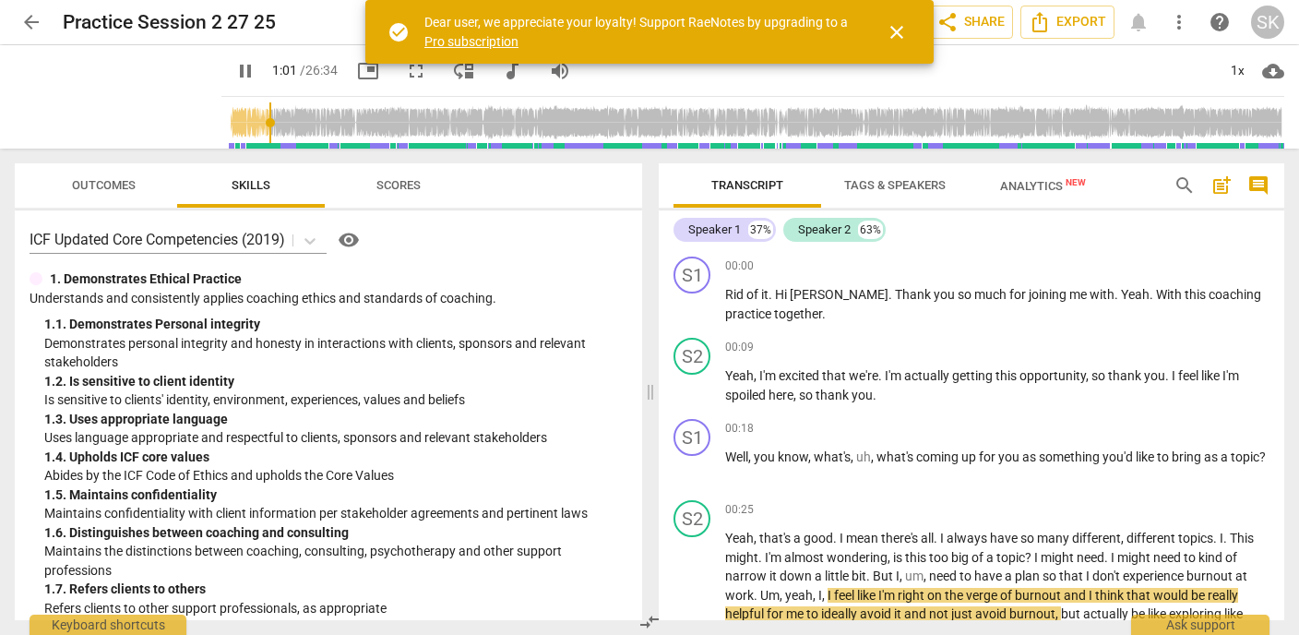
type input "61"
click at [33, 20] on span "arrow_back" at bounding box center [31, 22] width 22 height 22
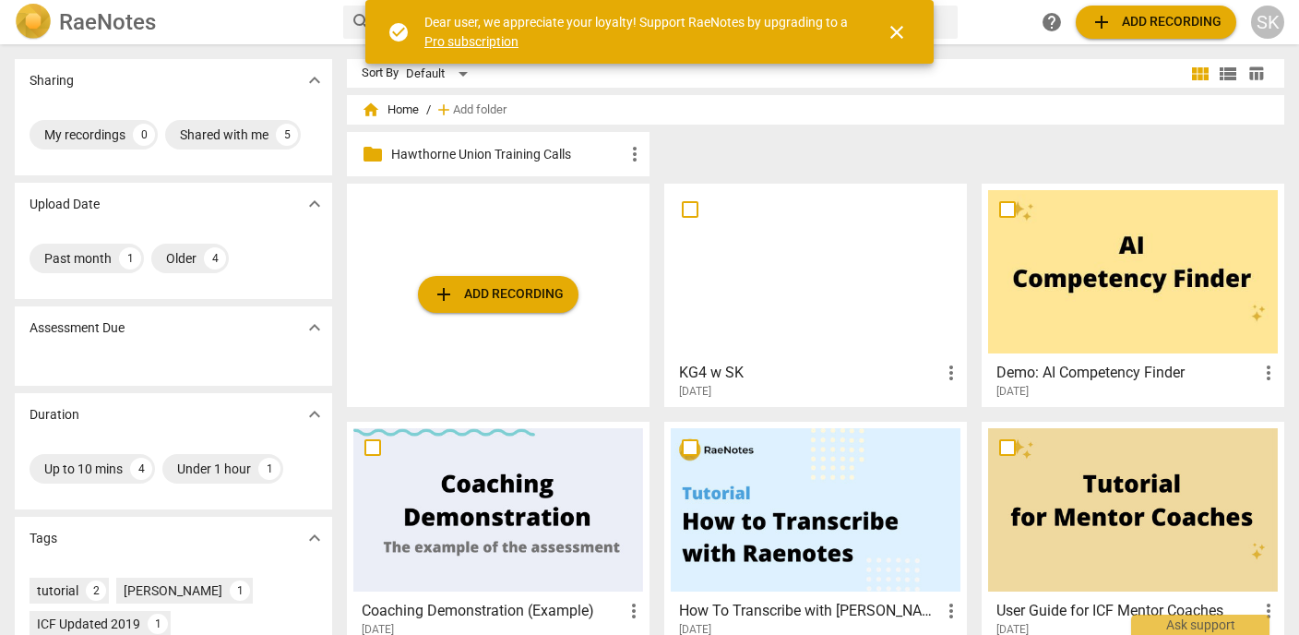
click at [530, 164] on div "folder Hawthorne Union Training Calls more_vert" at bounding box center [498, 154] width 303 height 44
click at [517, 149] on p "Hawthorne Union Training Calls" at bounding box center [507, 154] width 232 height 19
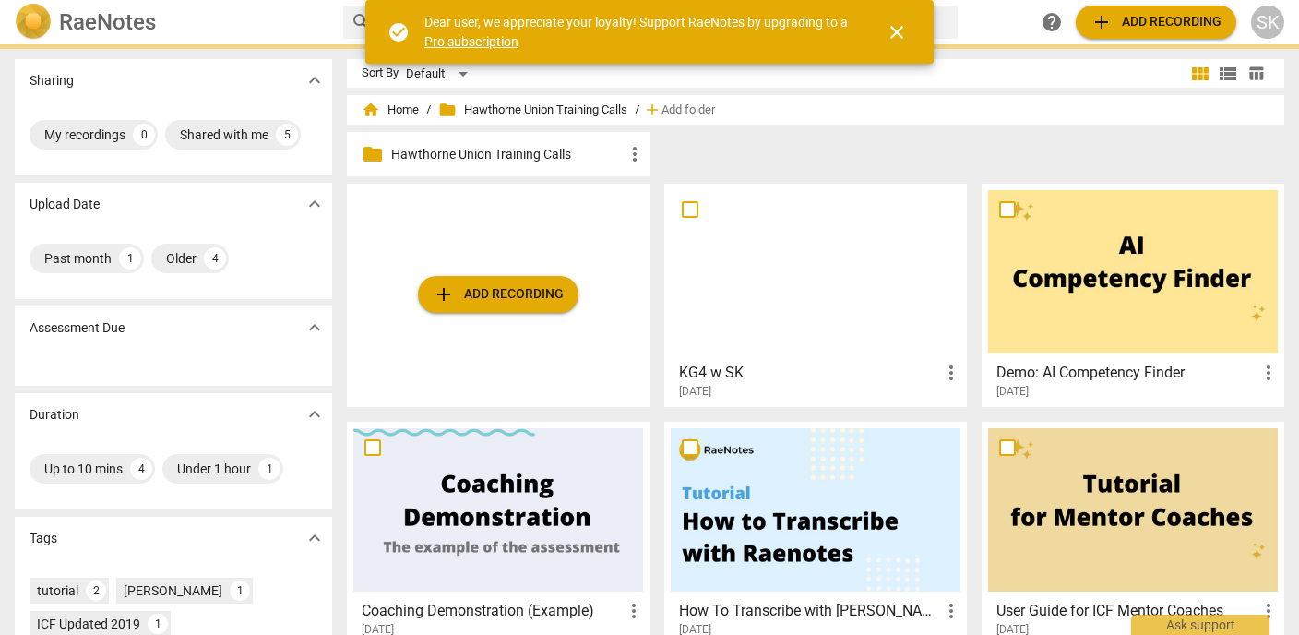
click at [517, 149] on p "Hawthorne Union Training Calls" at bounding box center [507, 154] width 232 height 19
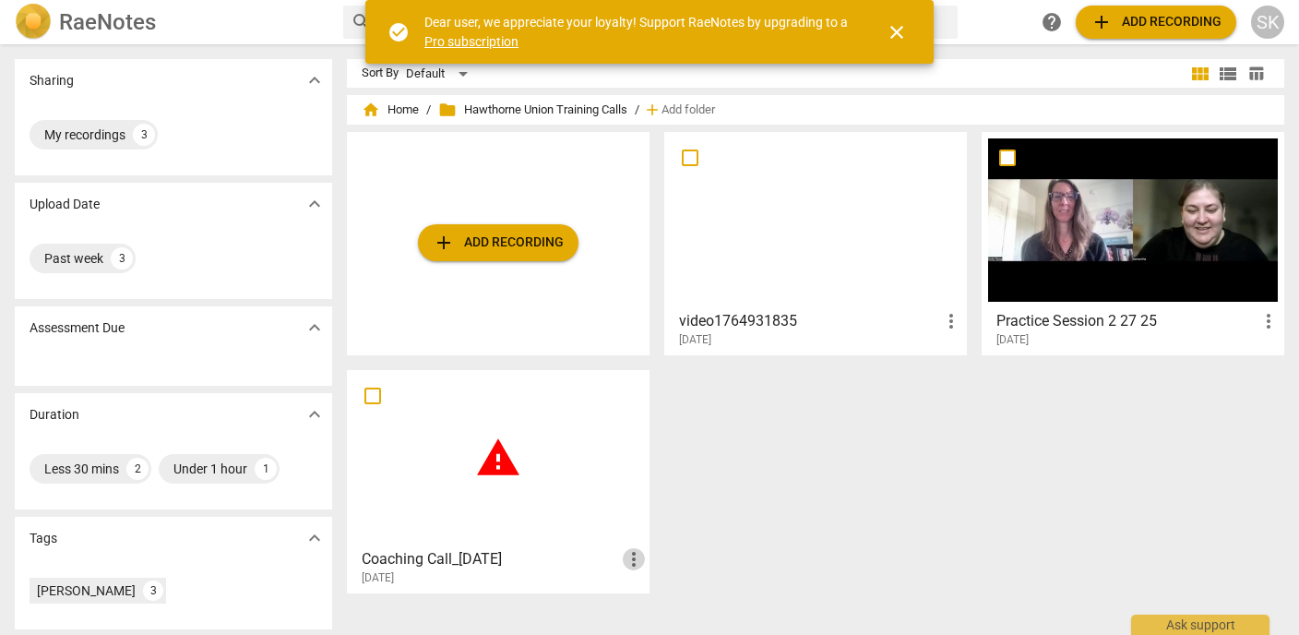
click at [624, 554] on span "more_vert" at bounding box center [634, 559] width 22 height 22
click at [530, 540] on div at bounding box center [649, 317] width 1299 height 635
click at [488, 436] on span "warning" at bounding box center [498, 458] width 46 height 46
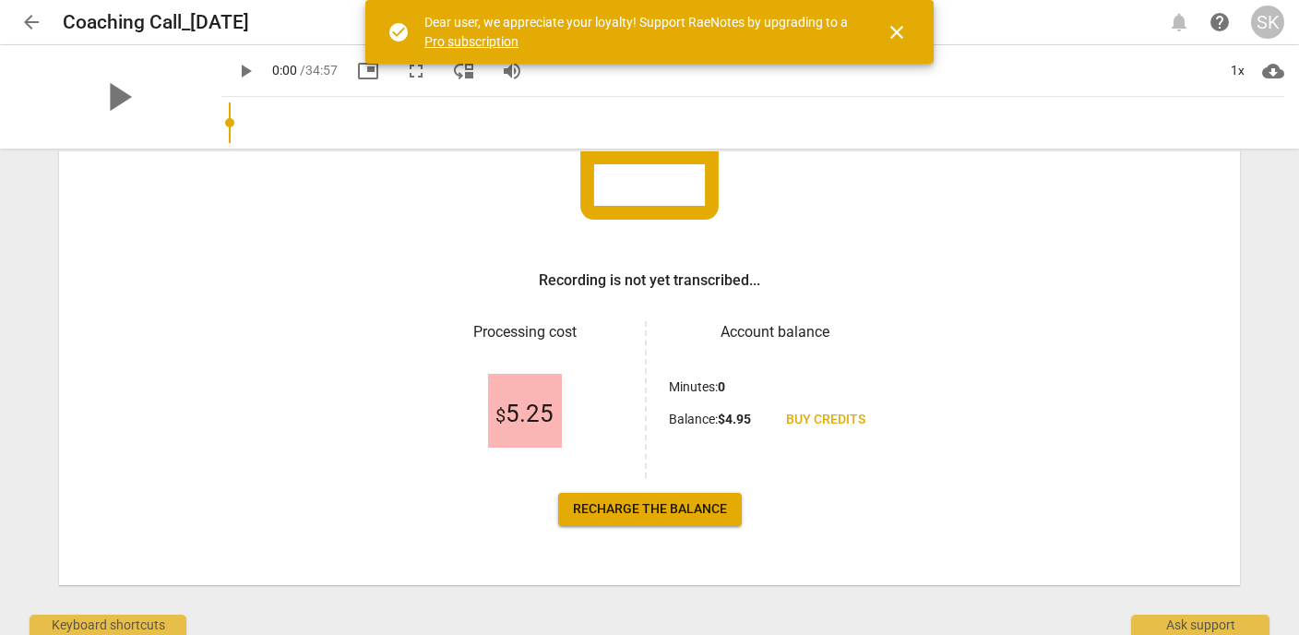
scroll to position [193, 0]
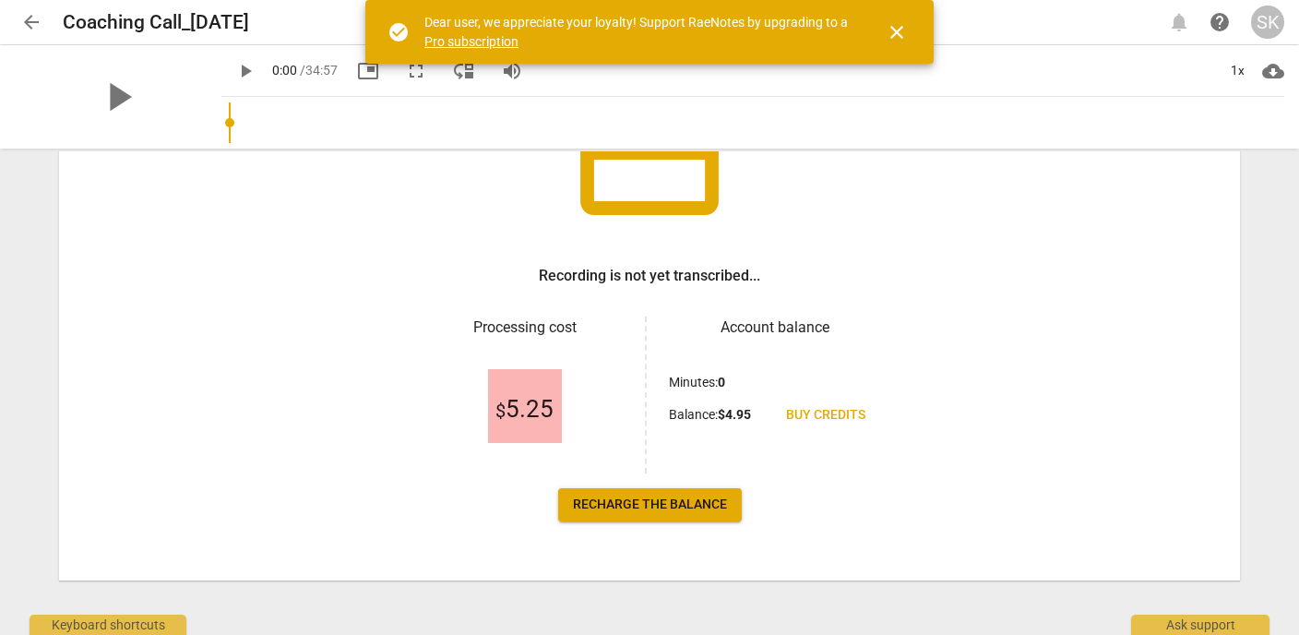
click at [677, 498] on span "Recharge the balance" at bounding box center [650, 504] width 154 height 18
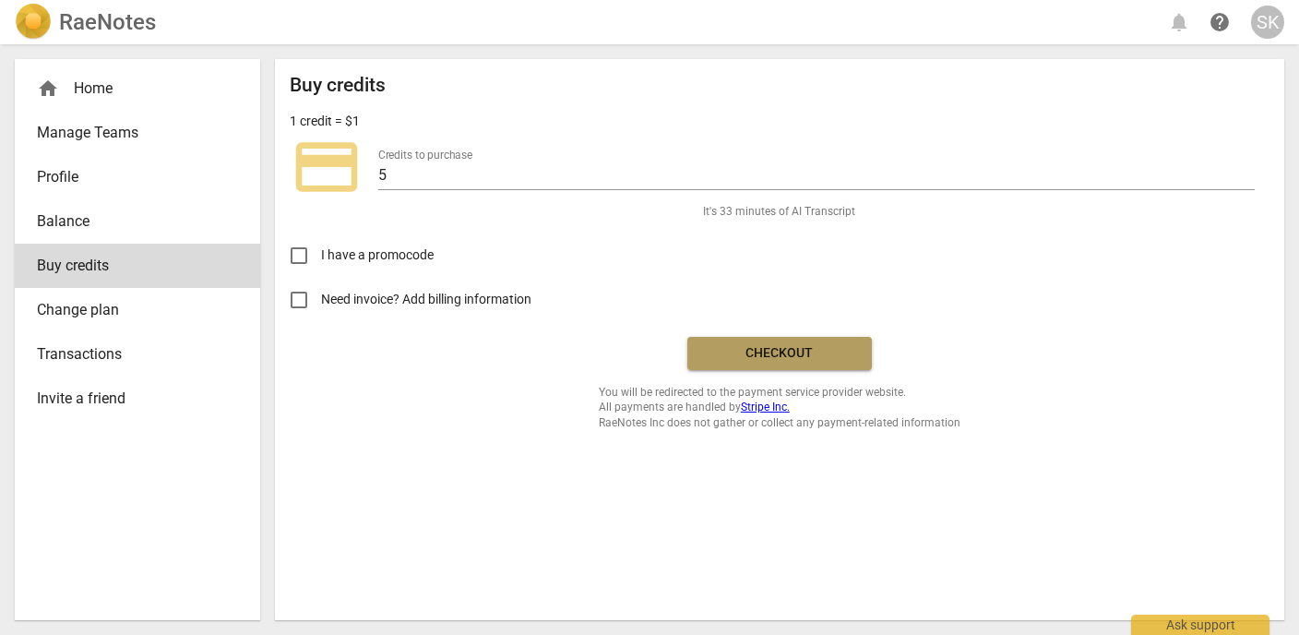
click at [751, 361] on span "Checkout" at bounding box center [779, 353] width 155 height 18
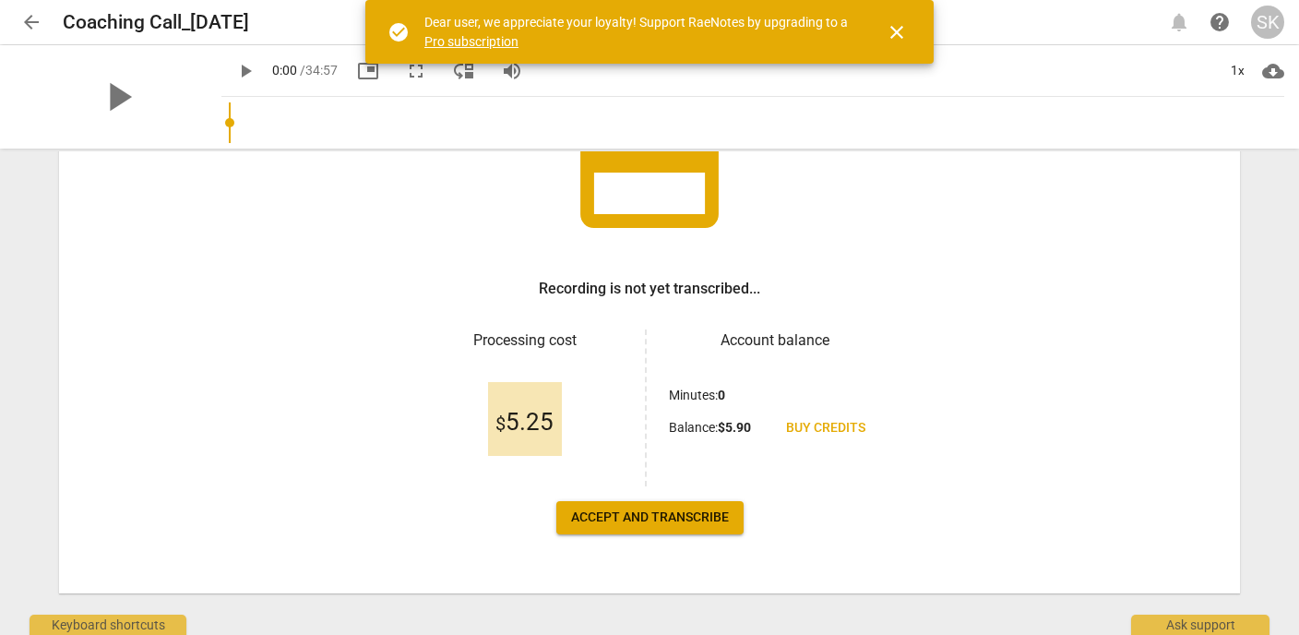
scroll to position [197, 0]
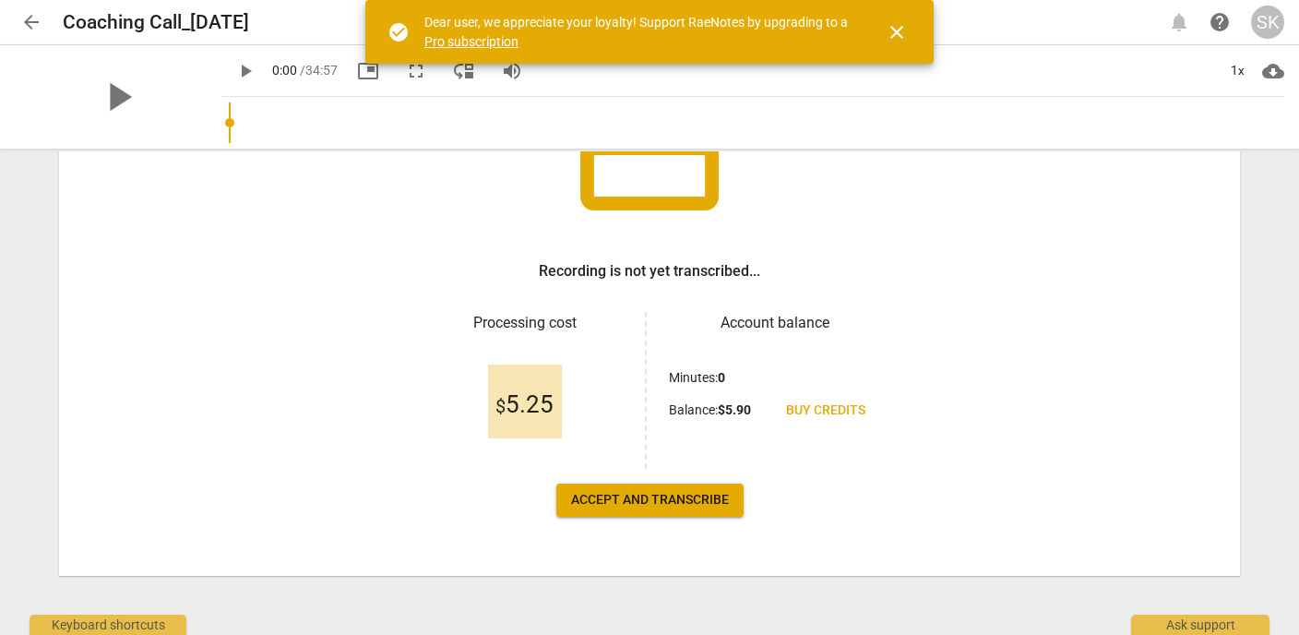
click at [647, 502] on span "Accept and transcribe" at bounding box center [650, 500] width 158 height 18
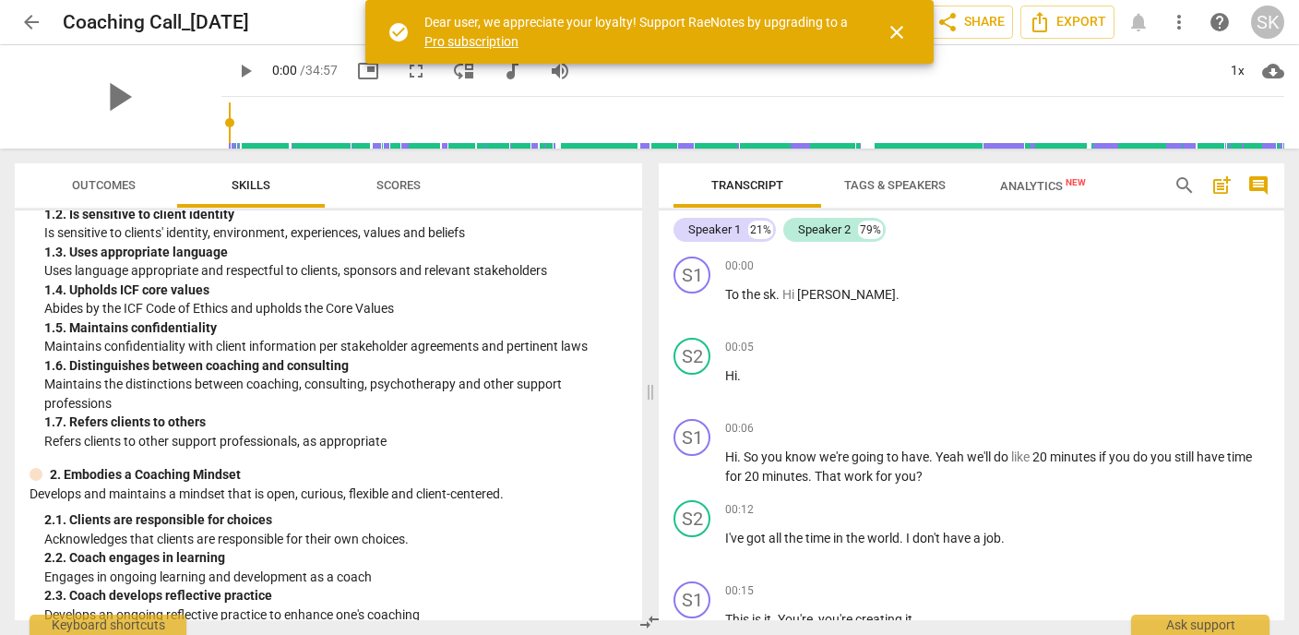
scroll to position [0, 0]
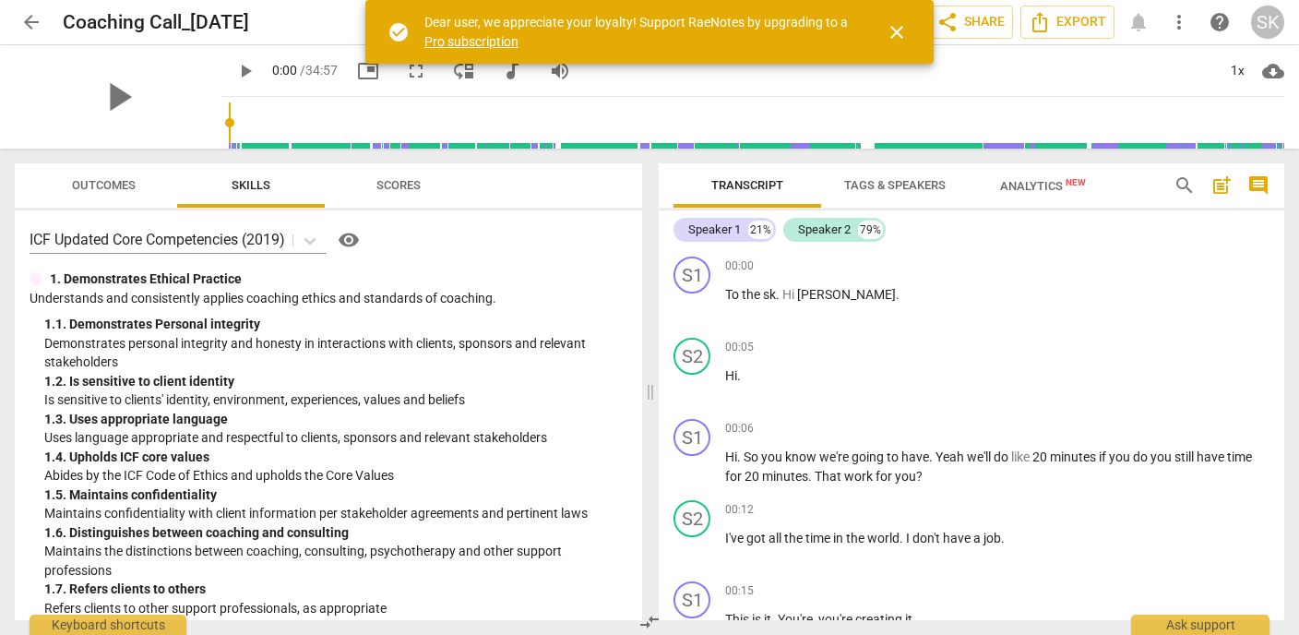
click at [34, 20] on span "arrow_back" at bounding box center [31, 22] width 22 height 22
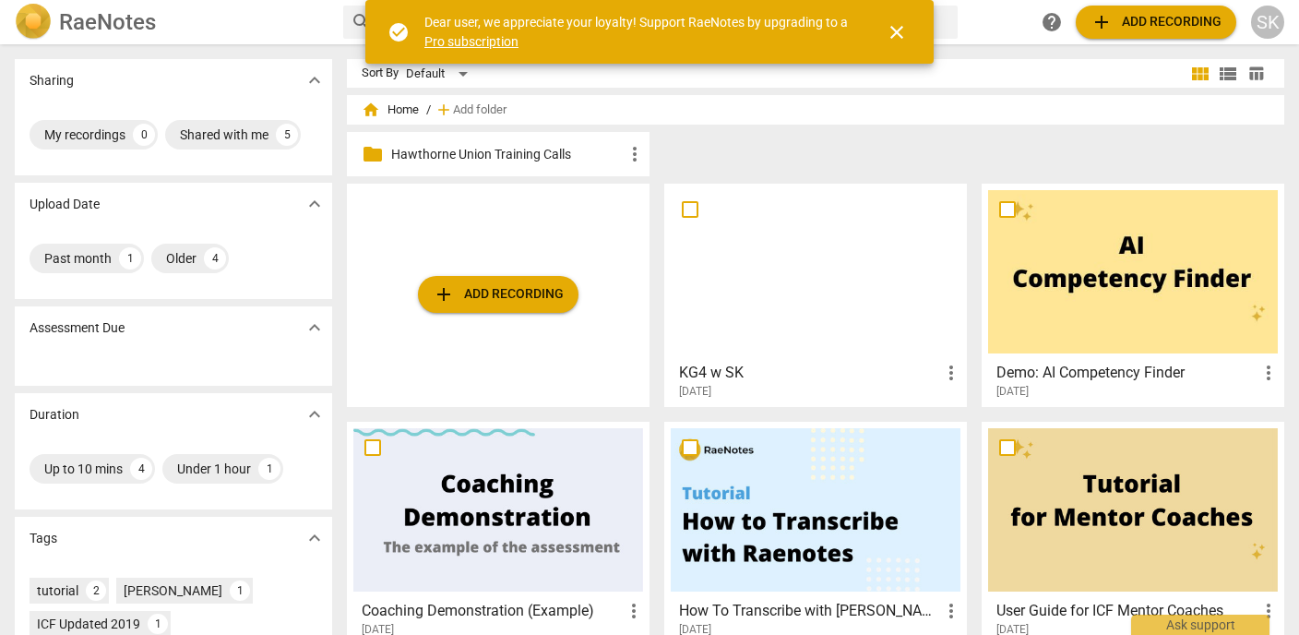
click at [639, 154] on span "more_vert" at bounding box center [635, 154] width 22 height 22
click at [579, 147] on div at bounding box center [649, 317] width 1299 height 635
click at [569, 150] on p "Hawthorne Union Training Calls" at bounding box center [507, 154] width 232 height 19
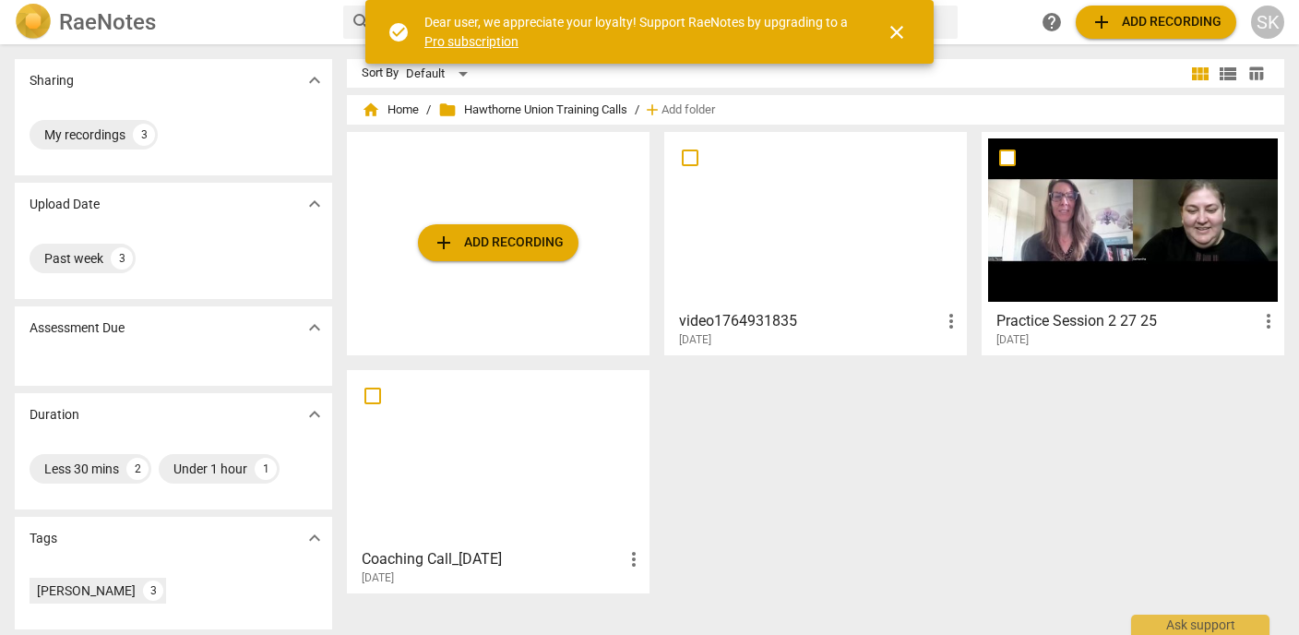
click at [946, 313] on span "more_vert" at bounding box center [951, 321] width 22 height 22
click at [884, 397] on div at bounding box center [649, 317] width 1299 height 635
click at [763, 252] on div at bounding box center [816, 219] width 290 height 163
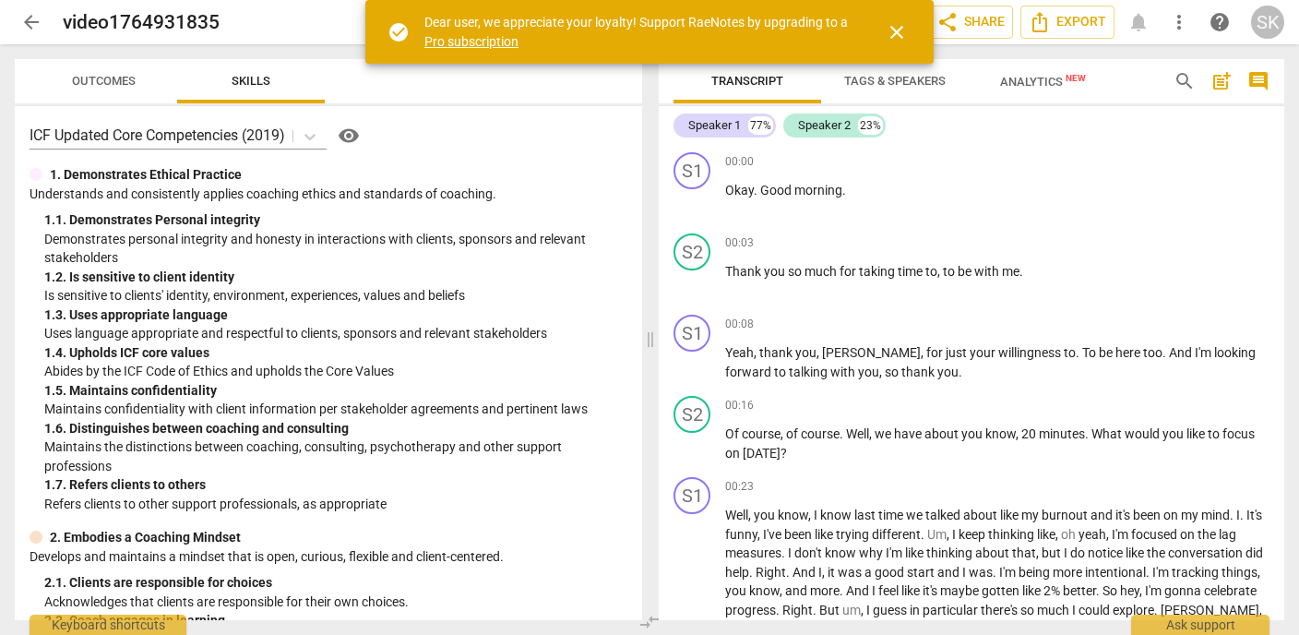
click at [1180, 17] on span "more_vert" at bounding box center [1179, 22] width 22 height 22
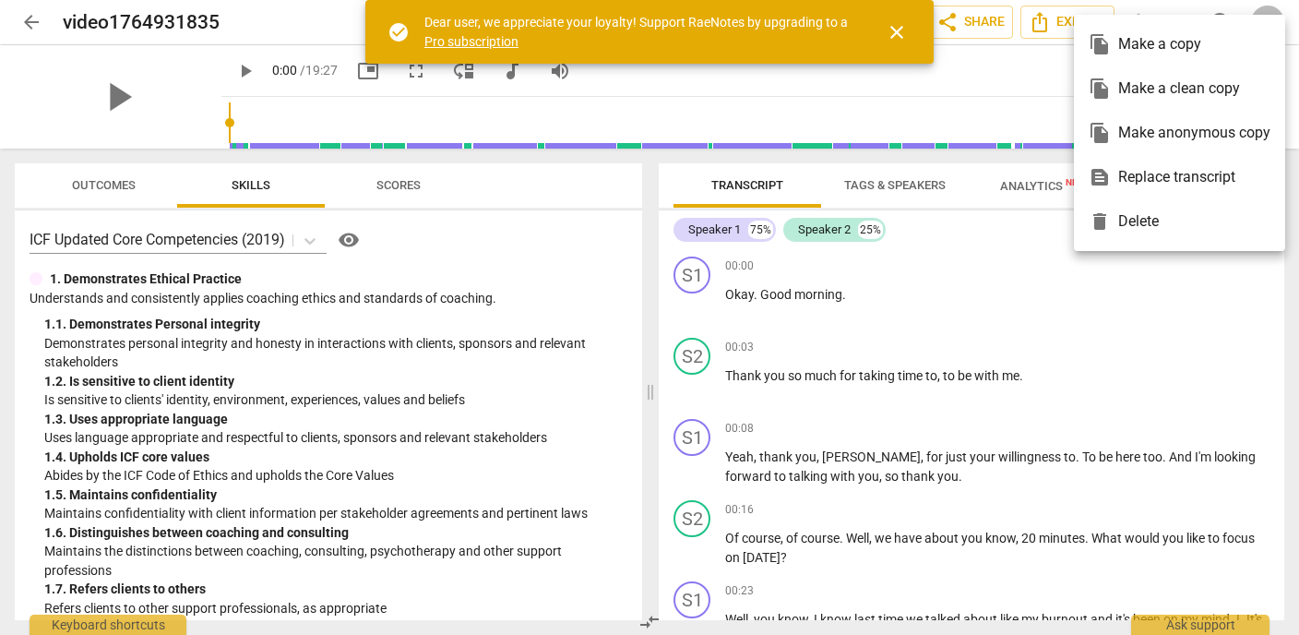
click at [983, 28] on div at bounding box center [649, 317] width 1299 height 635
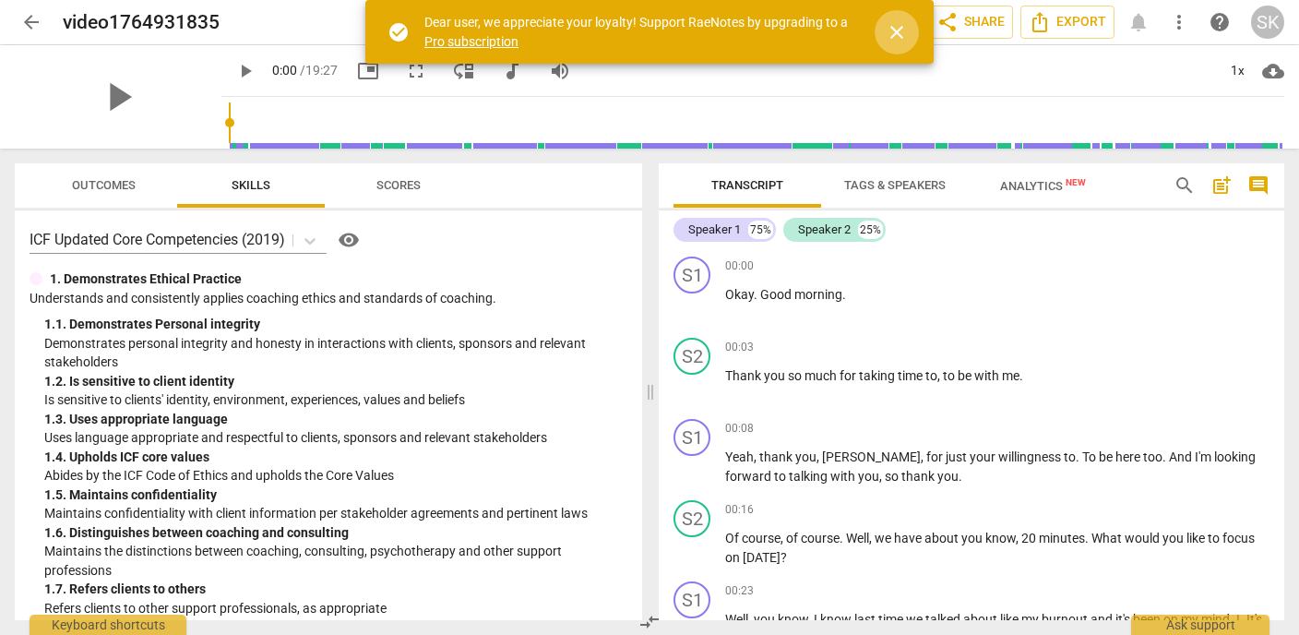
click at [896, 42] on span "close" at bounding box center [897, 32] width 22 height 22
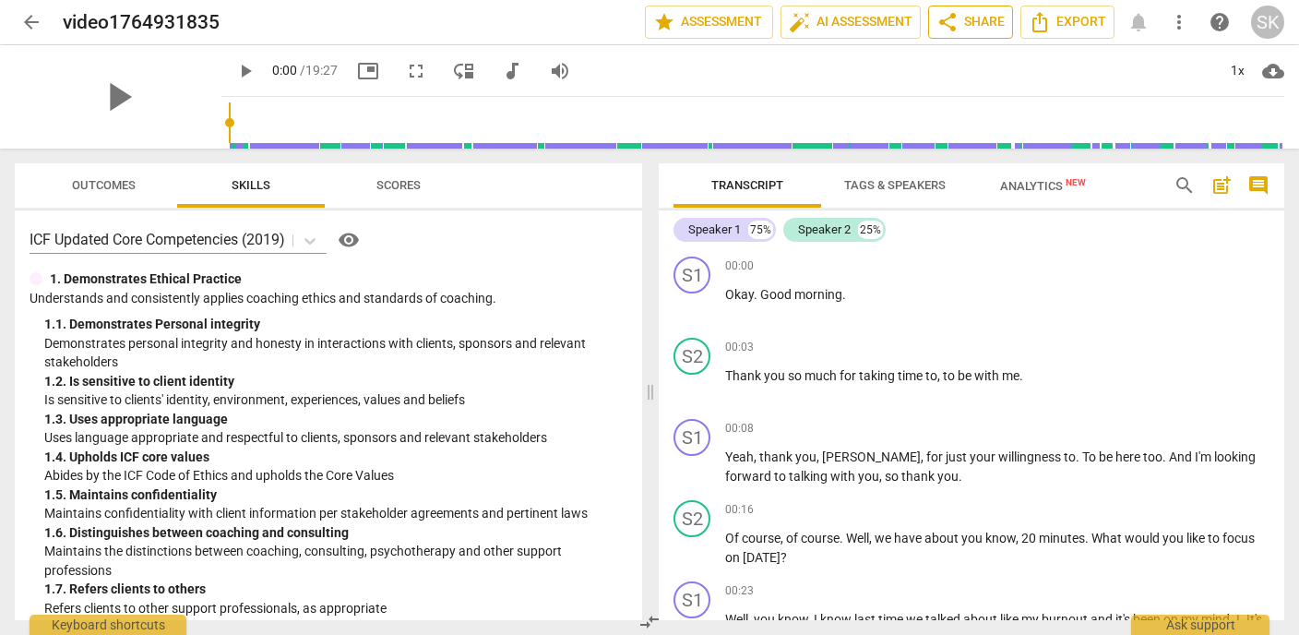
click at [959, 26] on span "share Share" at bounding box center [970, 22] width 68 height 22
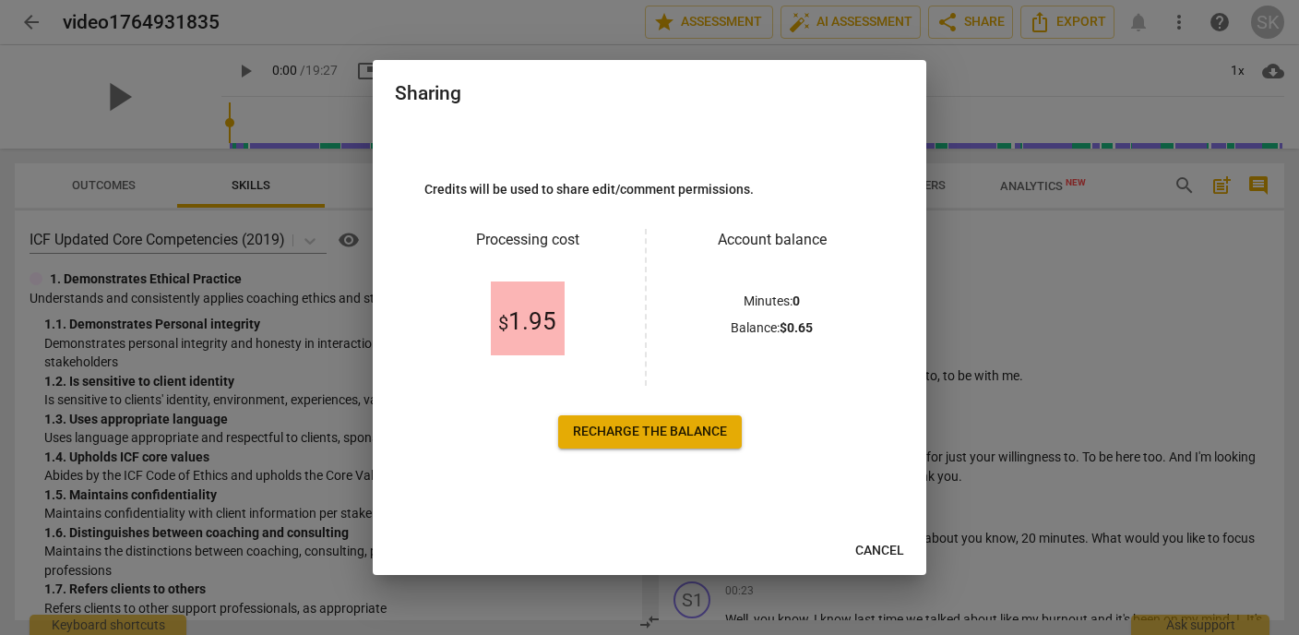
click at [664, 435] on span "Recharge the balance" at bounding box center [650, 432] width 154 height 18
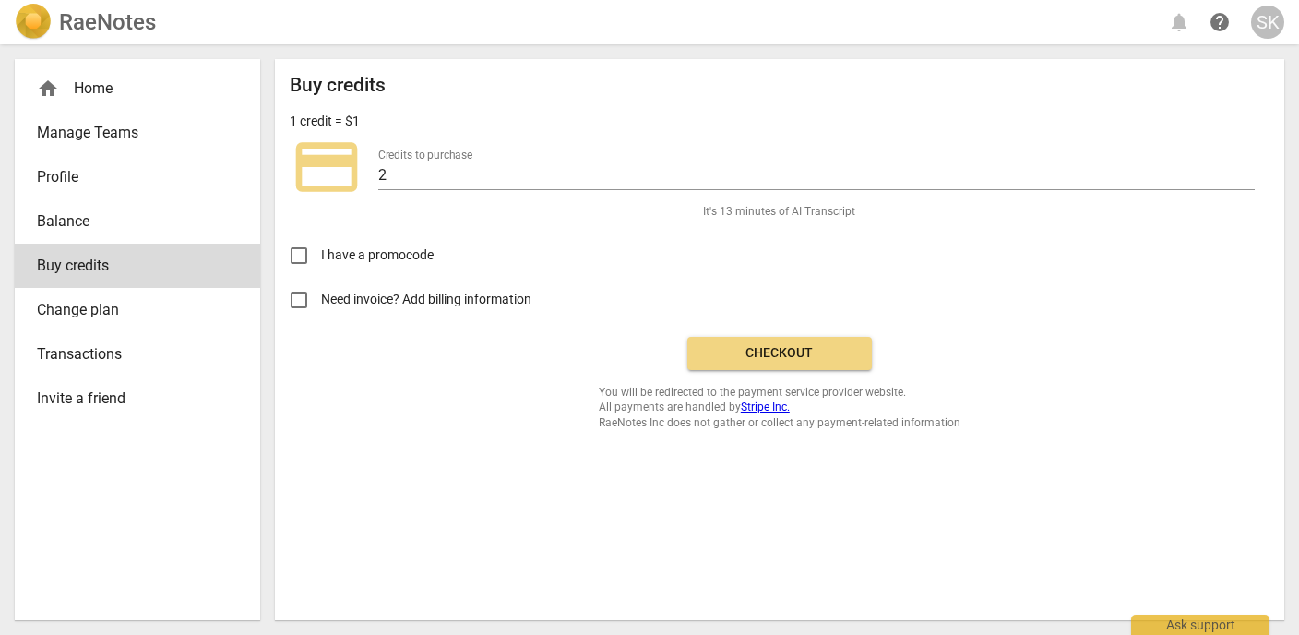
click at [752, 358] on span "Checkout" at bounding box center [779, 353] width 155 height 18
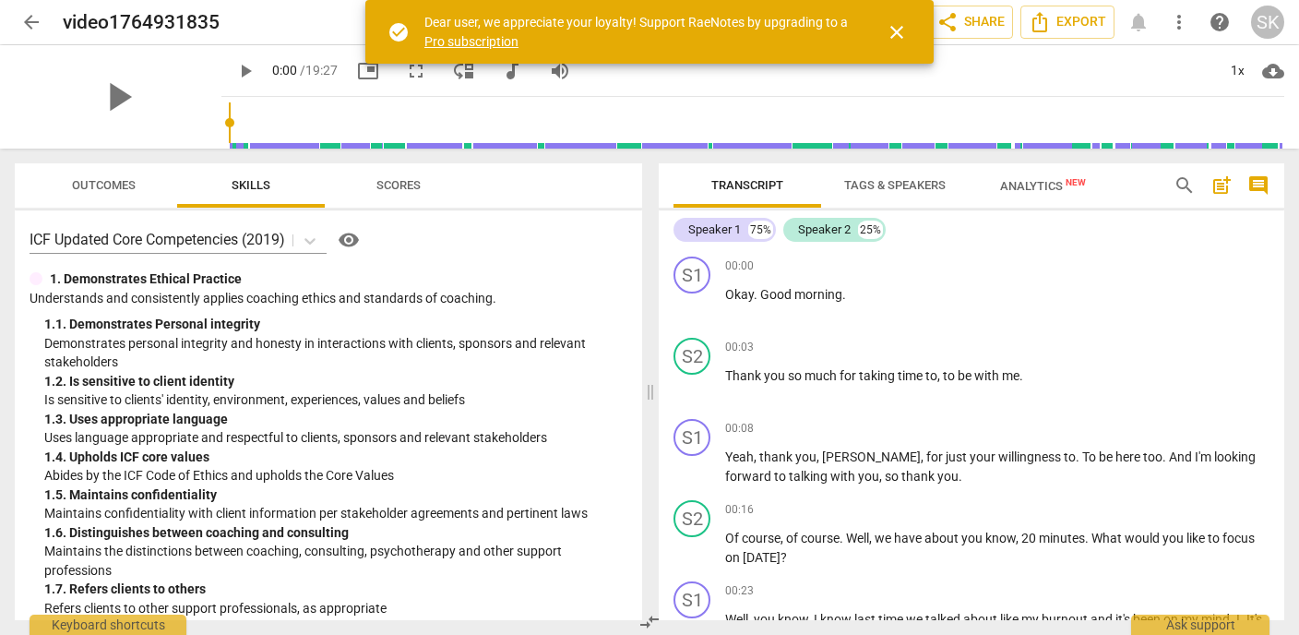
click at [902, 34] on span "close" at bounding box center [897, 32] width 22 height 22
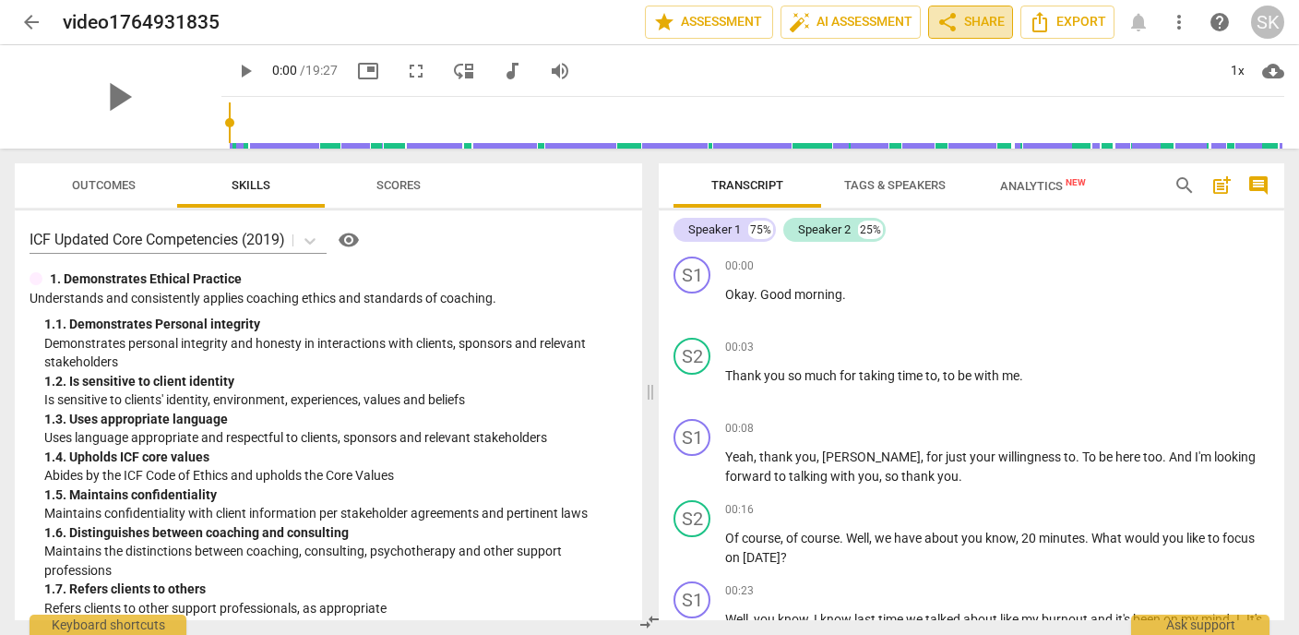
click at [955, 23] on span "share" at bounding box center [947, 22] width 22 height 22
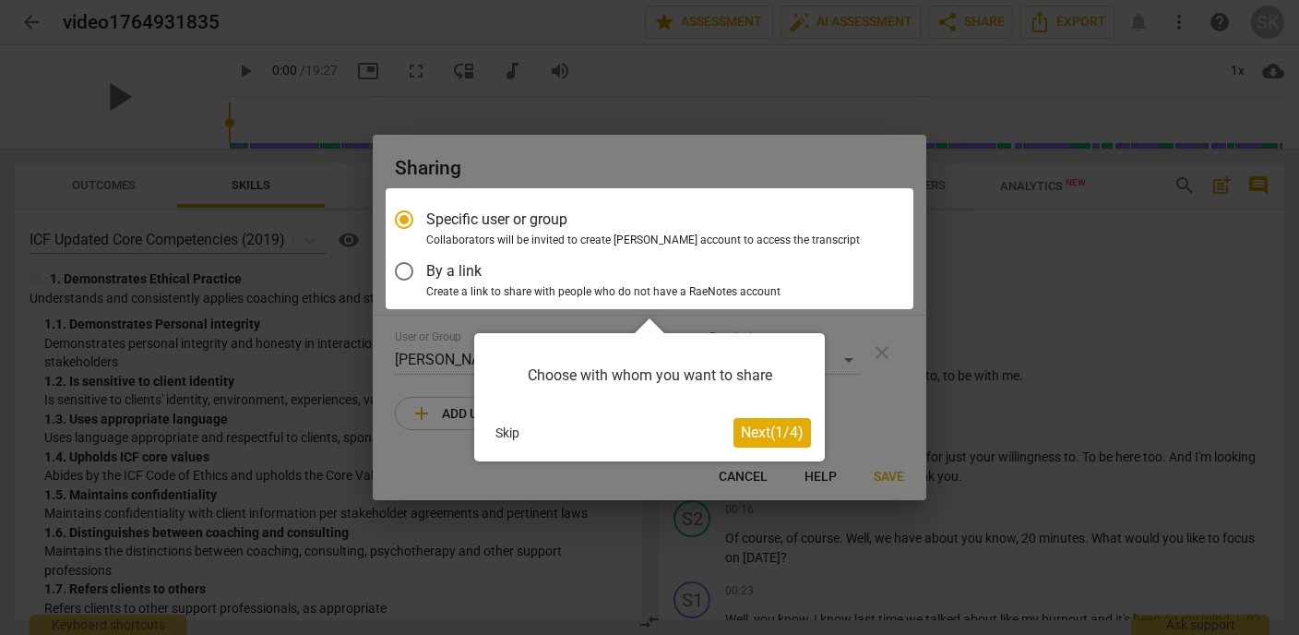
click at [751, 434] on span "Next ( 1 / 4 )" at bounding box center [772, 432] width 63 height 18
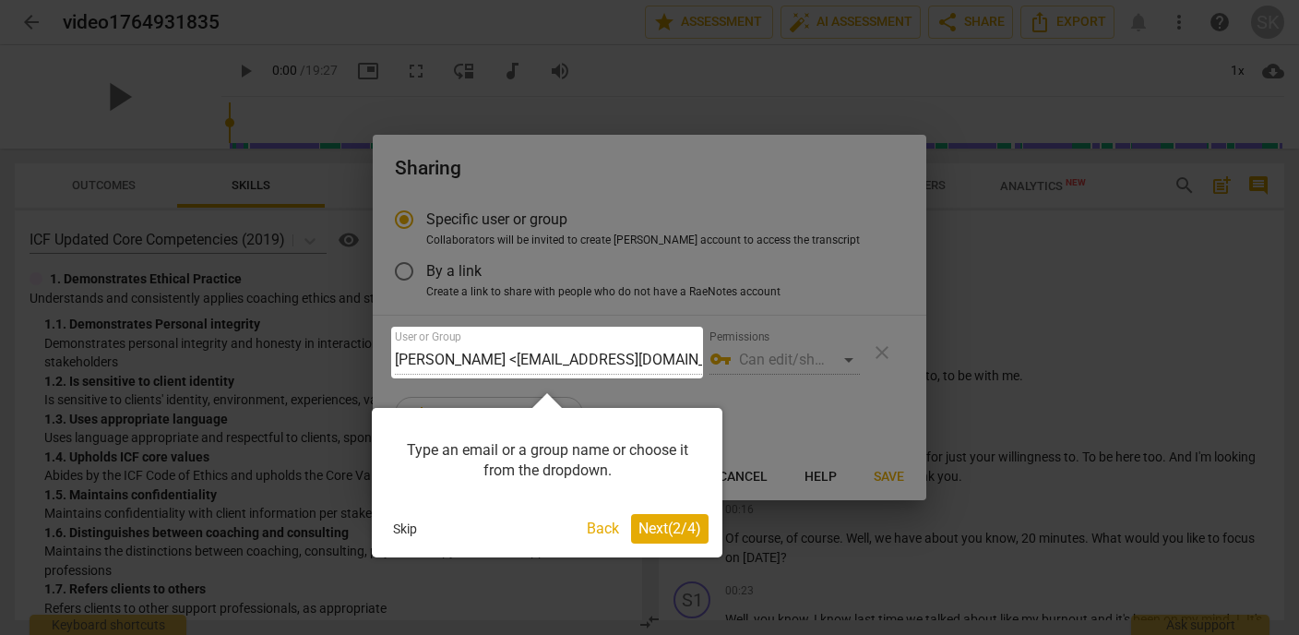
click at [659, 526] on span "Next ( 2 / 4 )" at bounding box center [669, 528] width 63 height 18
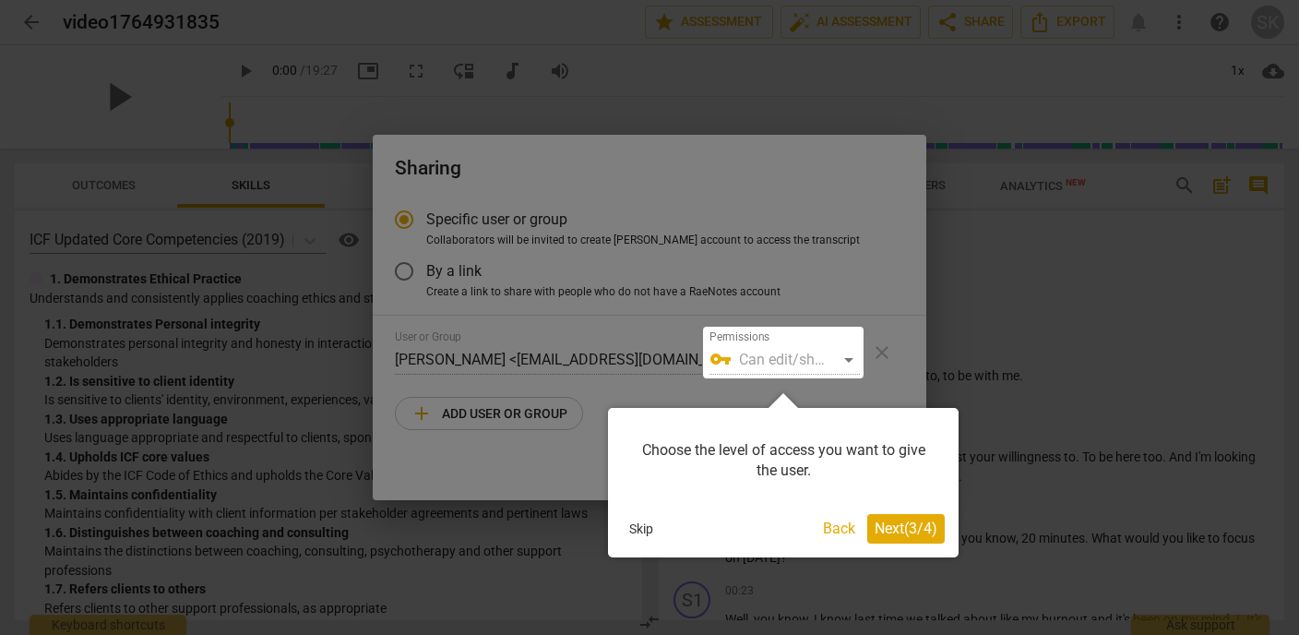
click at [884, 528] on span "Next ( 3 / 4 )" at bounding box center [906, 528] width 63 height 18
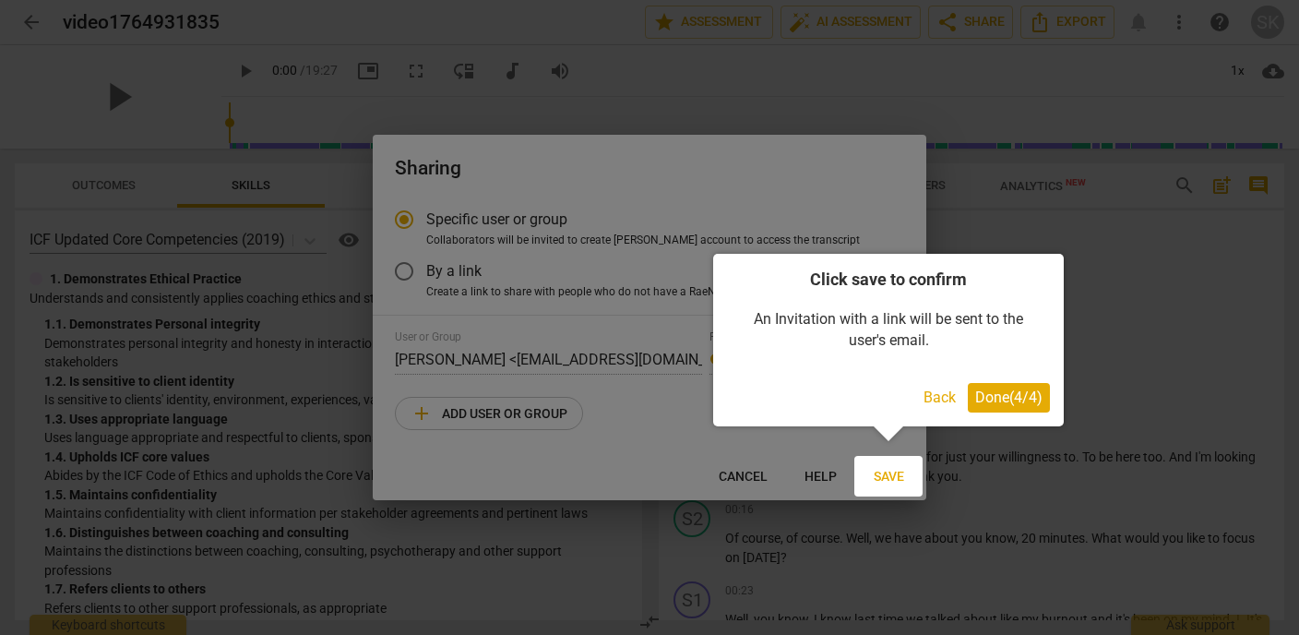
click at [979, 401] on span "Done ( 4 / 4 )" at bounding box center [1008, 397] width 67 height 18
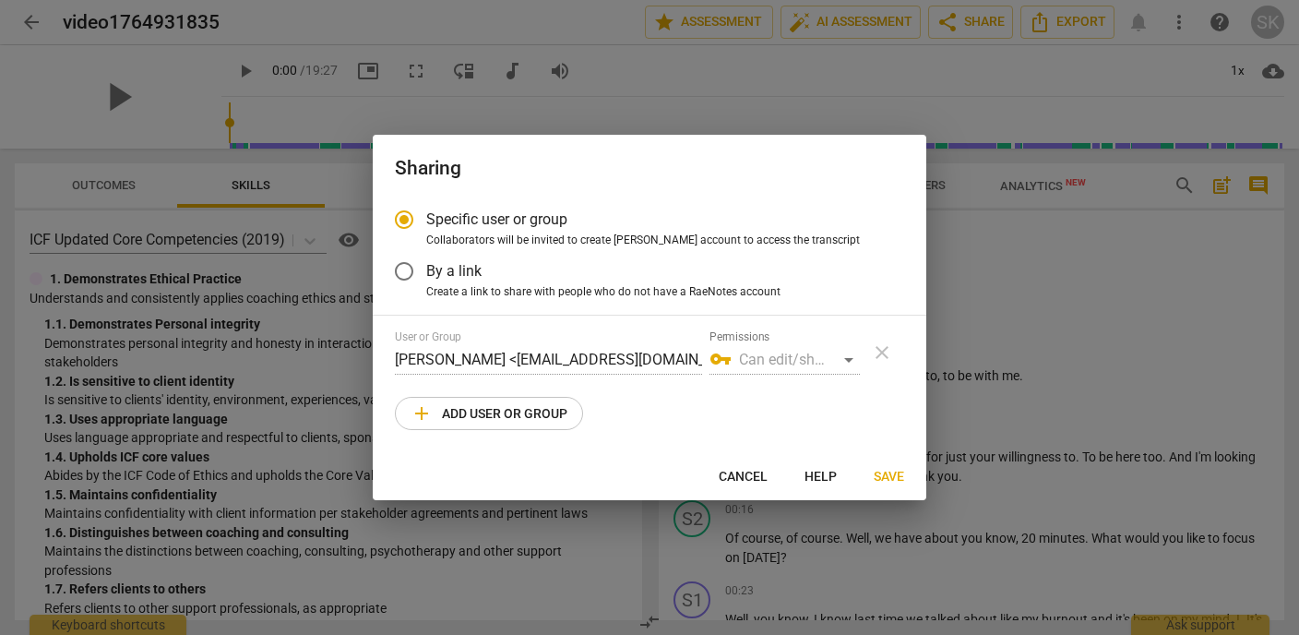
click at [769, 358] on div "vpn_key Can edit/share" at bounding box center [784, 360] width 150 height 30
click at [447, 222] on span "Specific user or group" at bounding box center [496, 219] width 141 height 21
click at [426, 222] on input "Specific user or group" at bounding box center [404, 219] width 44 height 44
radio input "true"
click at [444, 411] on span "add Add user or group" at bounding box center [489, 413] width 157 height 22
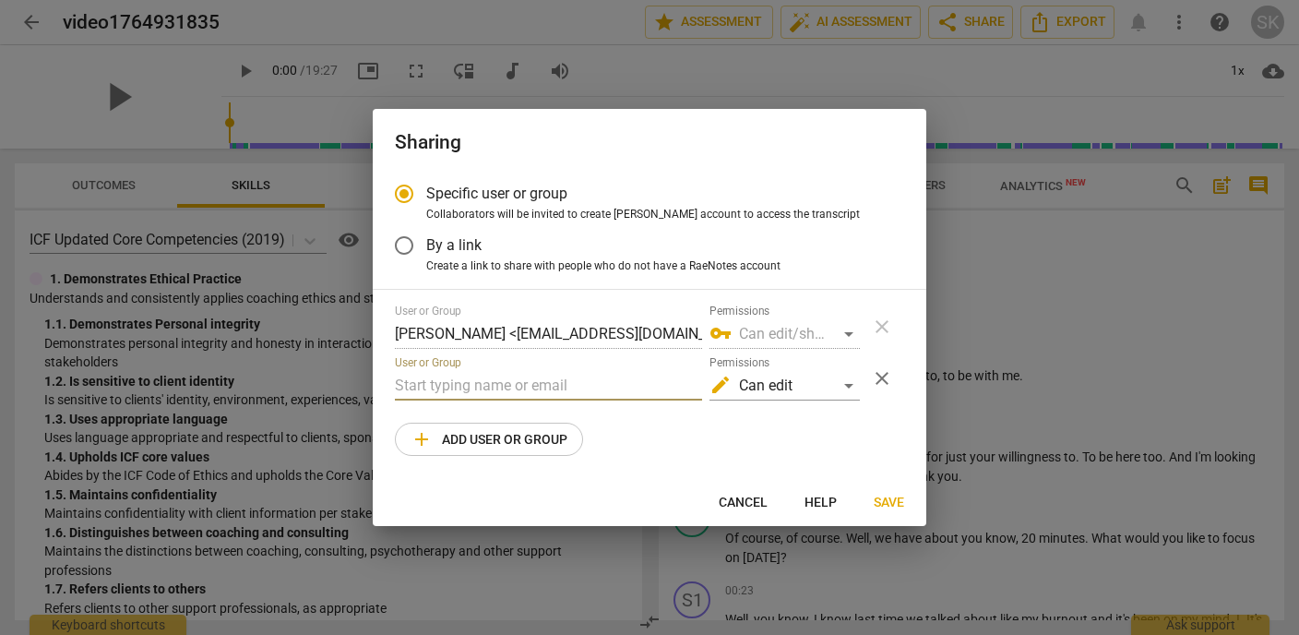
click at [436, 396] on input "text" at bounding box center [548, 386] width 307 height 30
type input "h"
type input "i"
click at [520, 386] on input "text" at bounding box center [548, 386] width 307 height 30
paste input "[EMAIL_ADDRESS][DOMAIN_NAME]"
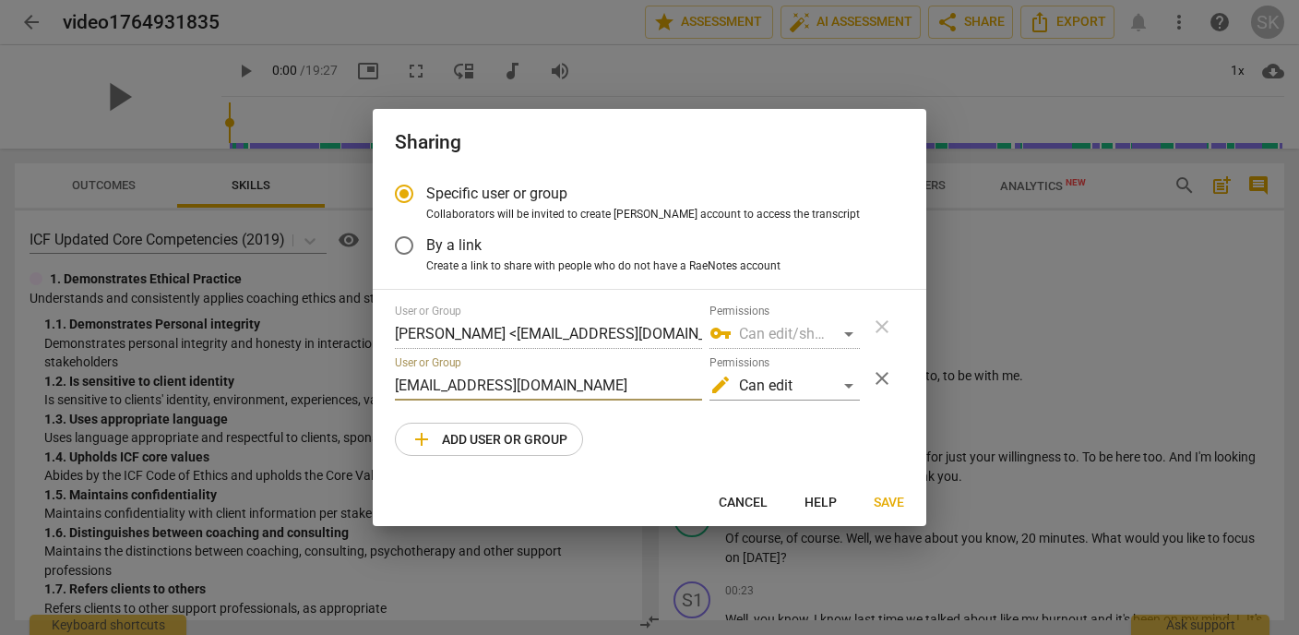
type input "[EMAIL_ADDRESS][DOMAIN_NAME]"
click at [711, 423] on div "User or Group [PERSON_NAME] <[EMAIL_ADDRESS][DOMAIN_NAME]> Permissions vpn_key …" at bounding box center [649, 379] width 509 height 151
click at [846, 388] on div "edit Can edit" at bounding box center [784, 386] width 150 height 30
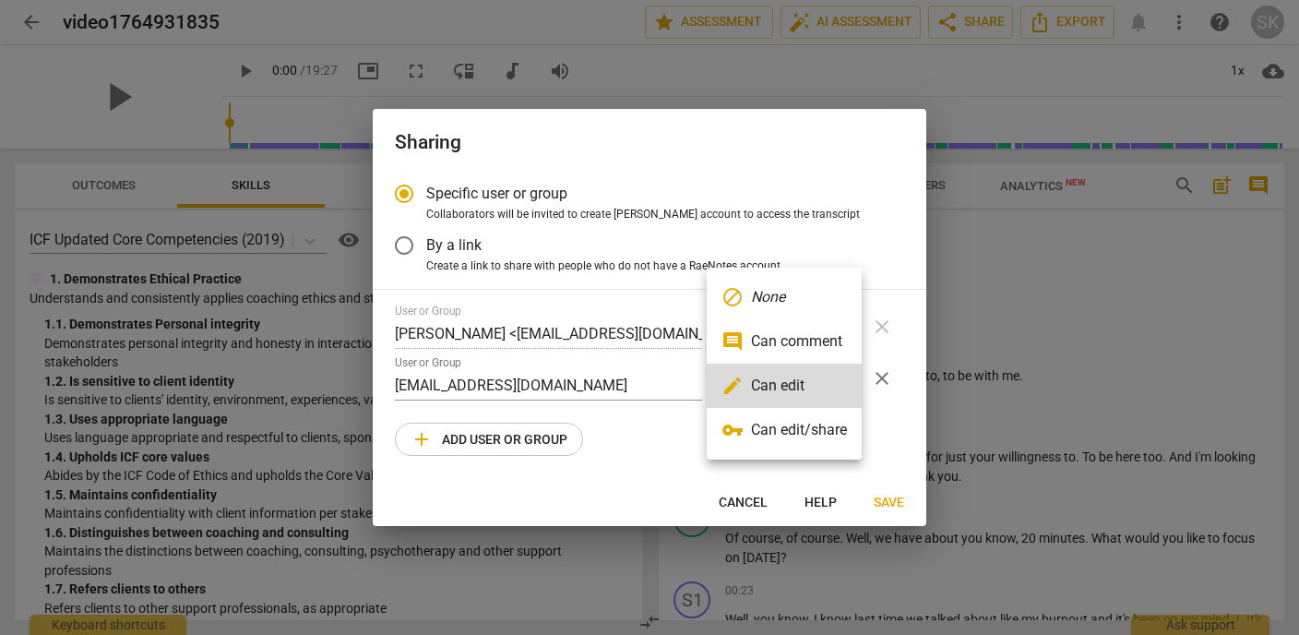
click at [837, 418] on li "vpn_key Can edit/share" at bounding box center [784, 430] width 155 height 44
radio input "false"
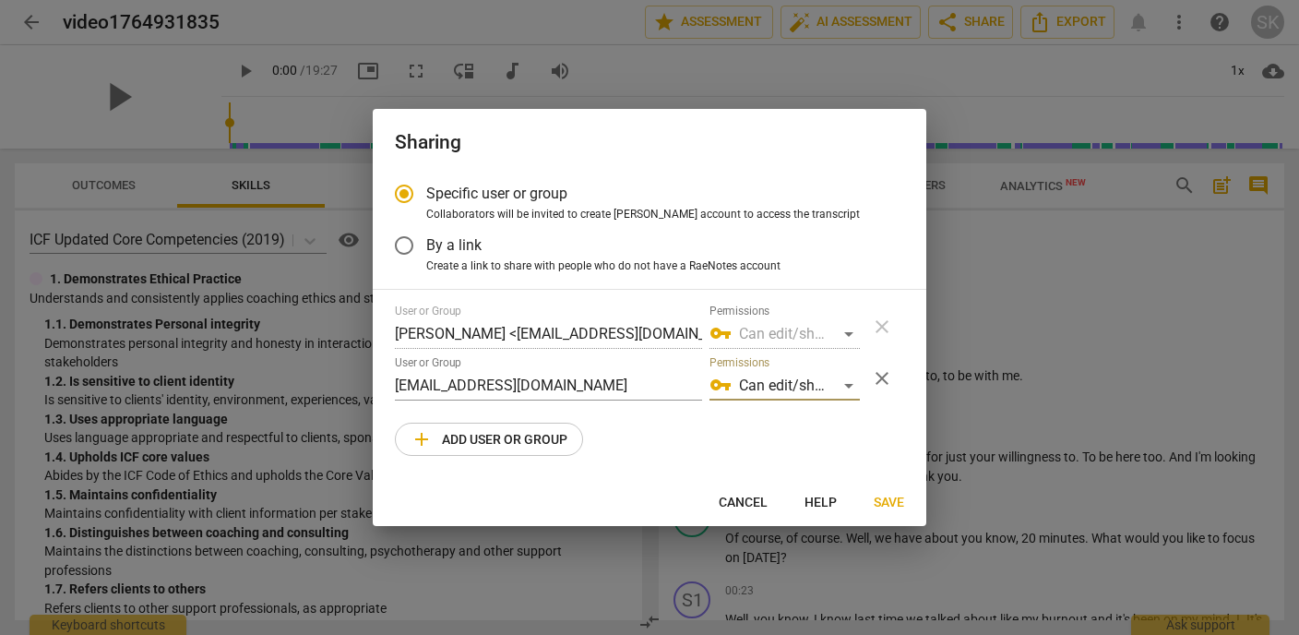
click at [884, 503] on span "Save" at bounding box center [889, 503] width 30 height 18
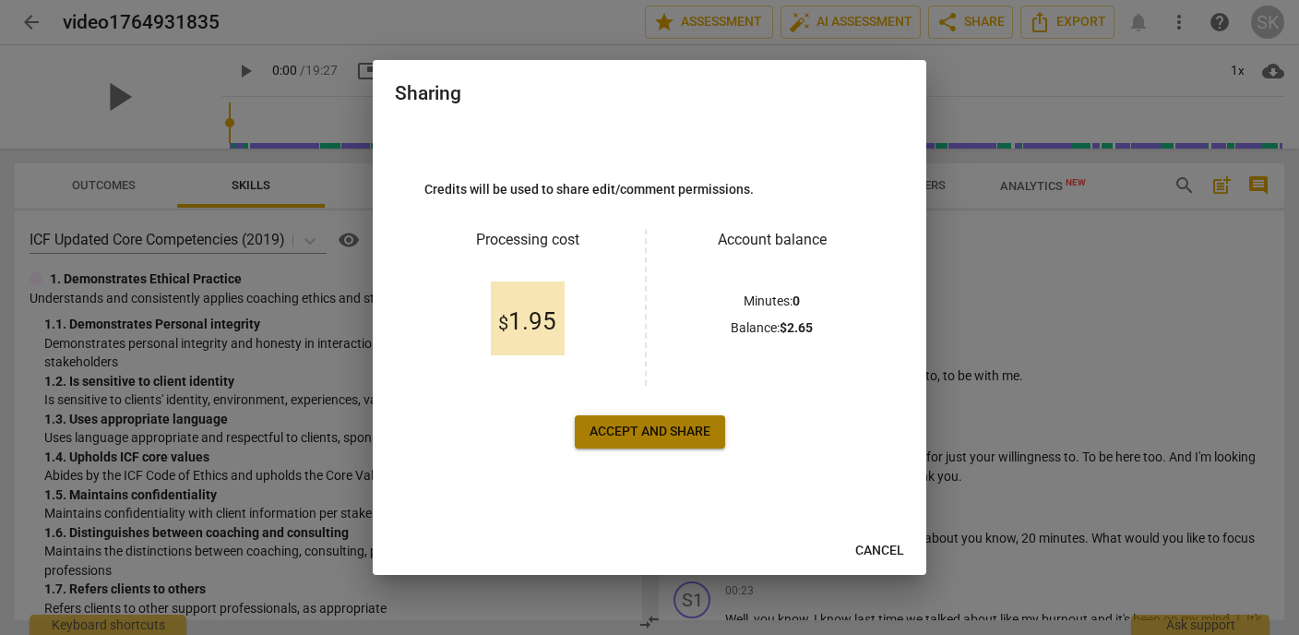
click at [661, 433] on span "Accept and share" at bounding box center [650, 432] width 121 height 18
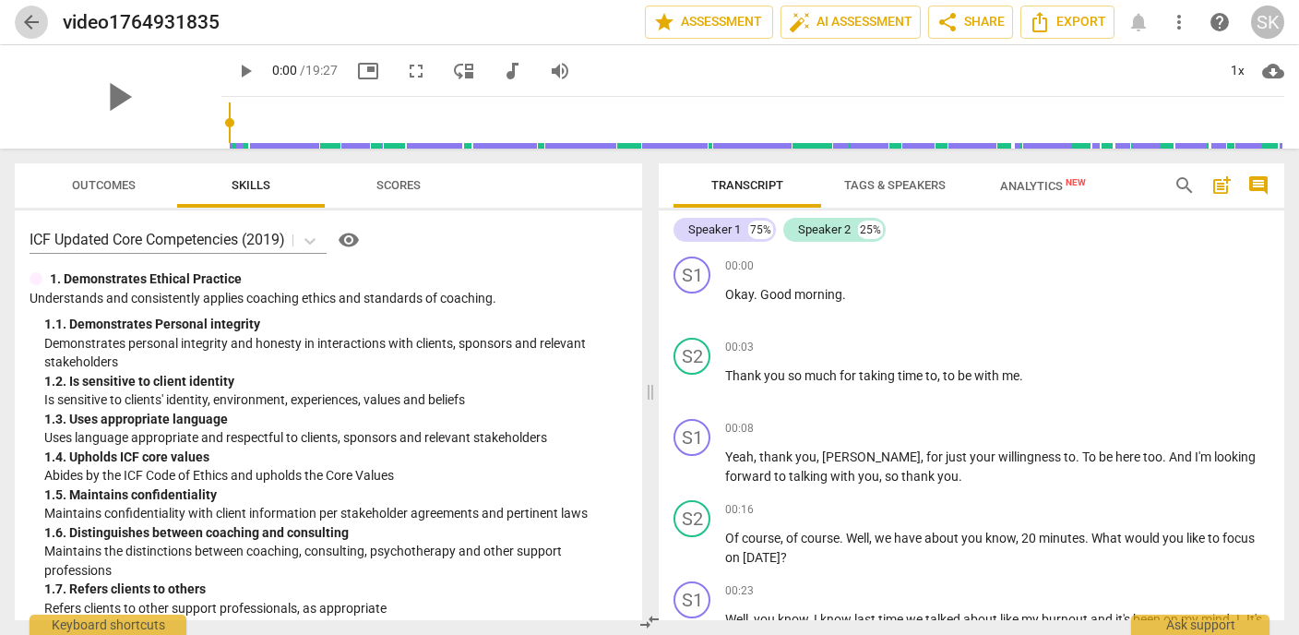
click at [35, 19] on span "arrow_back" at bounding box center [31, 22] width 22 height 22
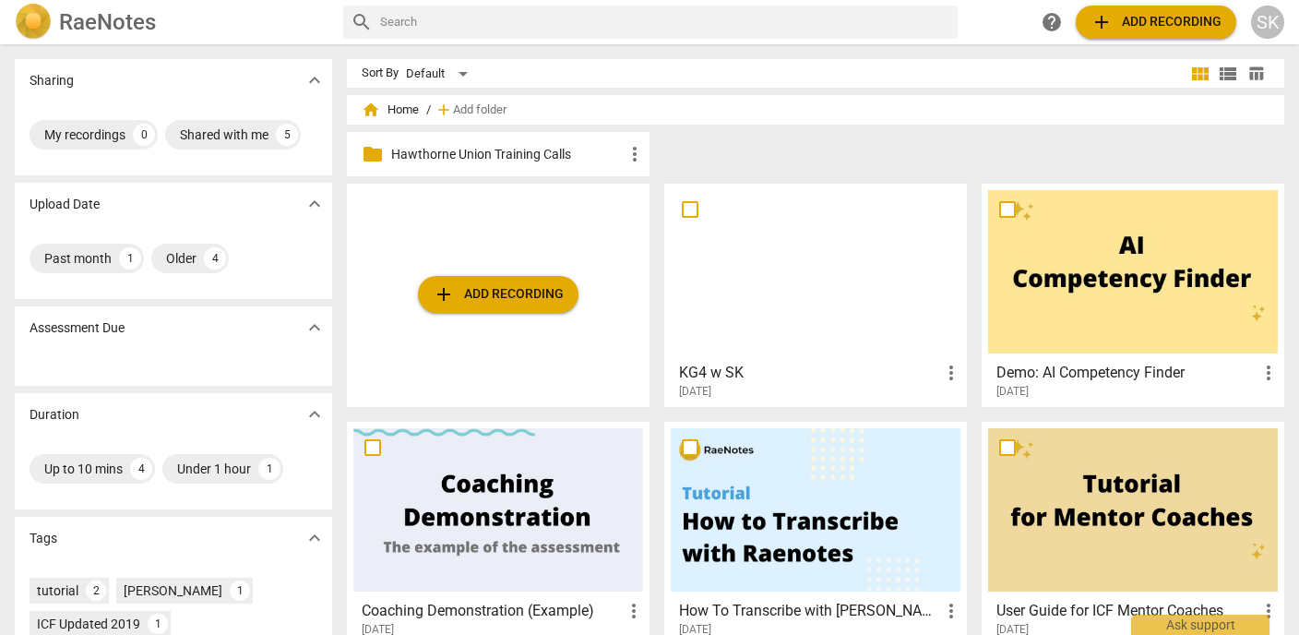
click at [437, 157] on p "Hawthorne Union Training Calls" at bounding box center [507, 154] width 232 height 19
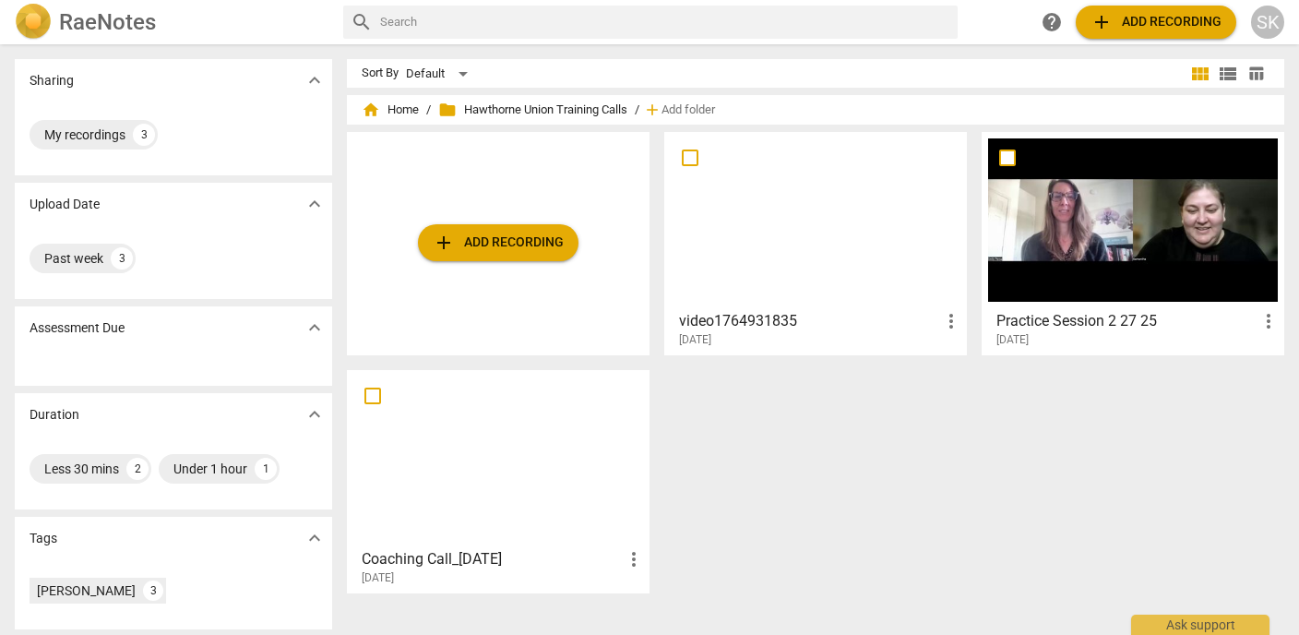
click at [1183, 241] on div at bounding box center [1133, 219] width 290 height 163
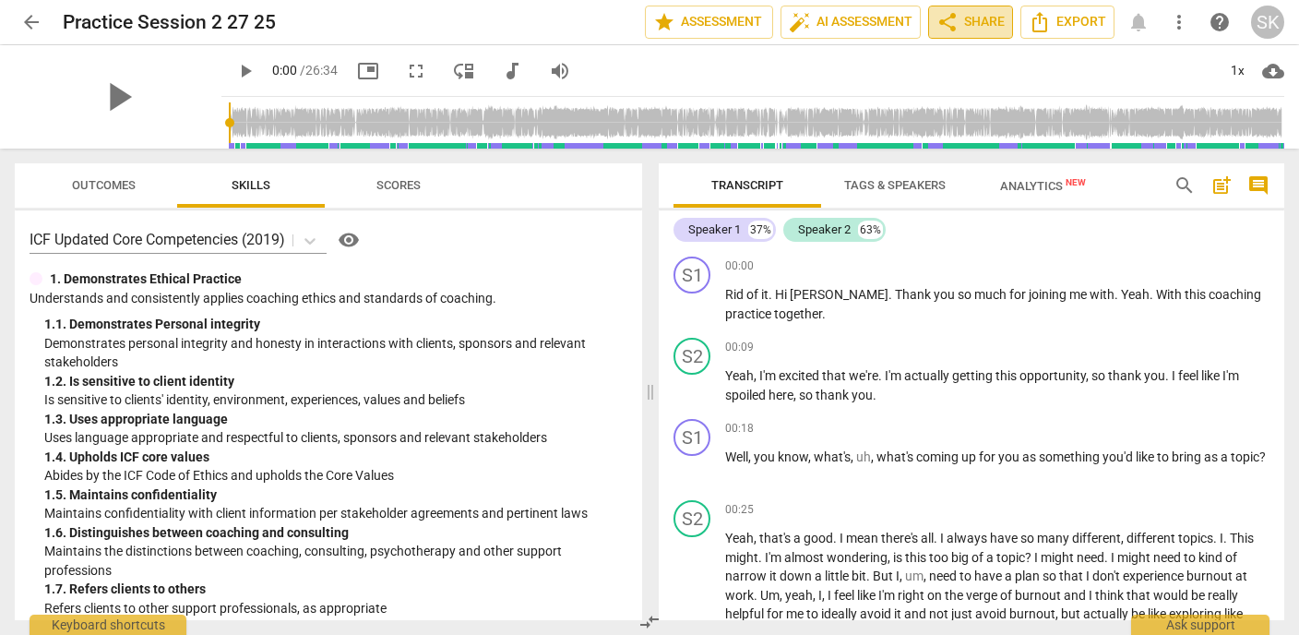
click at [980, 19] on span "share Share" at bounding box center [970, 22] width 68 height 22
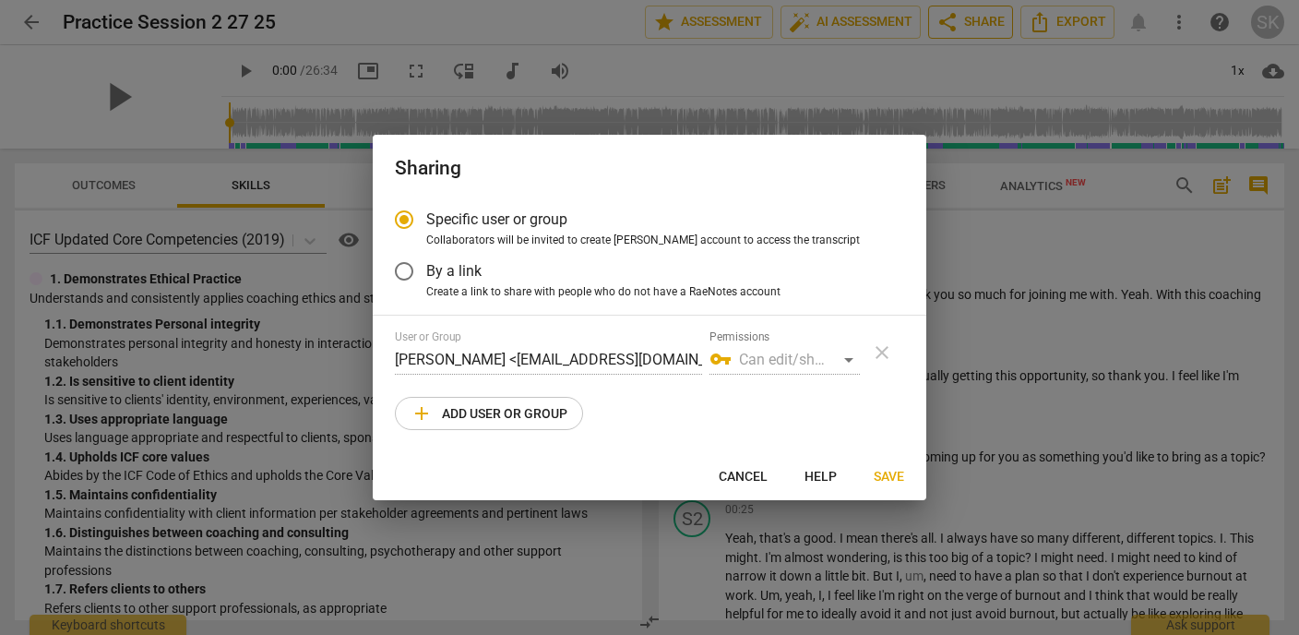
radio input "false"
click at [406, 272] on input "By a link" at bounding box center [404, 271] width 44 height 44
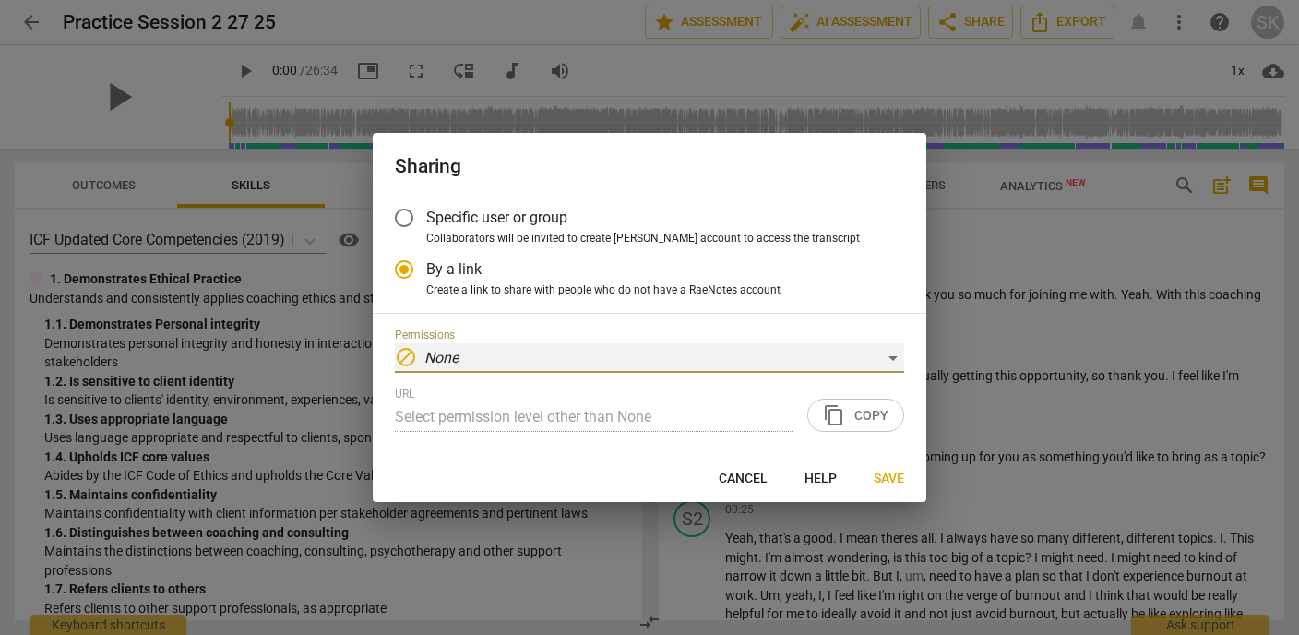
click at [893, 363] on div "block None" at bounding box center [649, 358] width 509 height 30
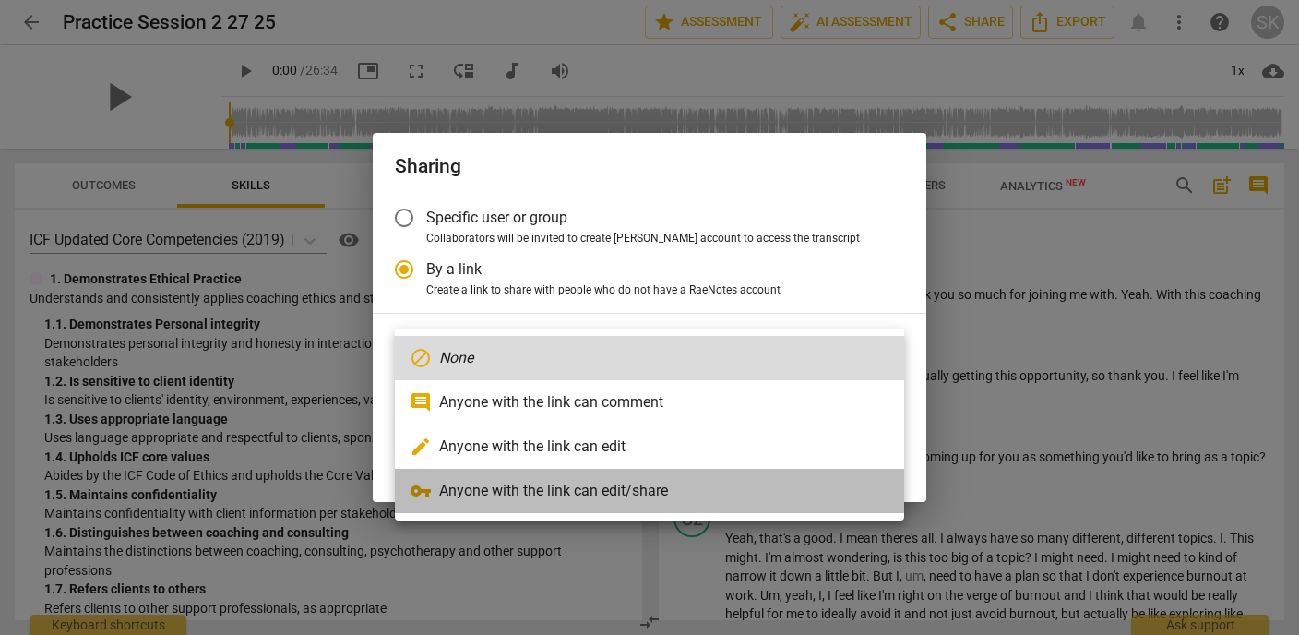
click at [773, 499] on li "vpn_key Anyone with the link can edit/share" at bounding box center [649, 491] width 509 height 44
radio input "false"
type input "[URL][DOMAIN_NAME]"
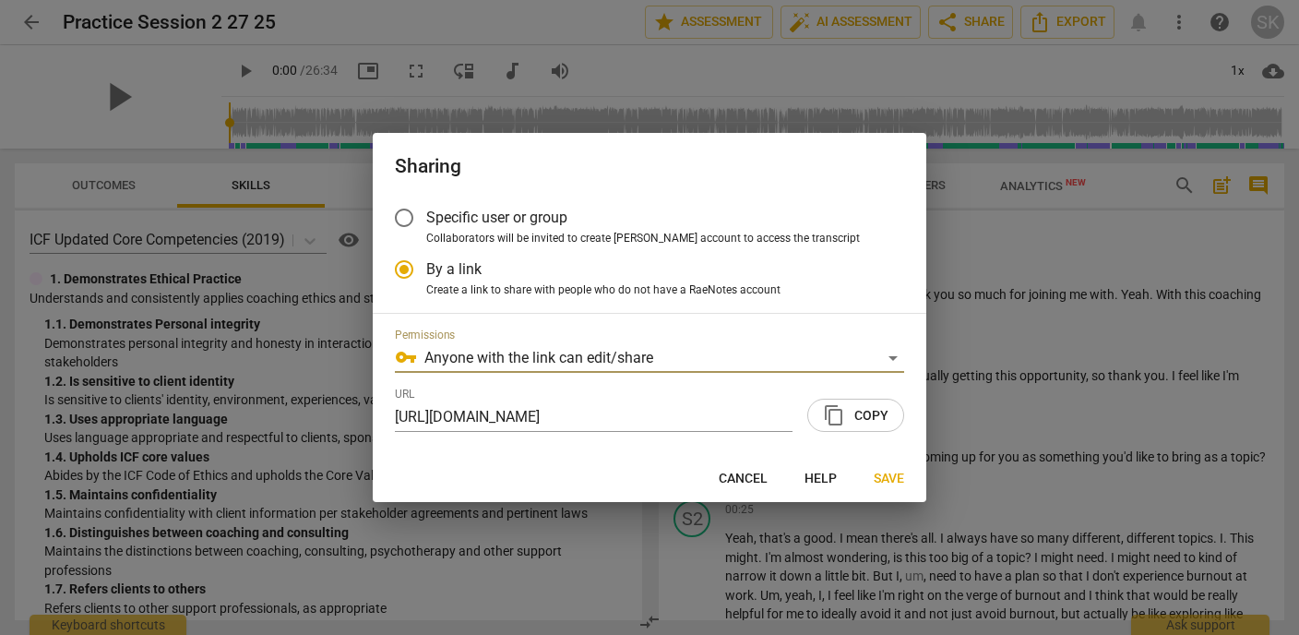
click at [841, 427] on button "content_copy Copy" at bounding box center [855, 415] width 97 height 33
click at [399, 219] on input "Specific user or group" at bounding box center [404, 218] width 44 height 44
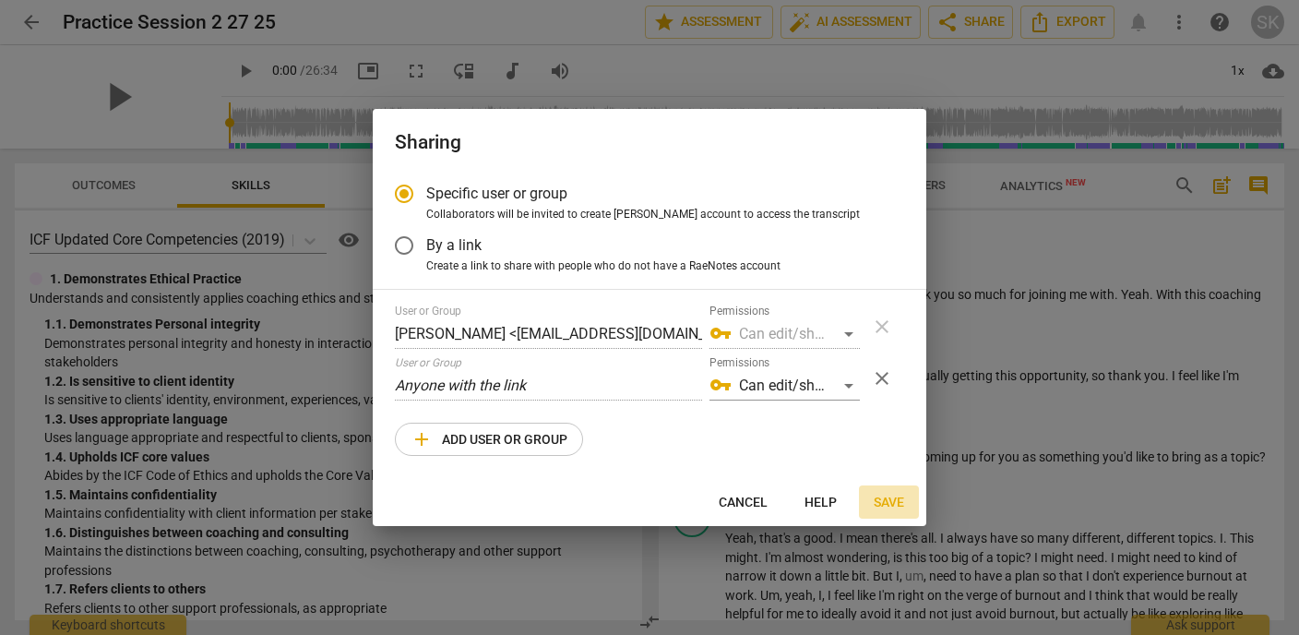
click at [893, 505] on span "Save" at bounding box center [889, 503] width 30 height 18
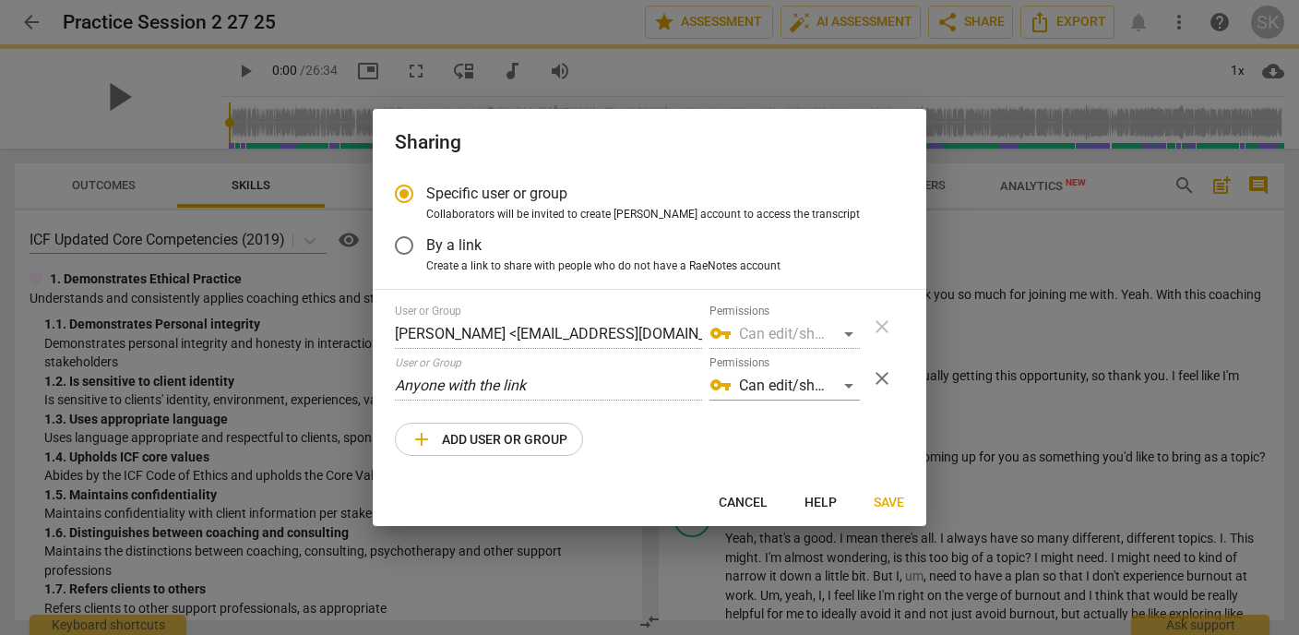
radio input "false"
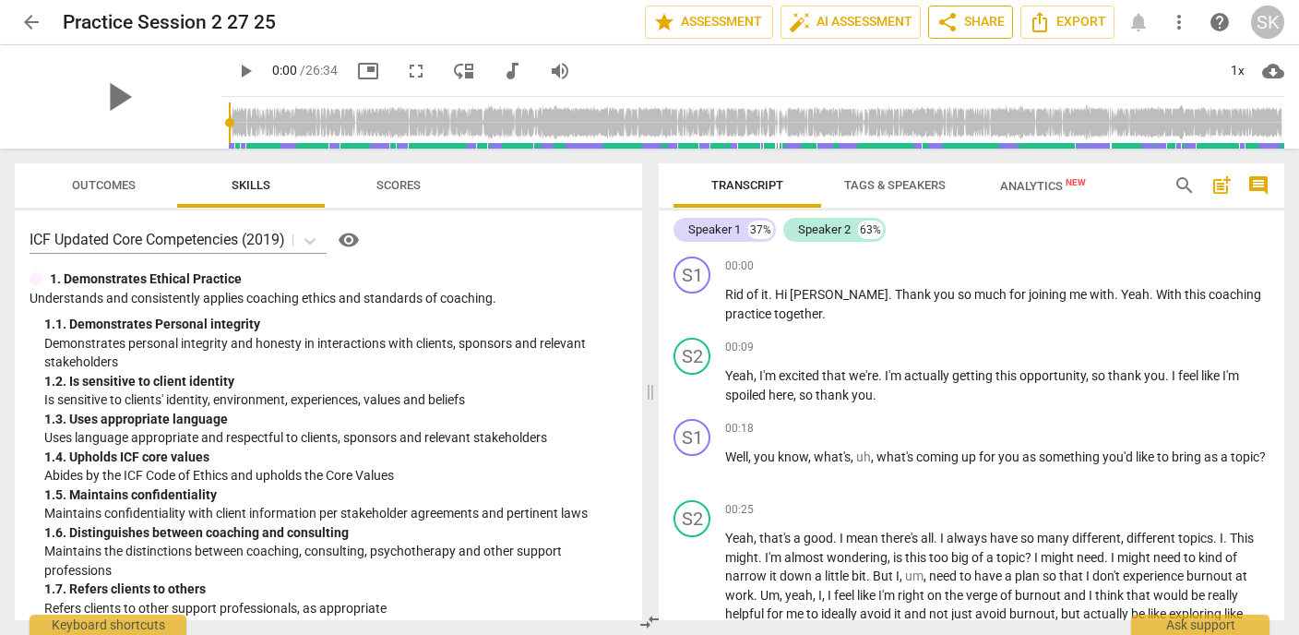
click at [963, 23] on span "share Share" at bounding box center [970, 22] width 68 height 22
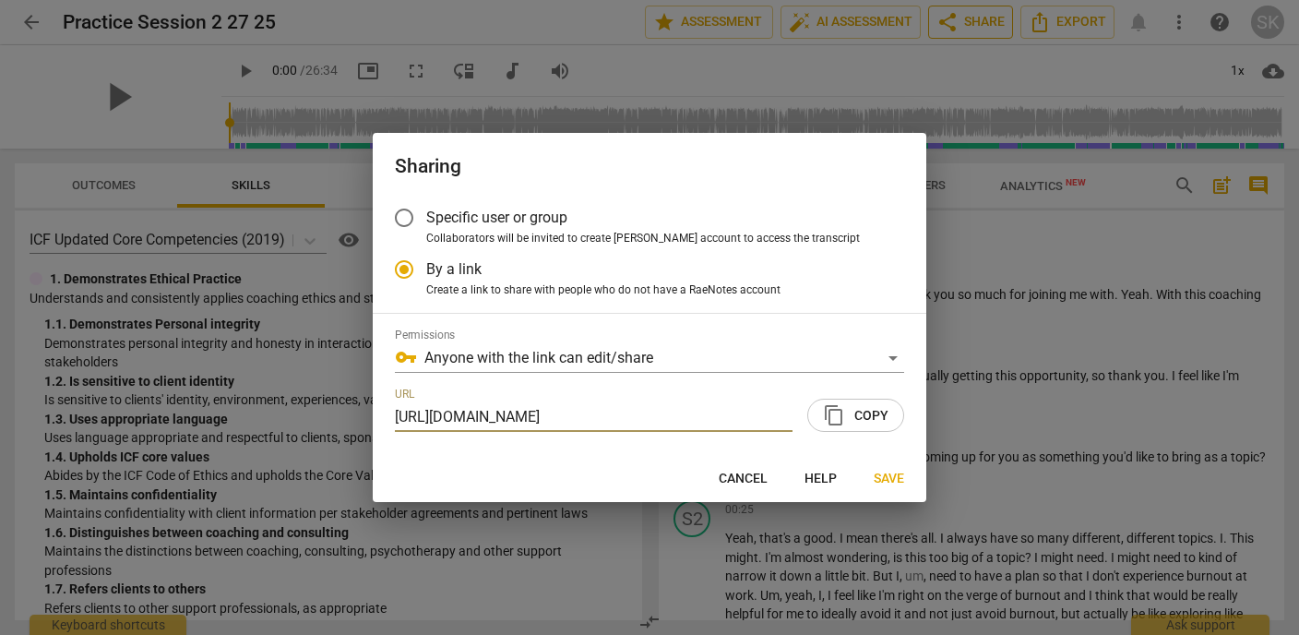
scroll to position [0, 89]
radio input "false"
click at [832, 413] on span "content_copy" at bounding box center [834, 415] width 22 height 22
click at [401, 218] on input "Specific user or group" at bounding box center [404, 218] width 44 height 44
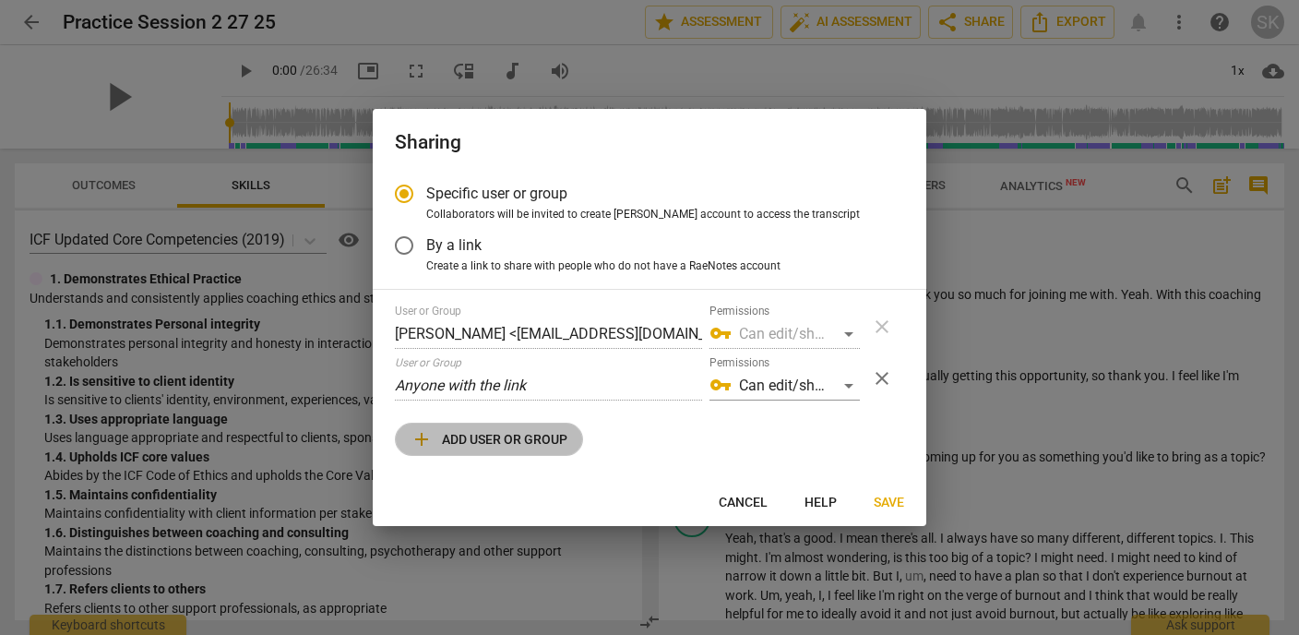
click at [444, 428] on span "add Add user or group" at bounding box center [489, 439] width 157 height 22
radio input "false"
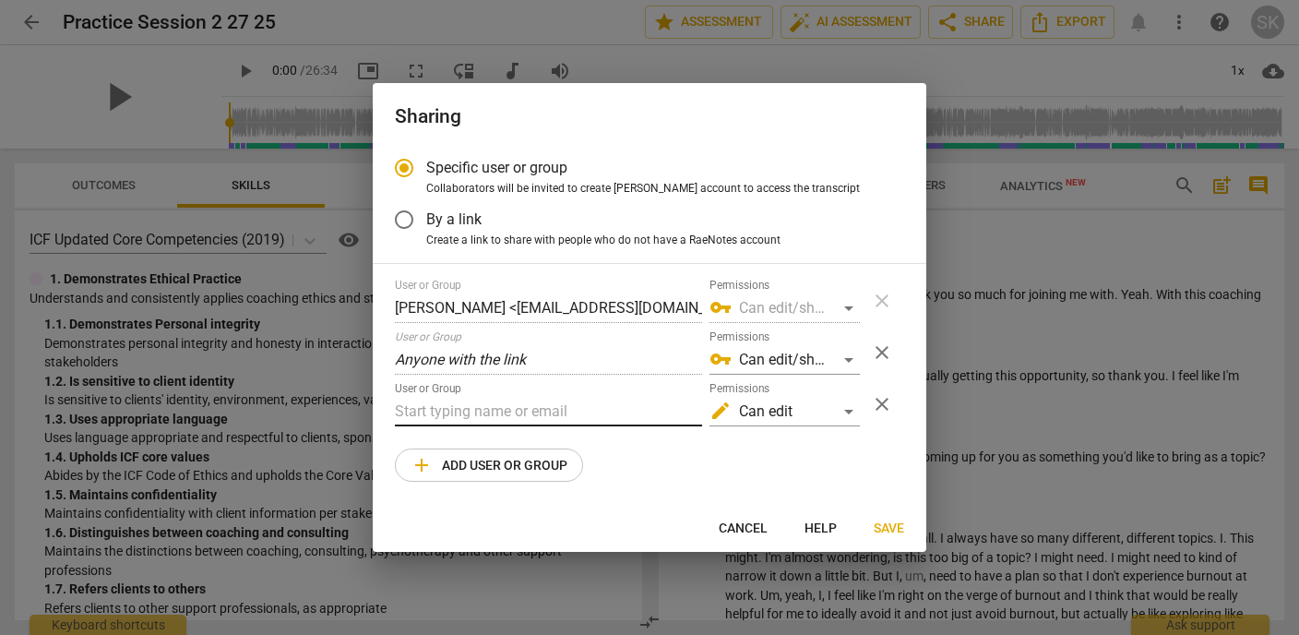
click at [448, 410] on input "text" at bounding box center [548, 412] width 307 height 30
type input "I"
click at [848, 415] on div "edit Can edit" at bounding box center [784, 412] width 150 height 30
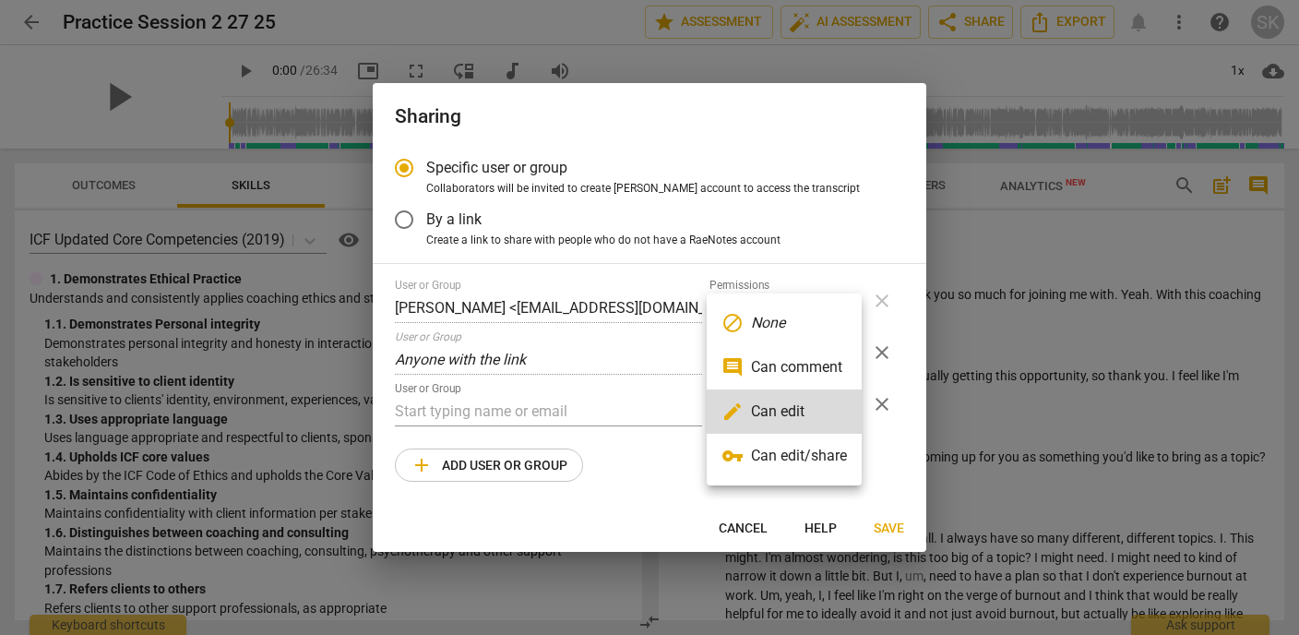
click at [833, 449] on li "vpn_key Can edit/share" at bounding box center [784, 456] width 155 height 44
radio input "false"
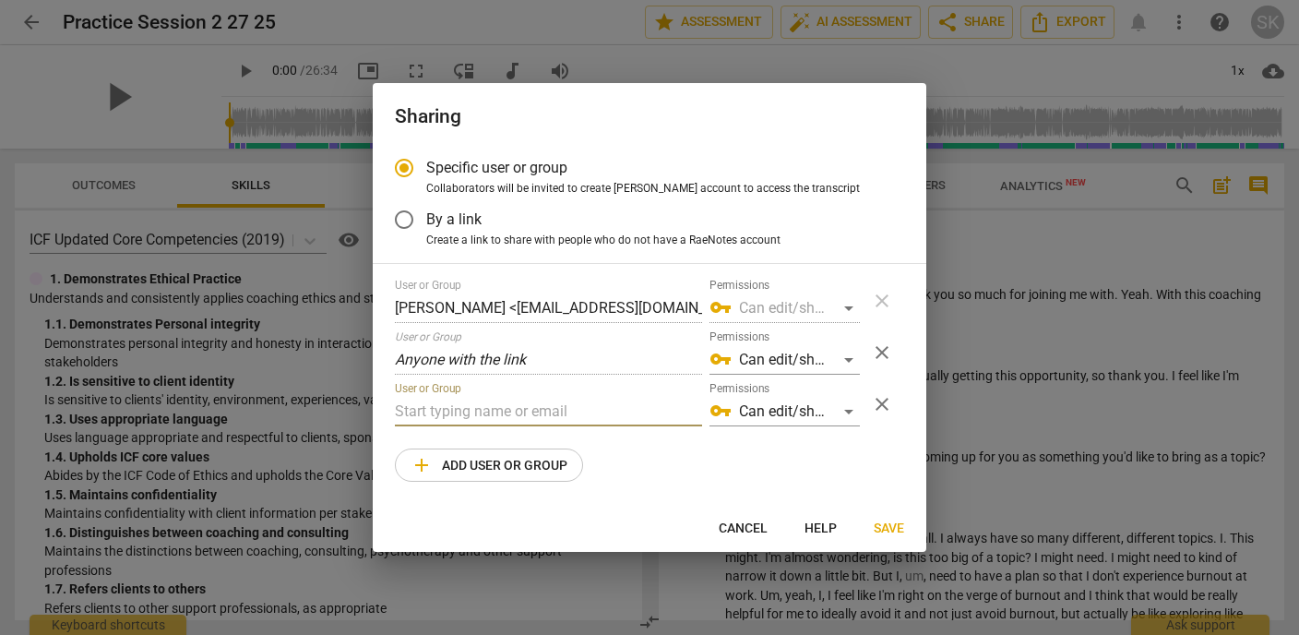
click at [638, 418] on input "text" at bounding box center [548, 412] width 307 height 30
click at [470, 414] on input "text" at bounding box center [548, 412] width 307 height 30
paste input "[EMAIL_ADDRESS][DOMAIN_NAME]"
type input "[EMAIL_ADDRESS][DOMAIN_NAME]"
click at [796, 485] on div "Specific user or group Collaborators will be invited to create RaeNotes account…" at bounding box center [650, 325] width 554 height 358
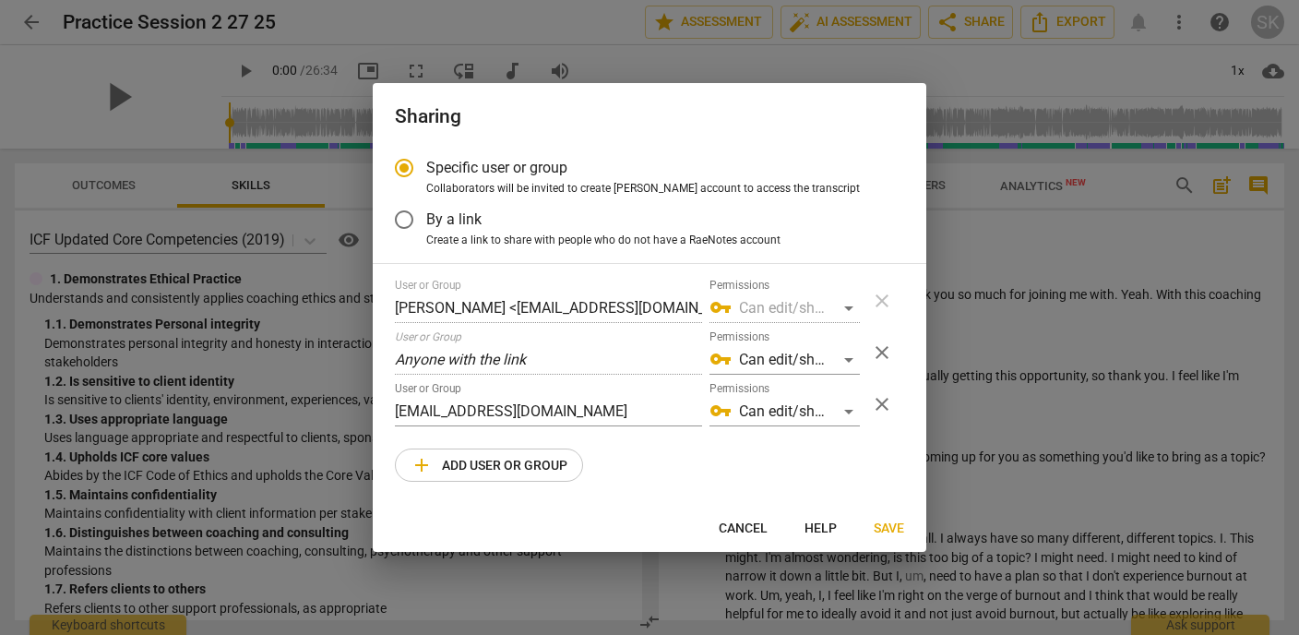
click at [880, 530] on span "Save" at bounding box center [889, 528] width 30 height 18
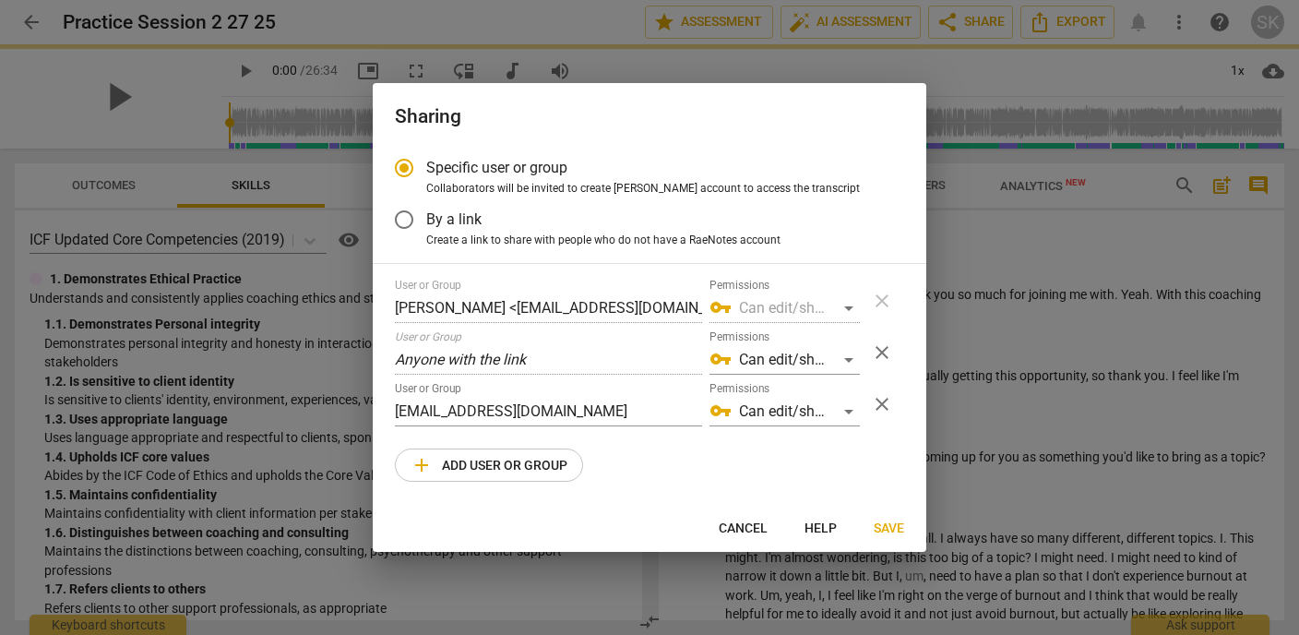
radio input "false"
type input "Hawthorne Union <[EMAIL_ADDRESS][DOMAIN_NAME]>"
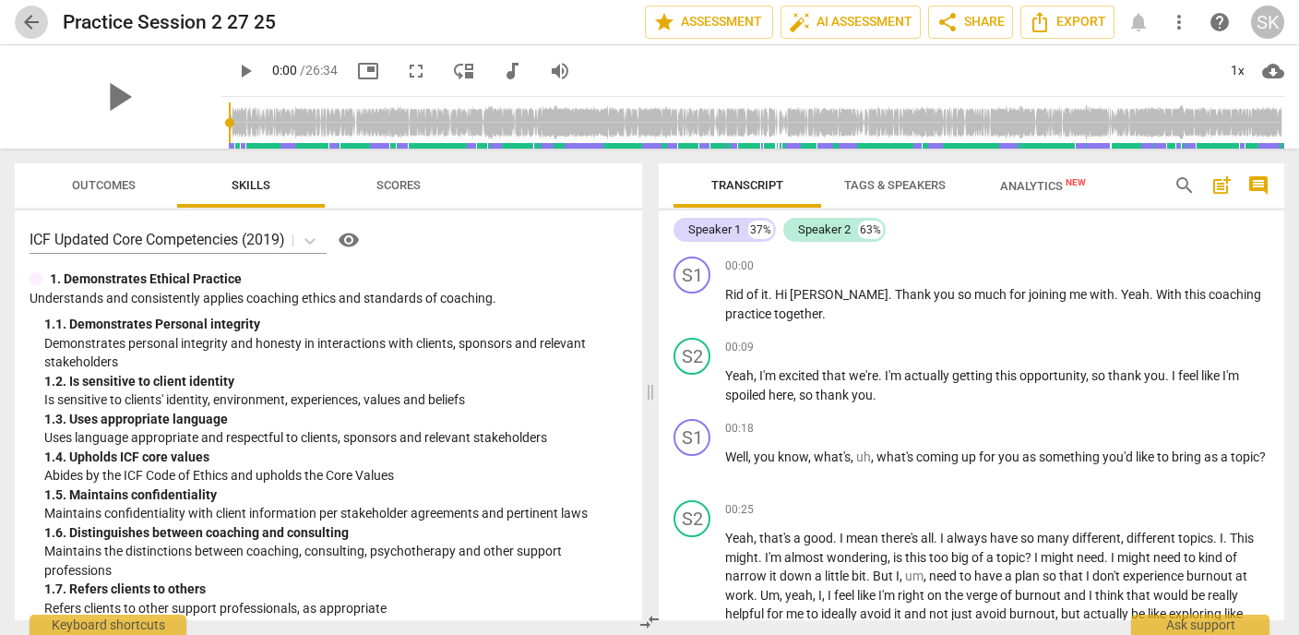
click at [34, 26] on span "arrow_back" at bounding box center [31, 22] width 22 height 22
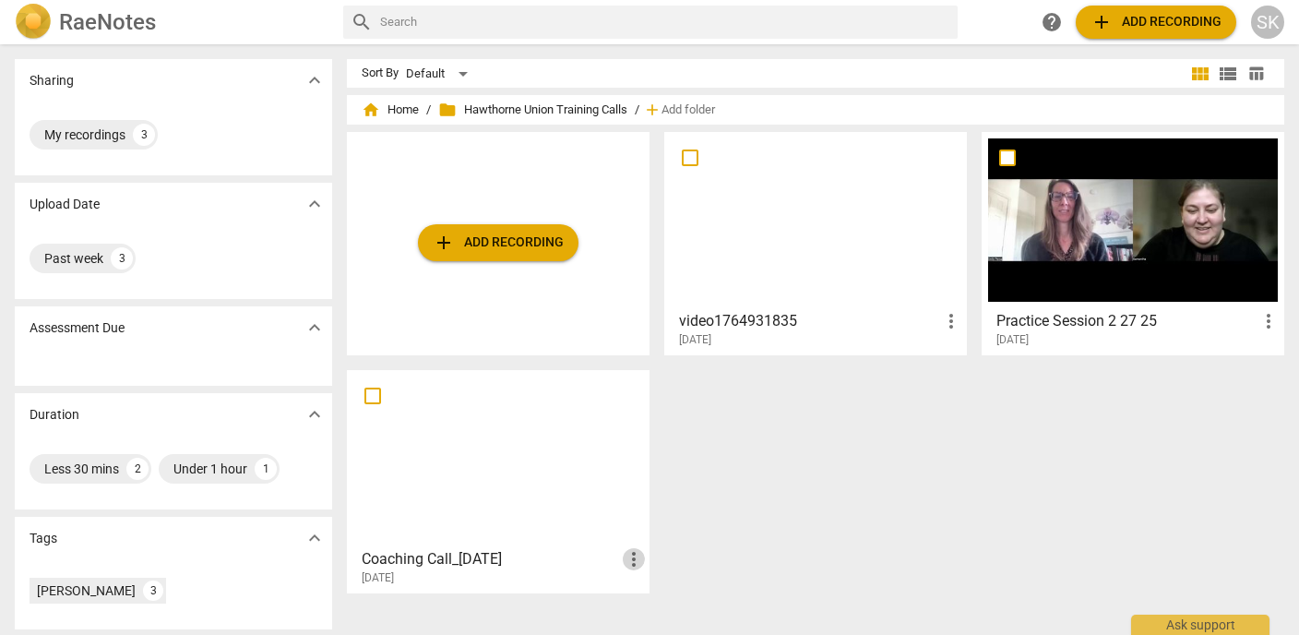
click at [629, 554] on span "more_vert" at bounding box center [634, 559] width 22 height 22
click at [568, 557] on div at bounding box center [649, 317] width 1299 height 635
click at [545, 563] on h3 "Coaching Call_[DATE]" at bounding box center [492, 559] width 261 height 22
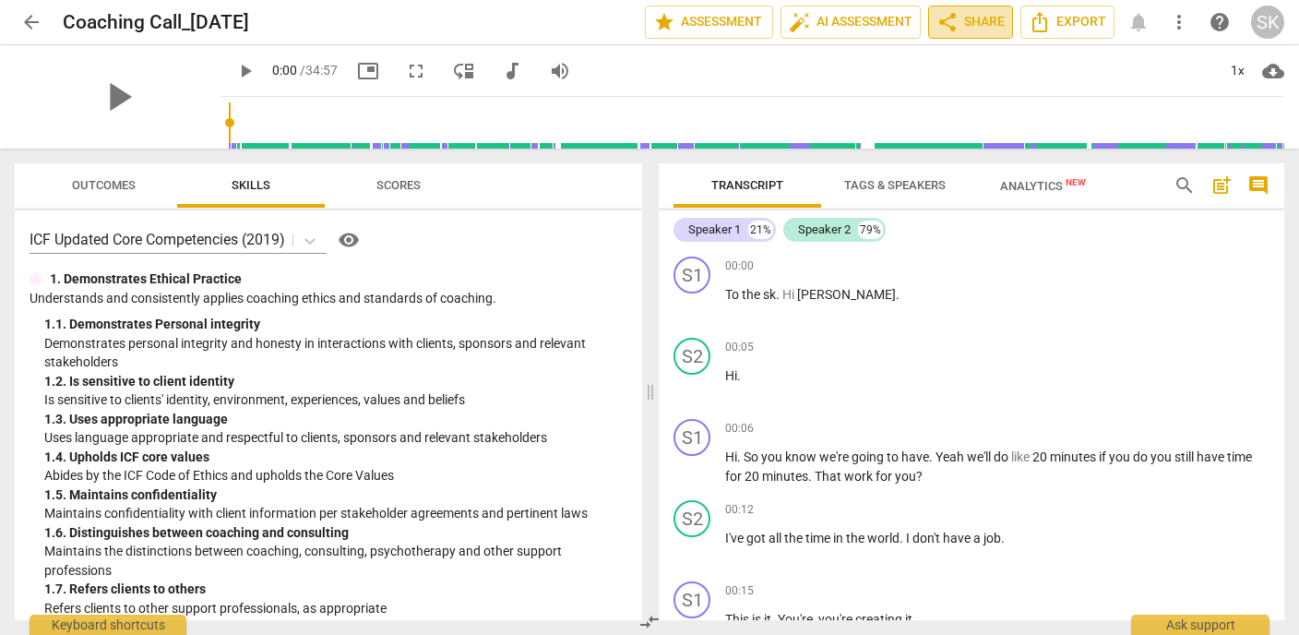
click at [978, 21] on span "share Share" at bounding box center [970, 22] width 68 height 22
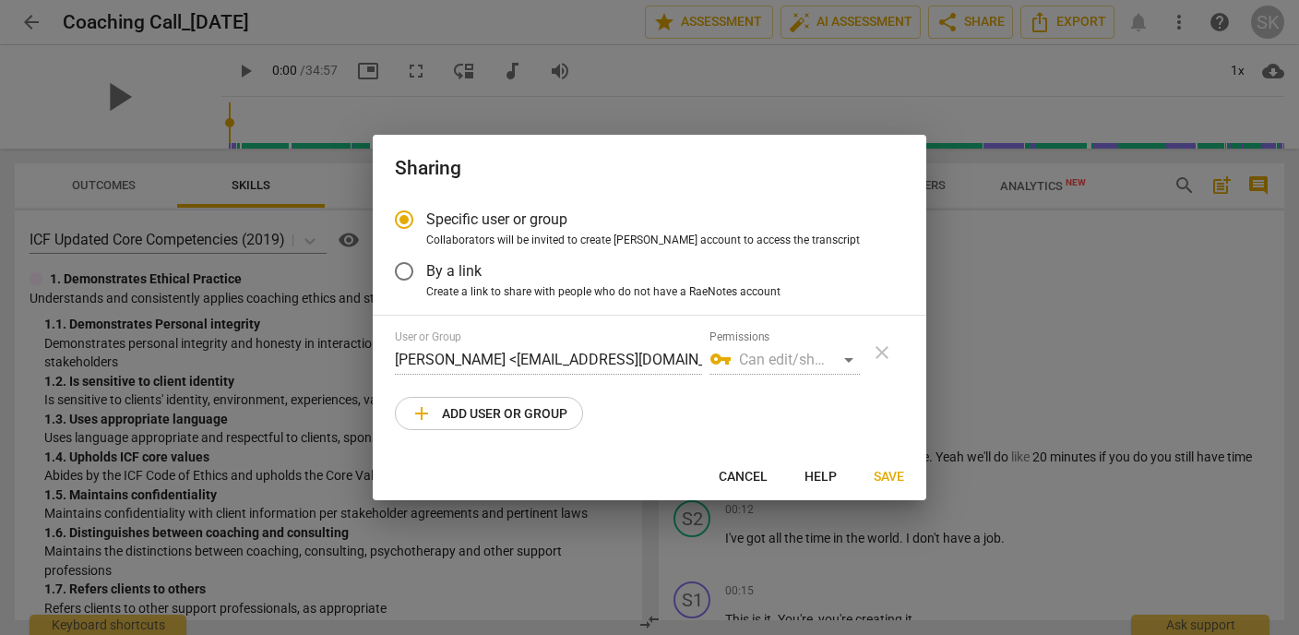
click at [461, 414] on span "add Add user or group" at bounding box center [489, 413] width 157 height 22
radio input "false"
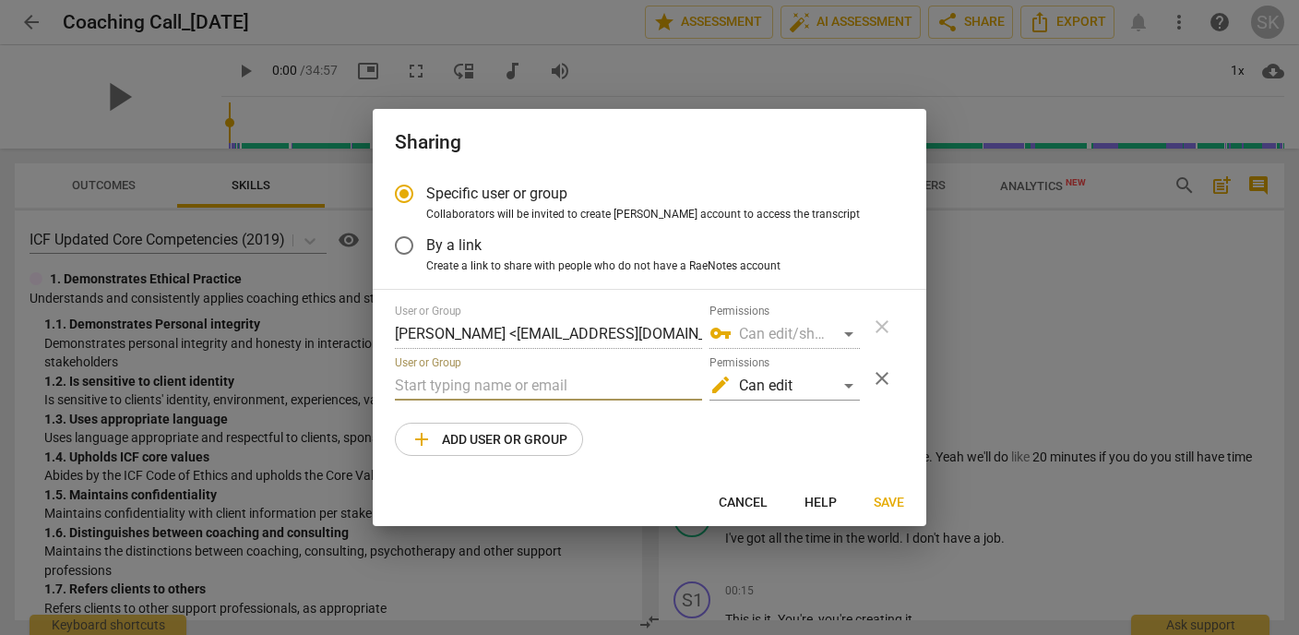
click at [470, 382] on input "text" at bounding box center [548, 386] width 307 height 30
paste input "[EMAIL_ADDRESS][DOMAIN_NAME]"
type input "[EMAIL_ADDRESS][DOMAIN_NAME]"
click at [745, 378] on div "edit Can edit" at bounding box center [784, 386] width 150 height 30
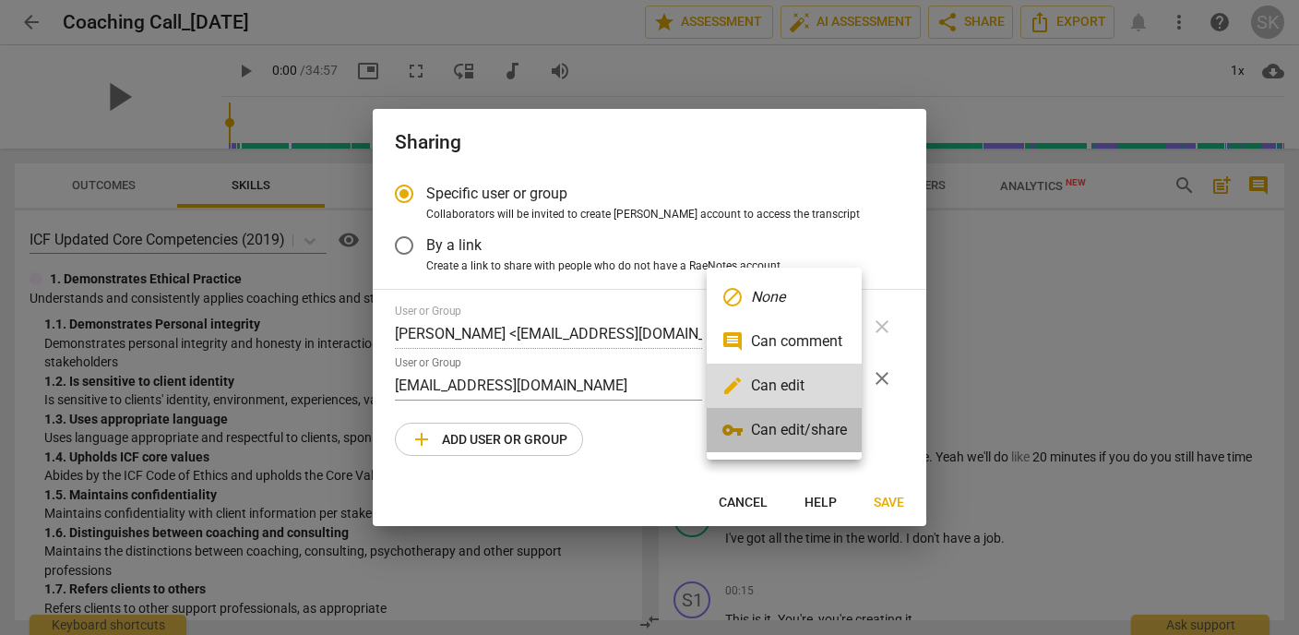
click at [751, 423] on li "vpn_key Can edit/share" at bounding box center [784, 430] width 155 height 44
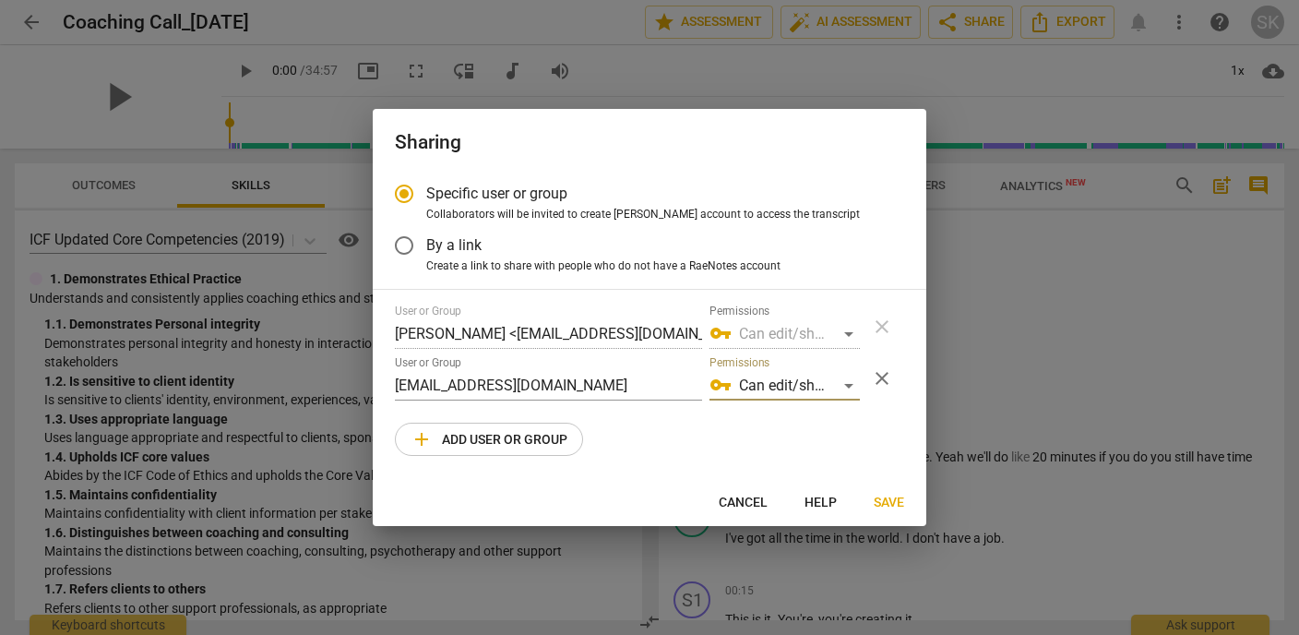
click at [889, 497] on span "Save" at bounding box center [889, 503] width 30 height 18
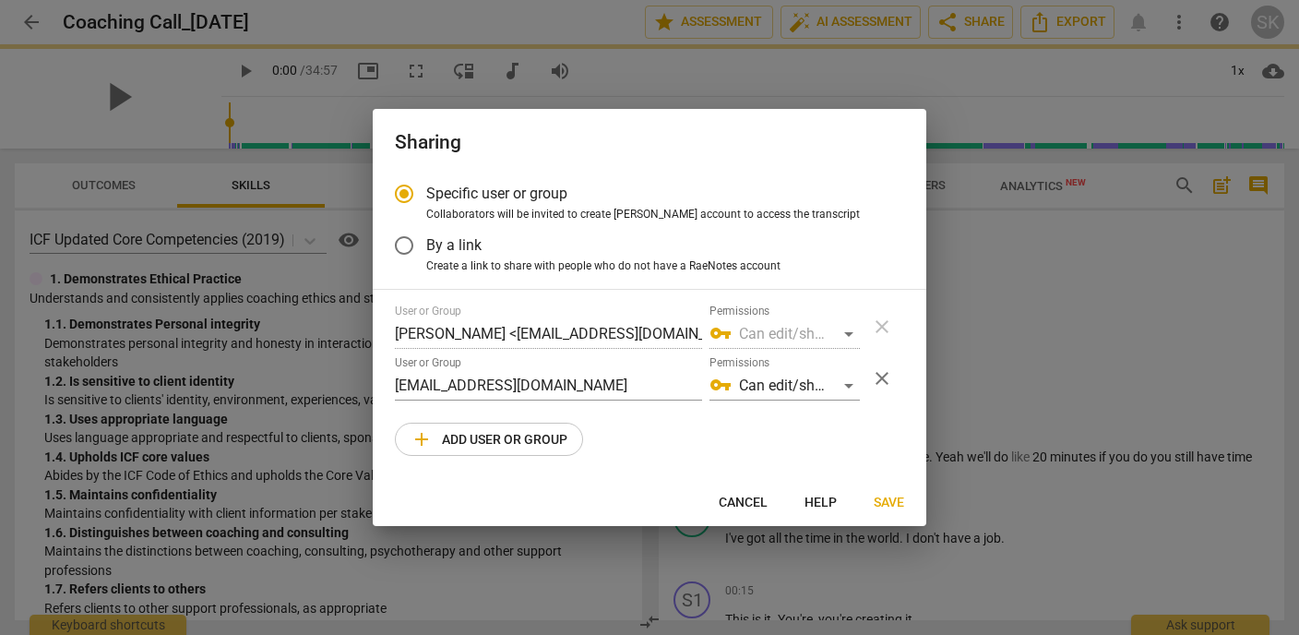
radio input "false"
type input "Hawthorne Union <[EMAIL_ADDRESS][DOMAIN_NAME]>"
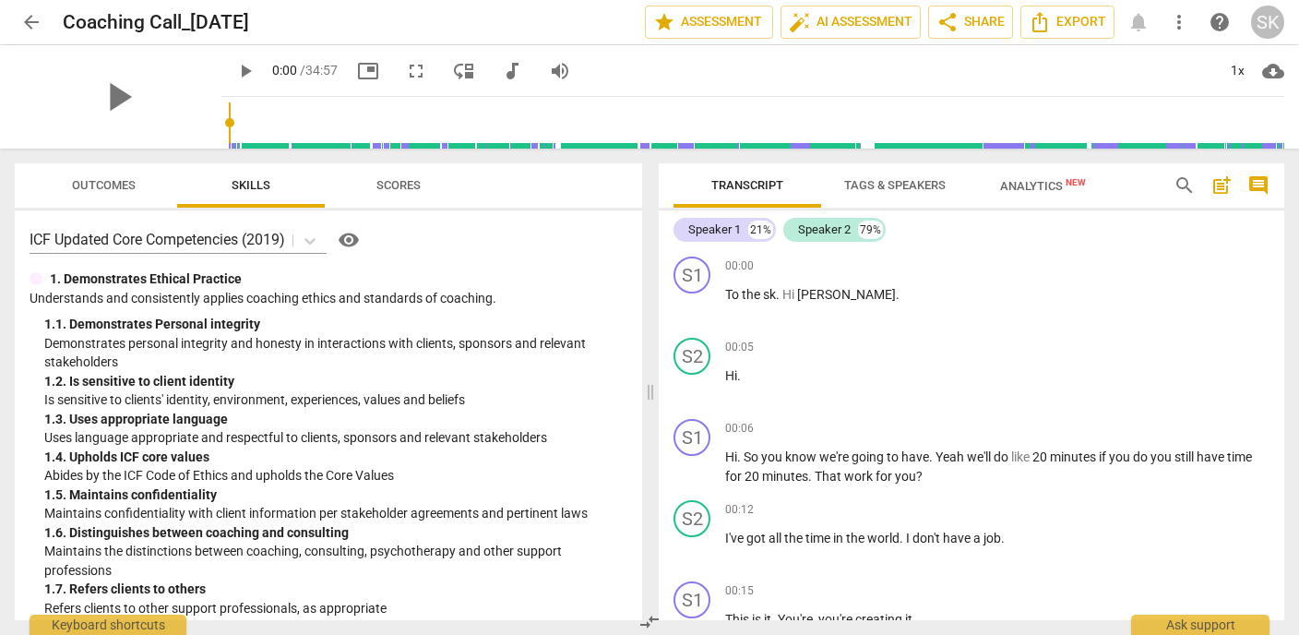
click at [33, 25] on span "arrow_back" at bounding box center [31, 22] width 22 height 22
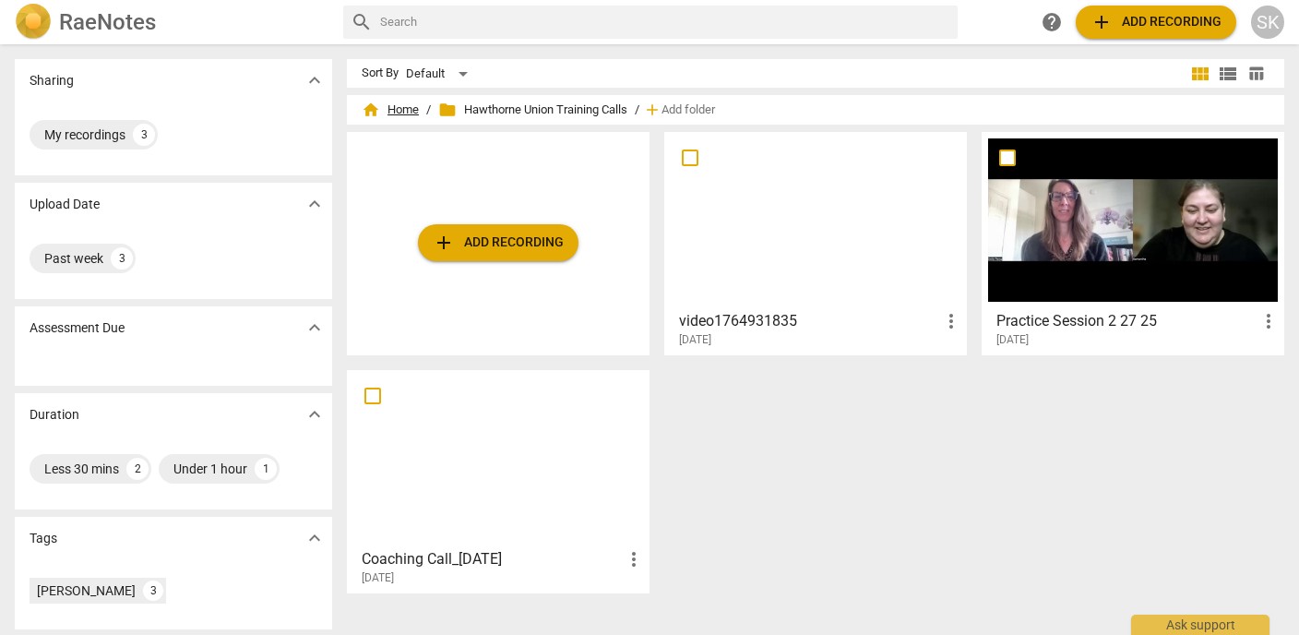
click at [395, 116] on span "home Home" at bounding box center [390, 110] width 57 height 18
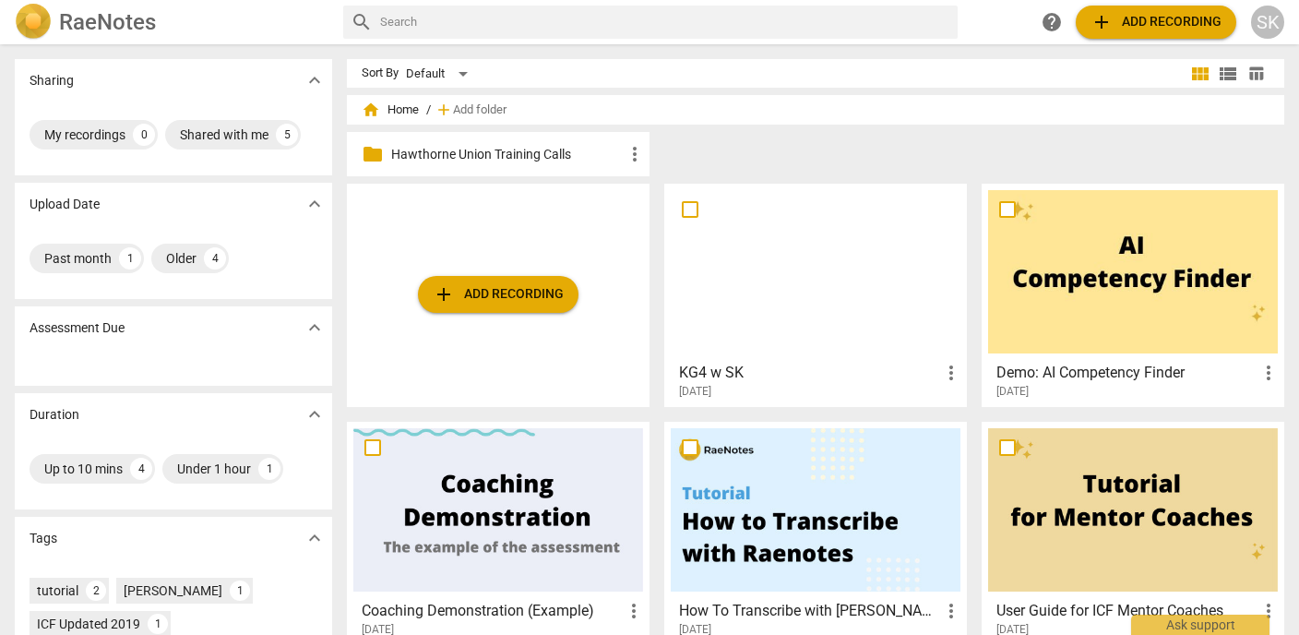
click at [792, 284] on div at bounding box center [816, 271] width 290 height 163
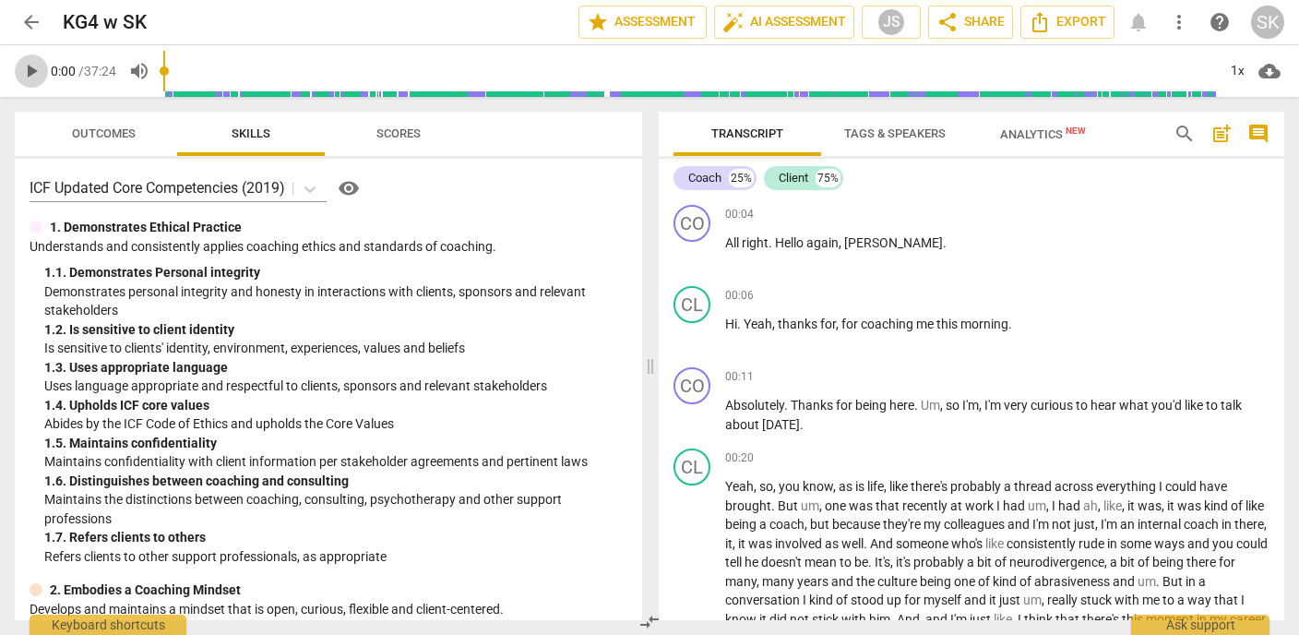
click at [34, 73] on span "play_arrow" at bounding box center [31, 71] width 22 height 22
click at [1231, 73] on div "1x" at bounding box center [1237, 71] width 35 height 30
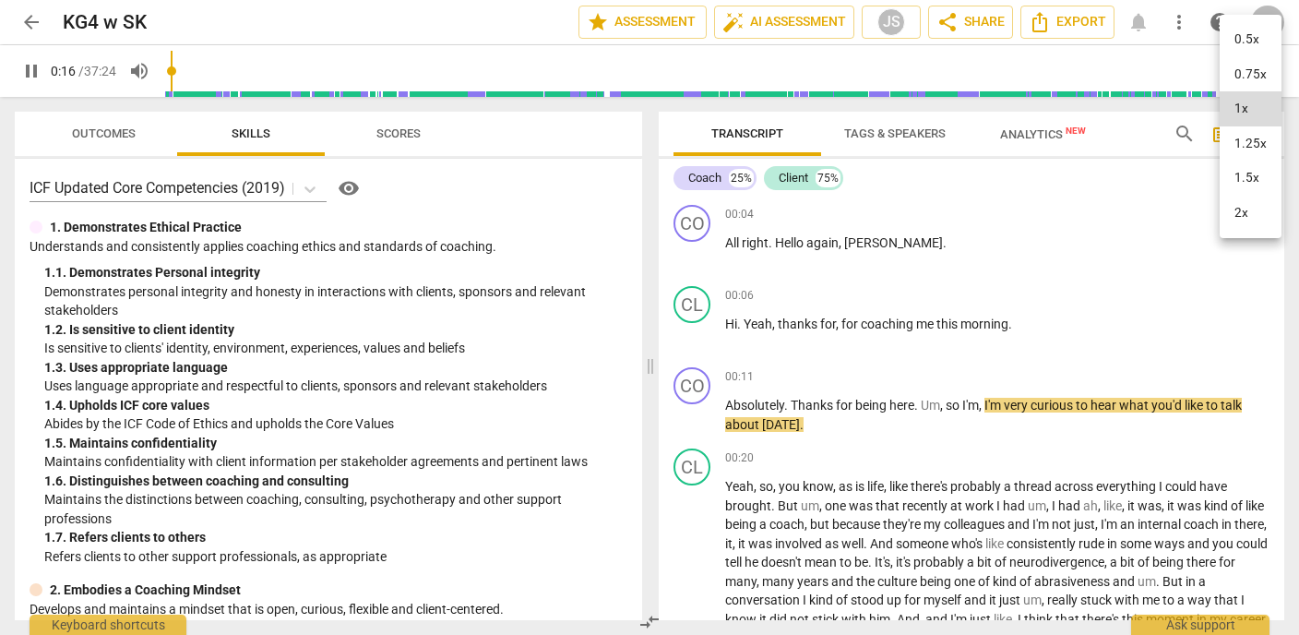
click at [1240, 213] on li "2x" at bounding box center [1251, 213] width 62 height 35
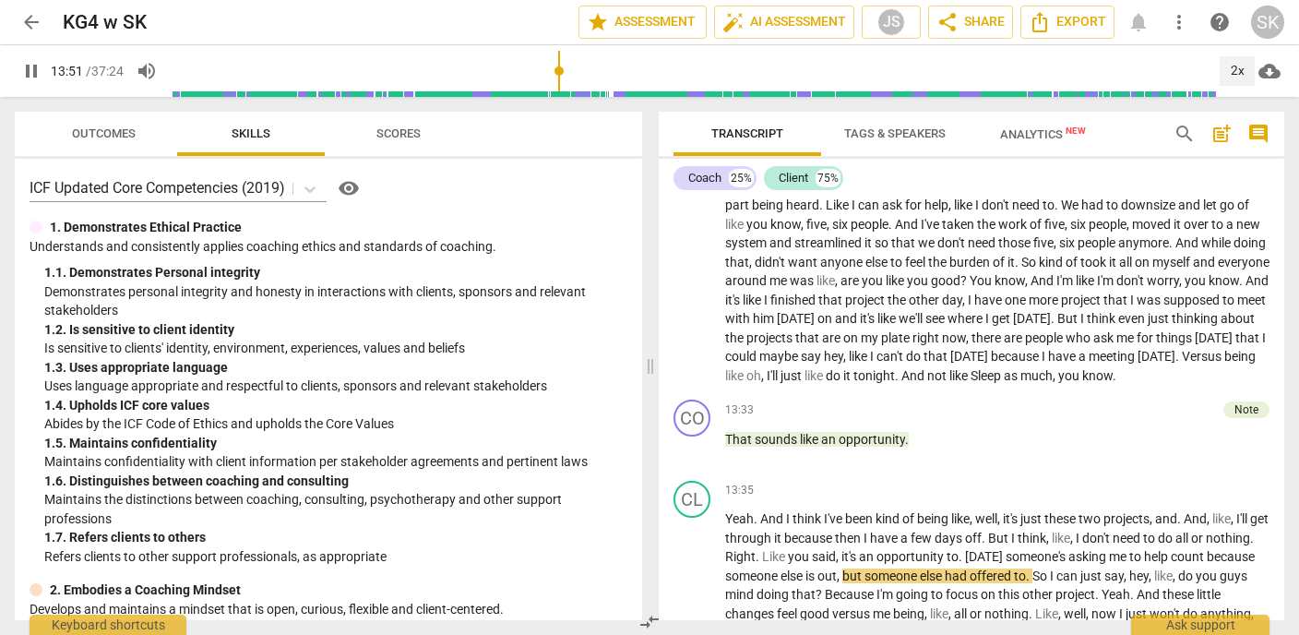
scroll to position [4060, 0]
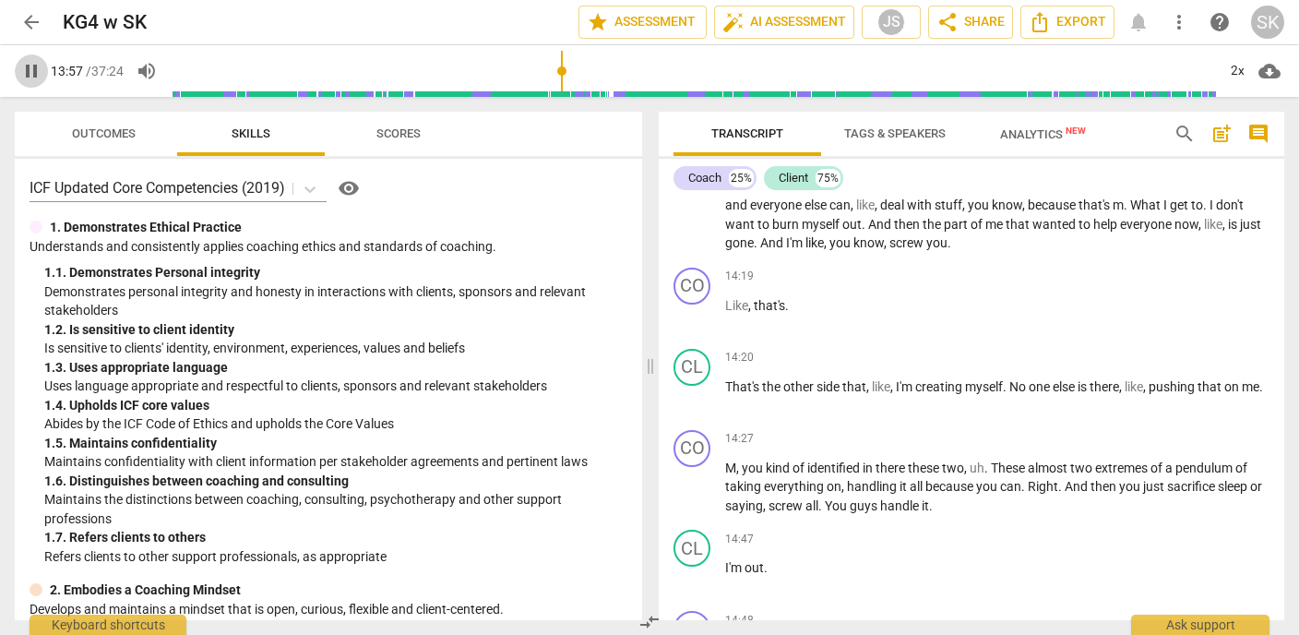
click at [39, 85] on button "pause" at bounding box center [31, 70] width 33 height 33
click at [39, 85] on button "play_arrow" at bounding box center [31, 70] width 33 height 33
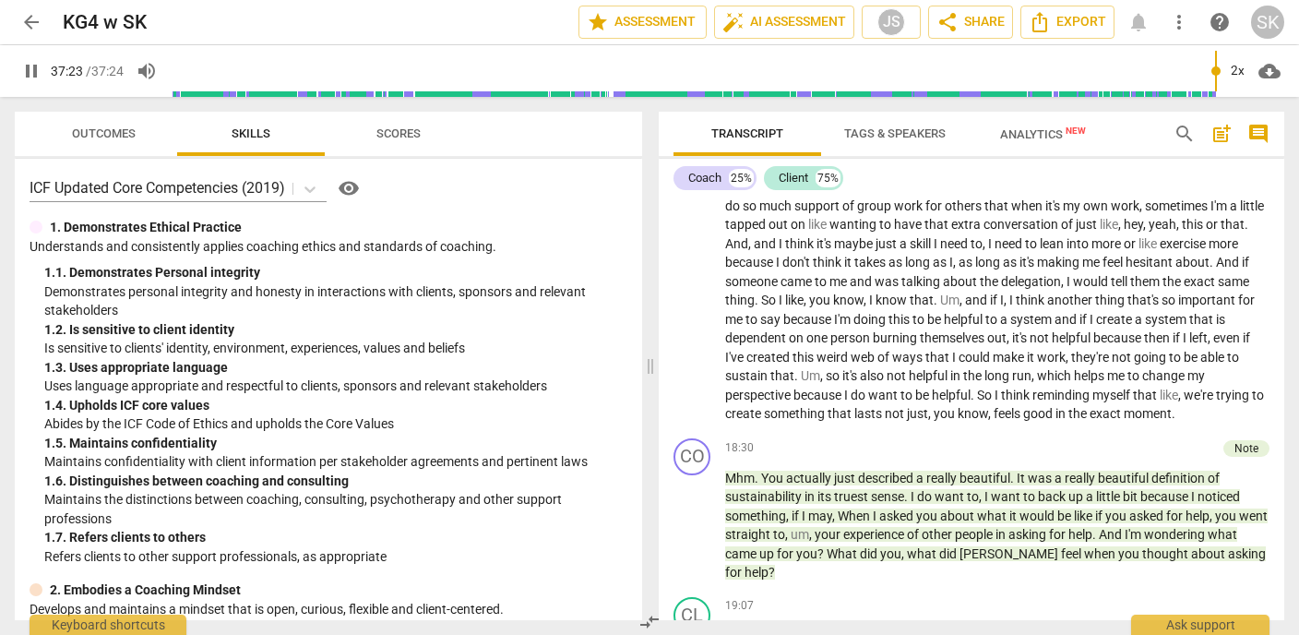
scroll to position [12886, 0]
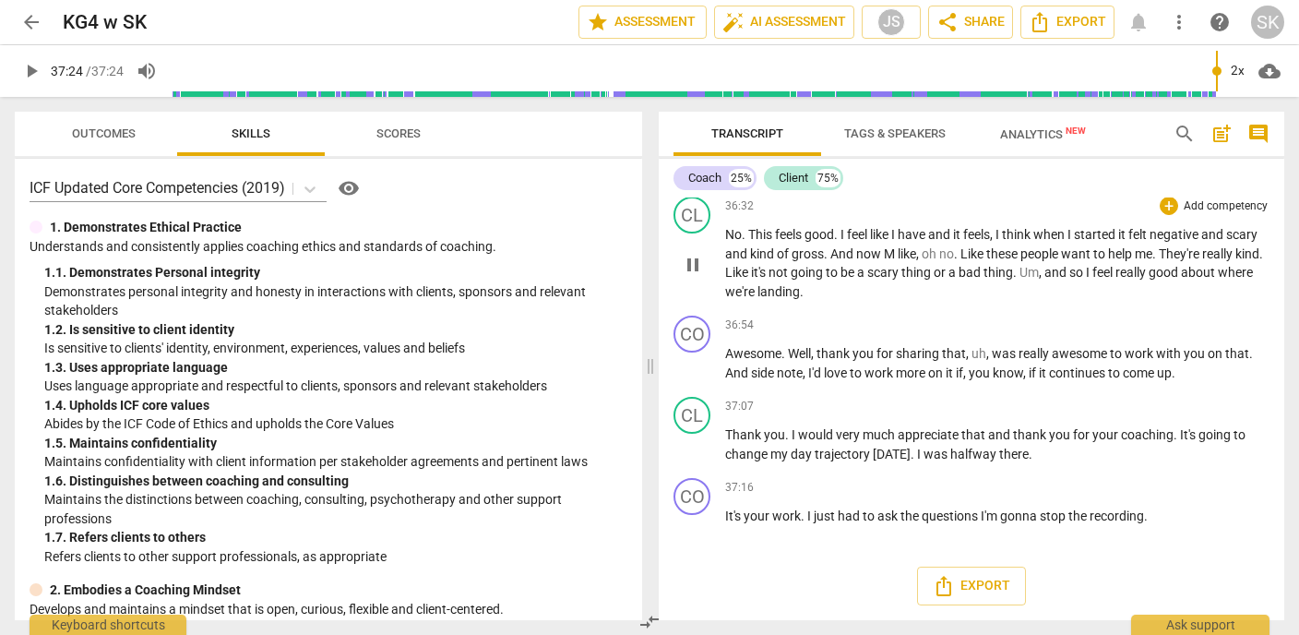
type input "2244"
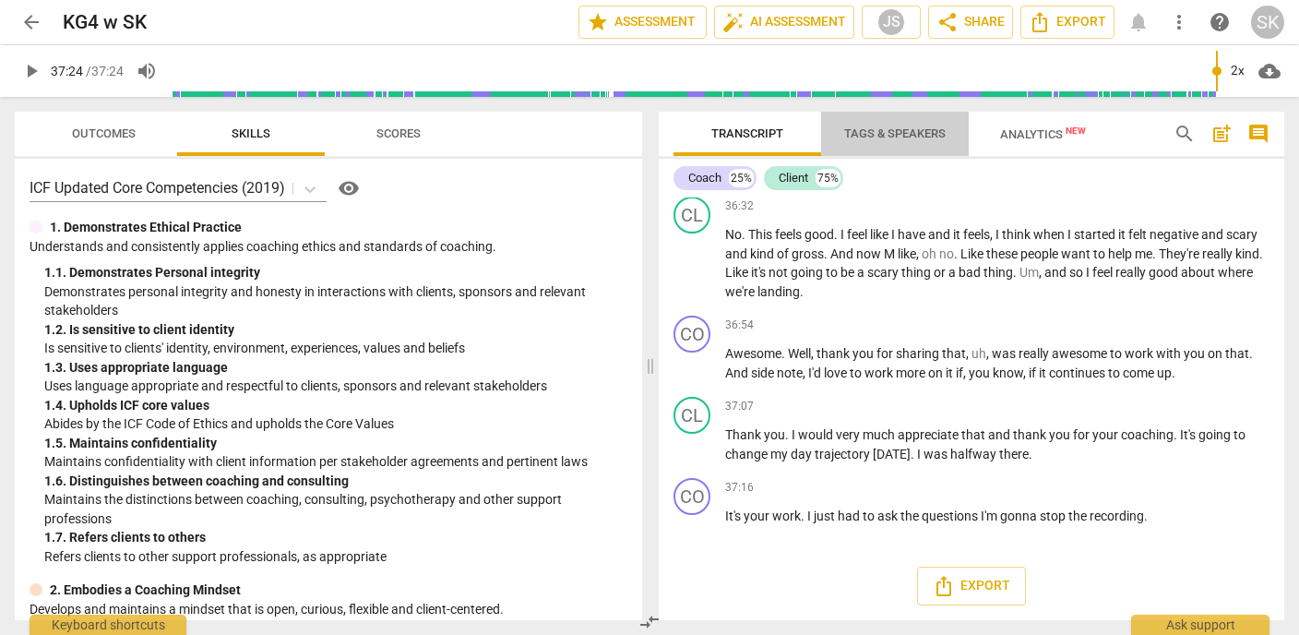
click at [868, 139] on span "Tags & Speakers" at bounding box center [894, 133] width 101 height 14
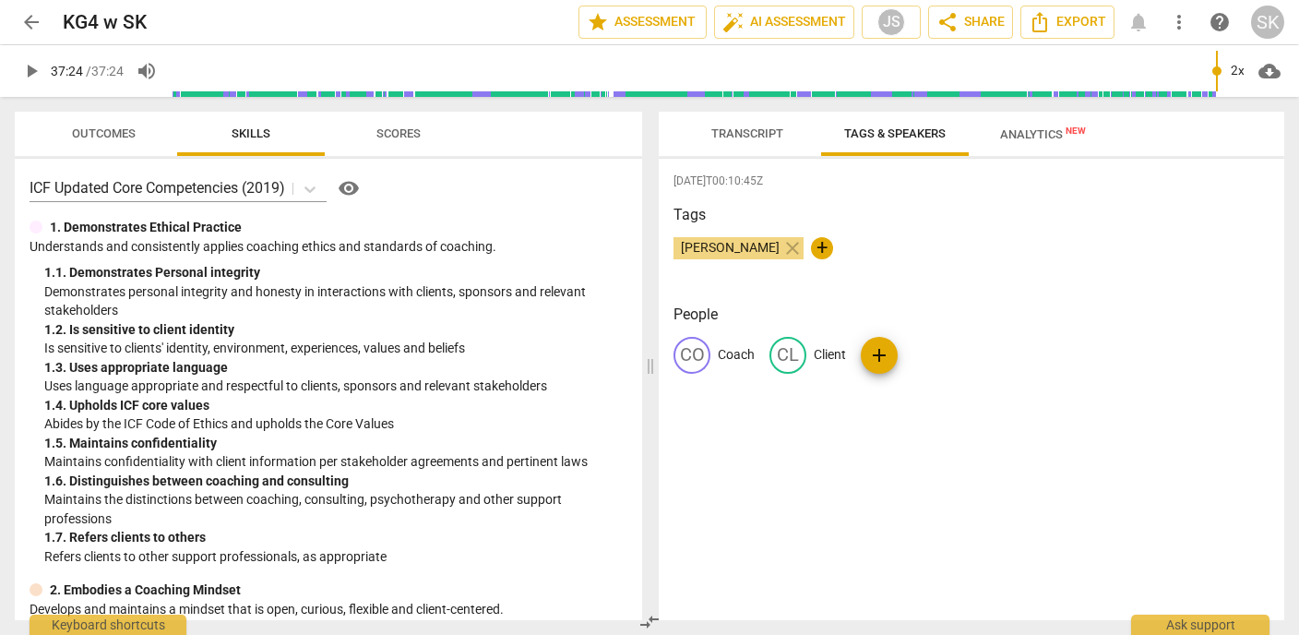
click at [754, 137] on span "Transcript" at bounding box center [747, 133] width 72 height 14
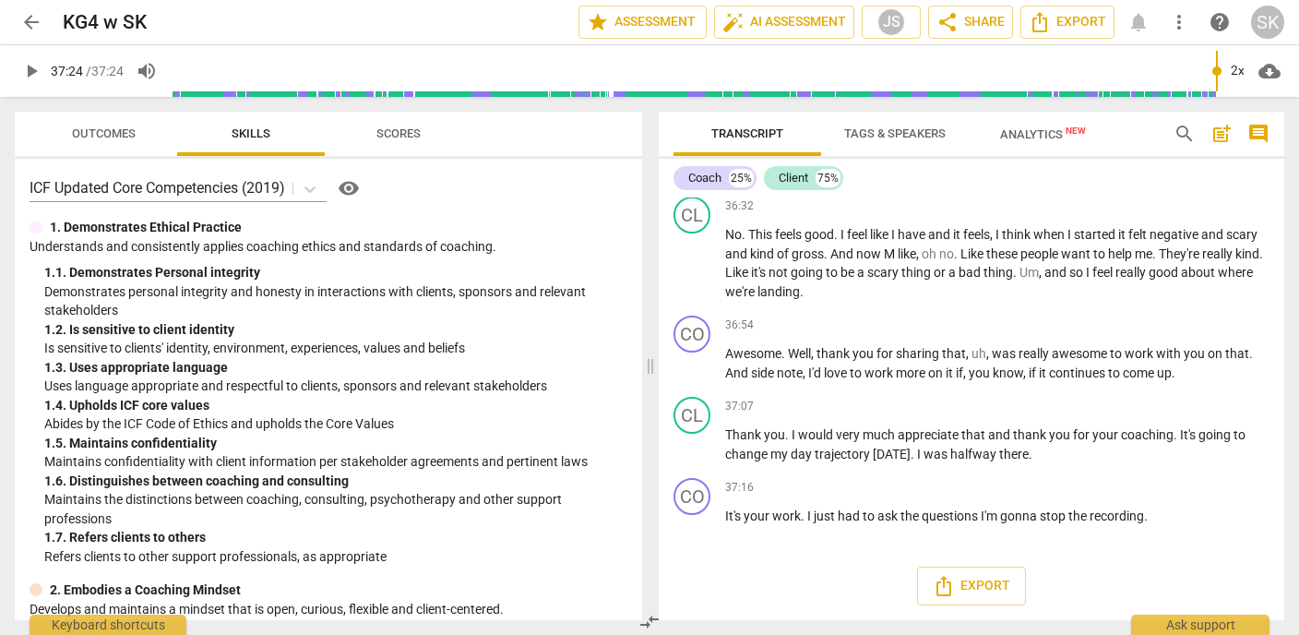
click at [1019, 140] on span "Analytics New" at bounding box center [1043, 134] width 86 height 14
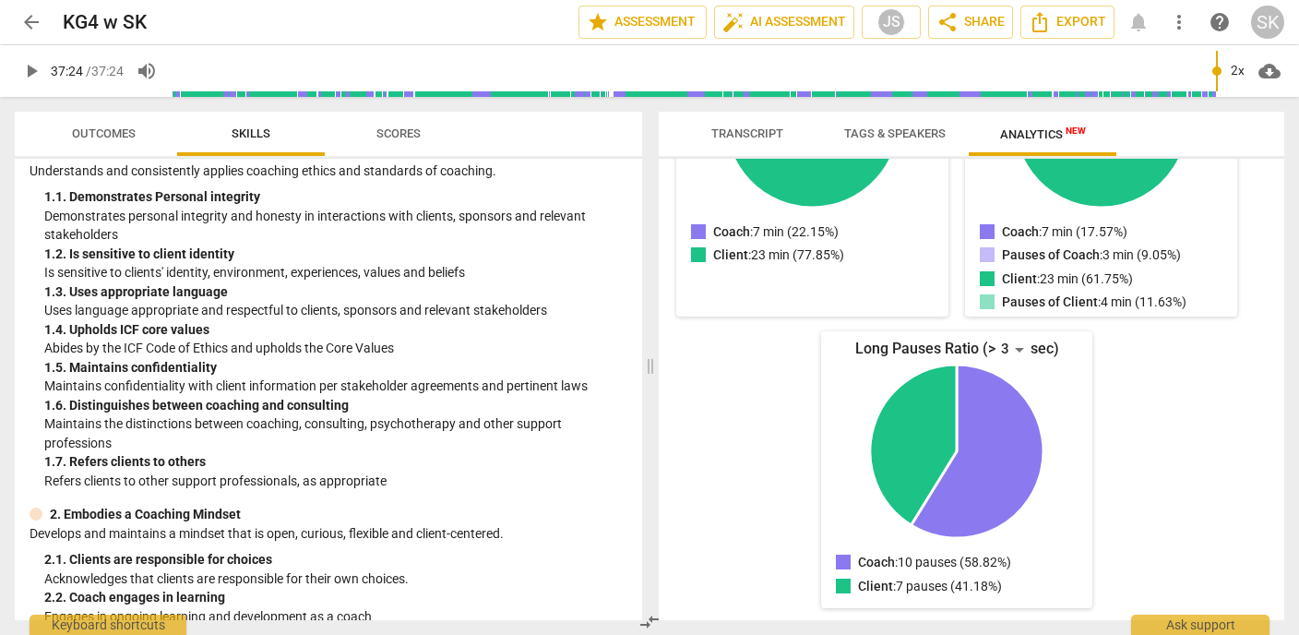
scroll to position [0, 0]
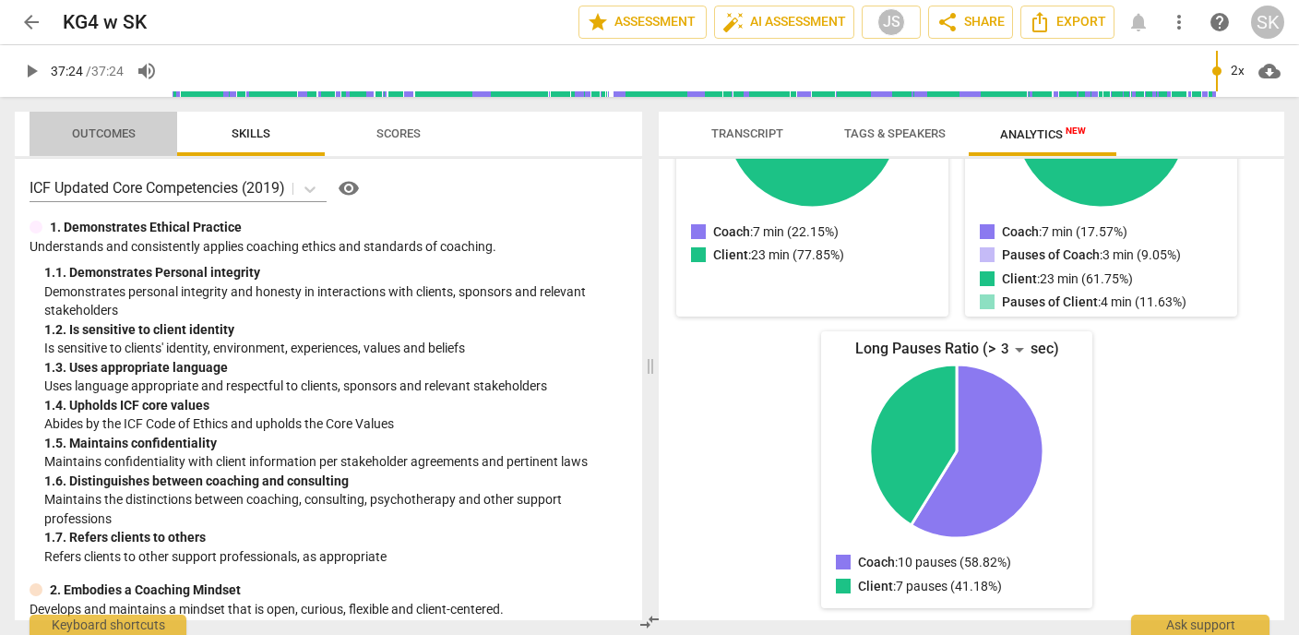
click at [97, 131] on span "Outcomes" at bounding box center [104, 133] width 64 height 14
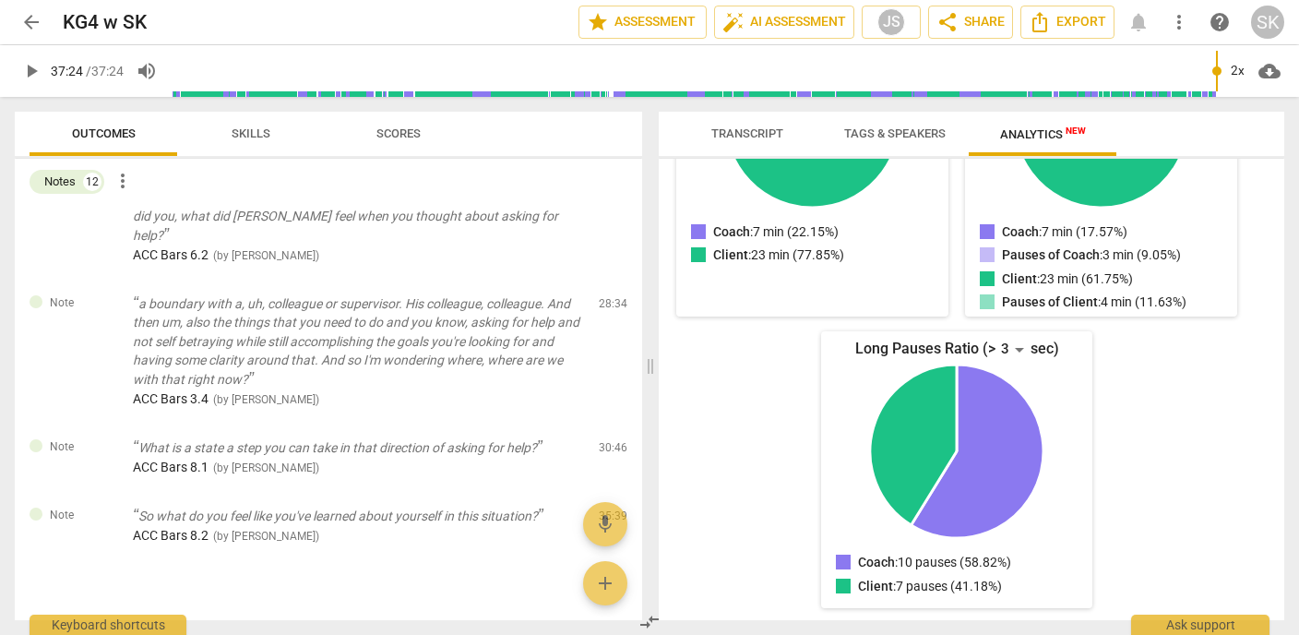
scroll to position [875, 0]
